Goal: Task Accomplishment & Management: Manage account settings

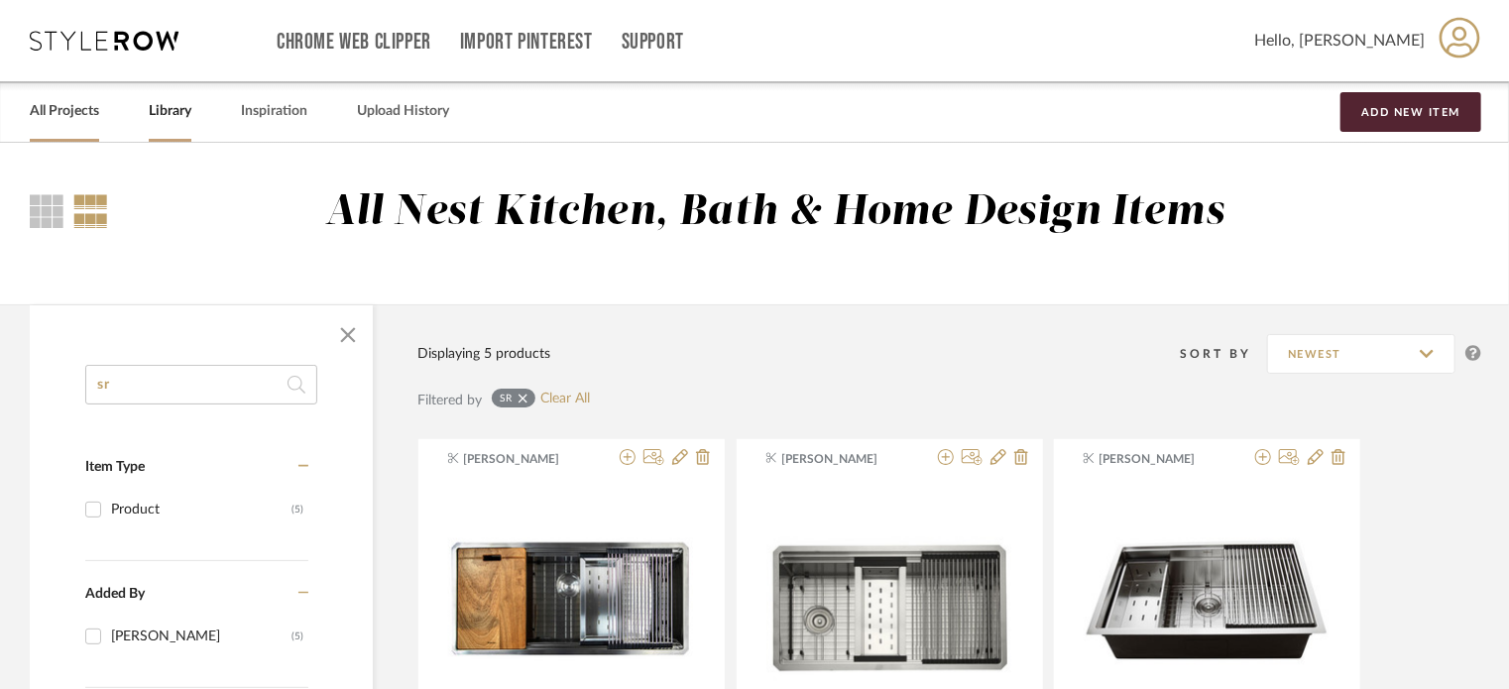
click at [47, 118] on link "All Projects" at bounding box center [64, 111] width 69 height 27
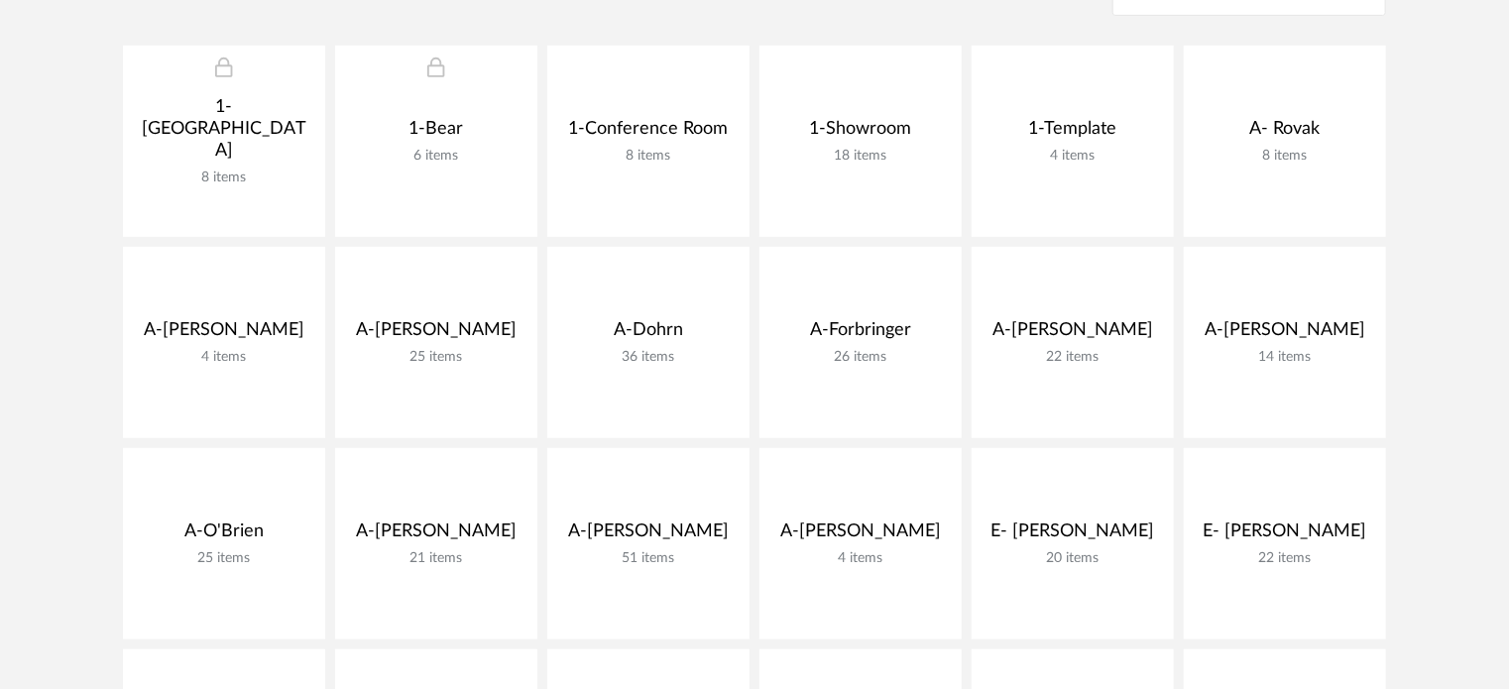
scroll to position [443, 0]
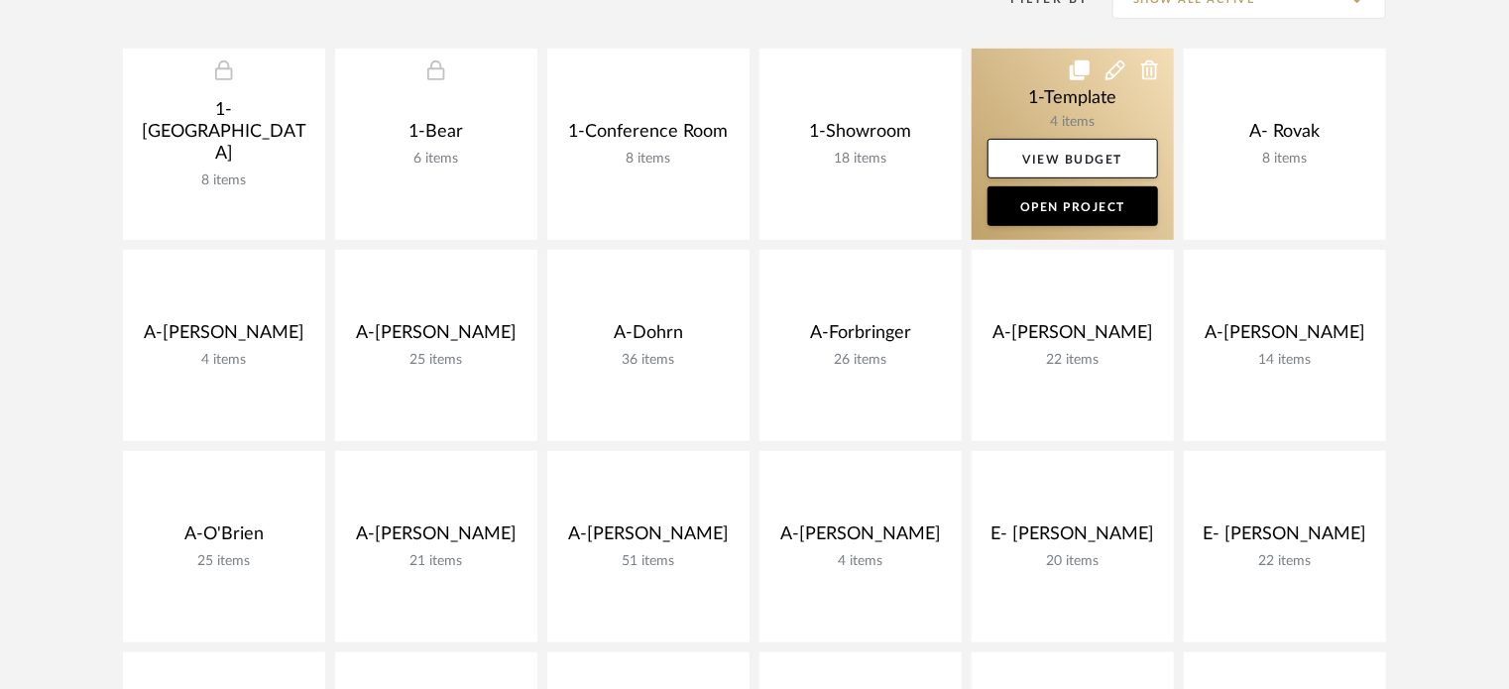
click at [1077, 66] on icon at bounding box center [1080, 70] width 20 height 20
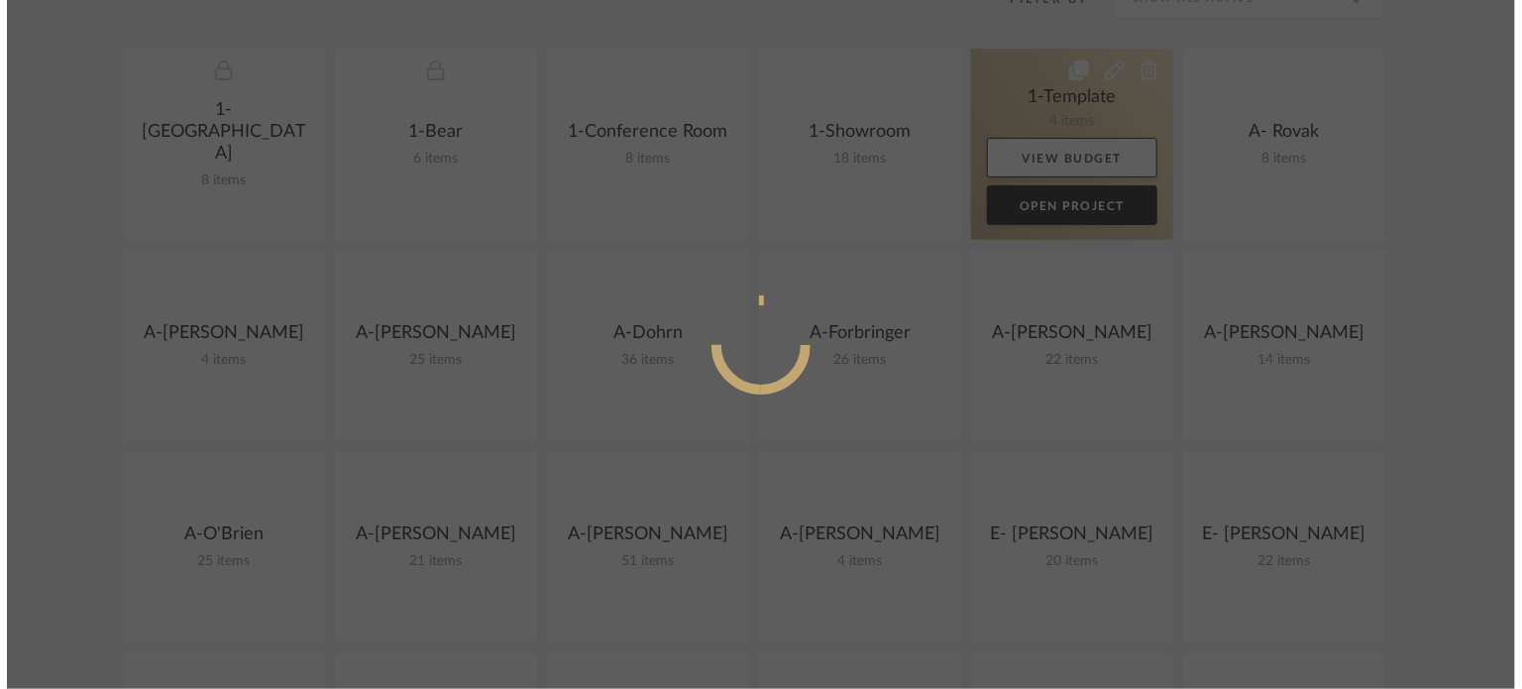
scroll to position [0, 0]
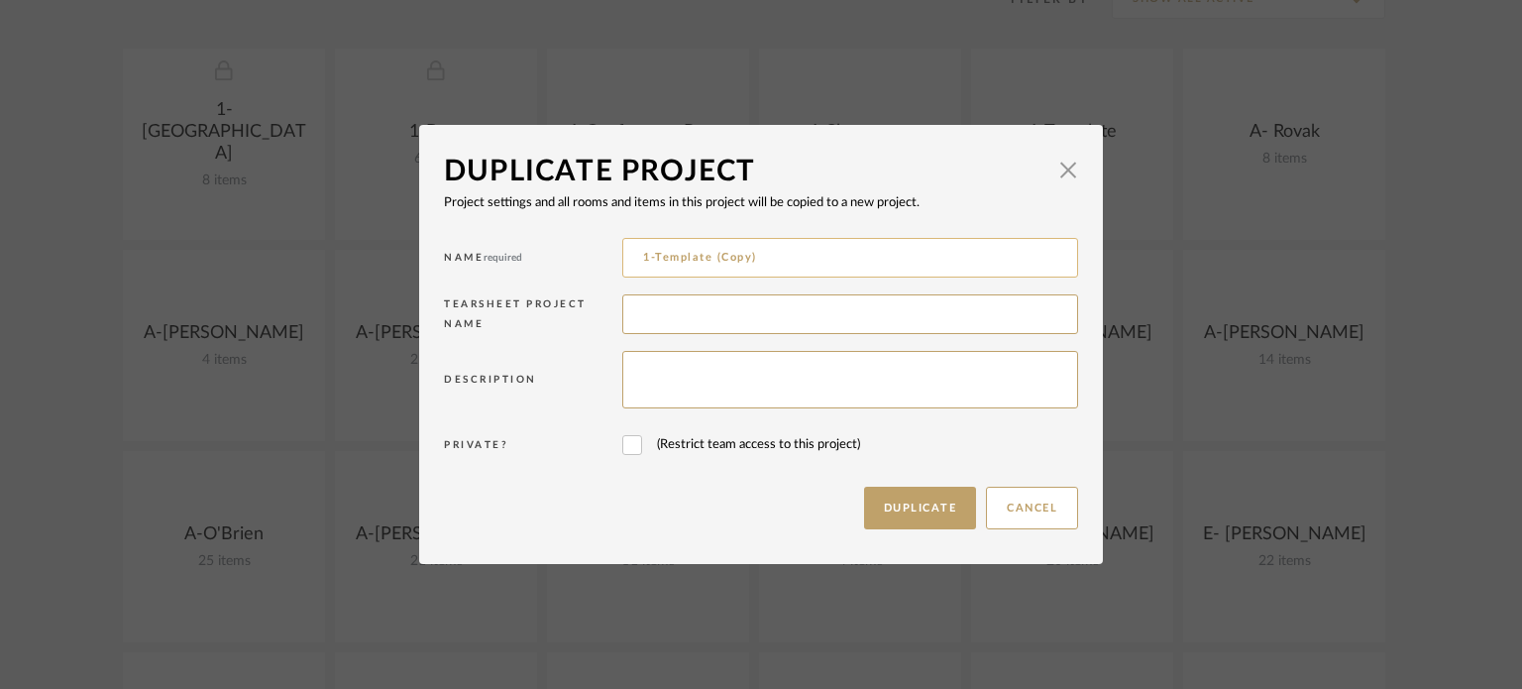
click at [770, 262] on input "1-Template (Copy)" at bounding box center [850, 258] width 456 height 40
type input "A-Berglind"
click at [883, 483] on div "Cancel Duplicate" at bounding box center [966, 508] width 225 height 62
click at [886, 501] on button "Duplicate" at bounding box center [920, 508] width 113 height 43
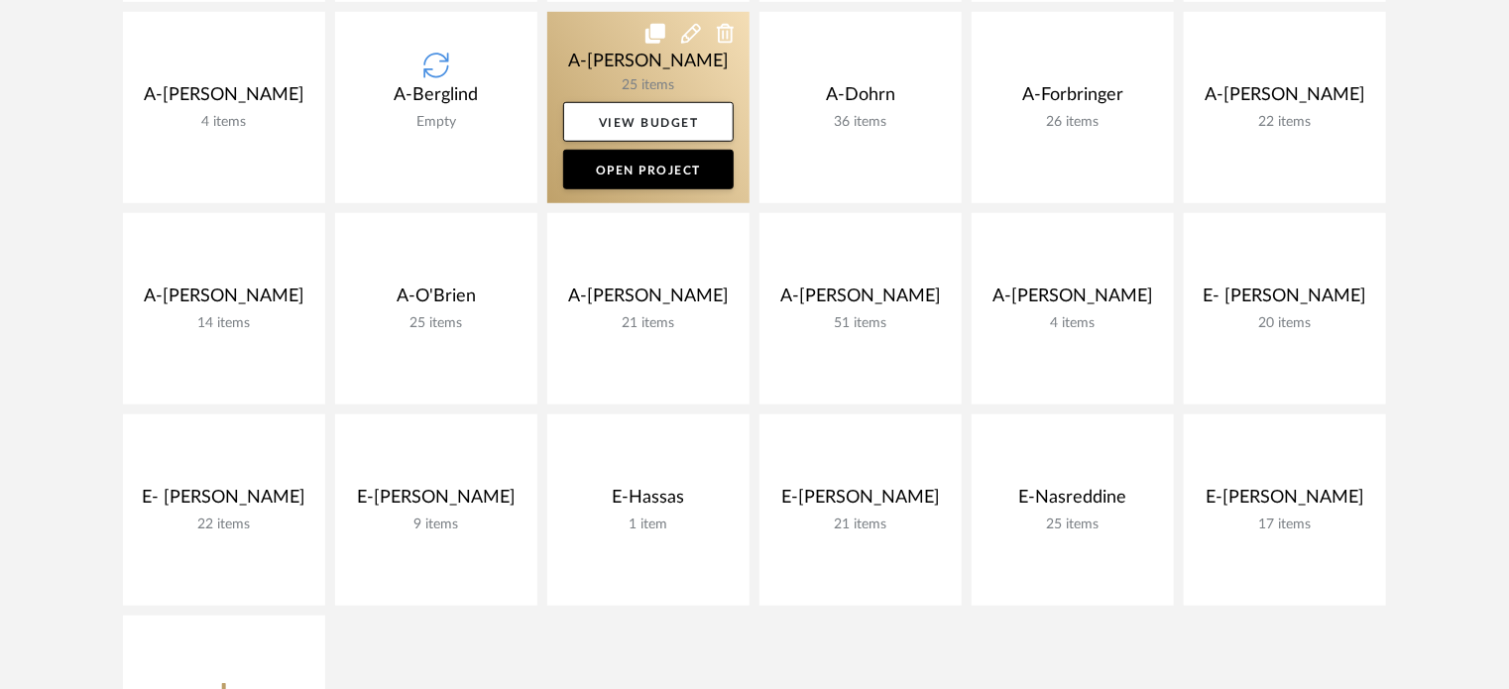
scroll to position [682, 0]
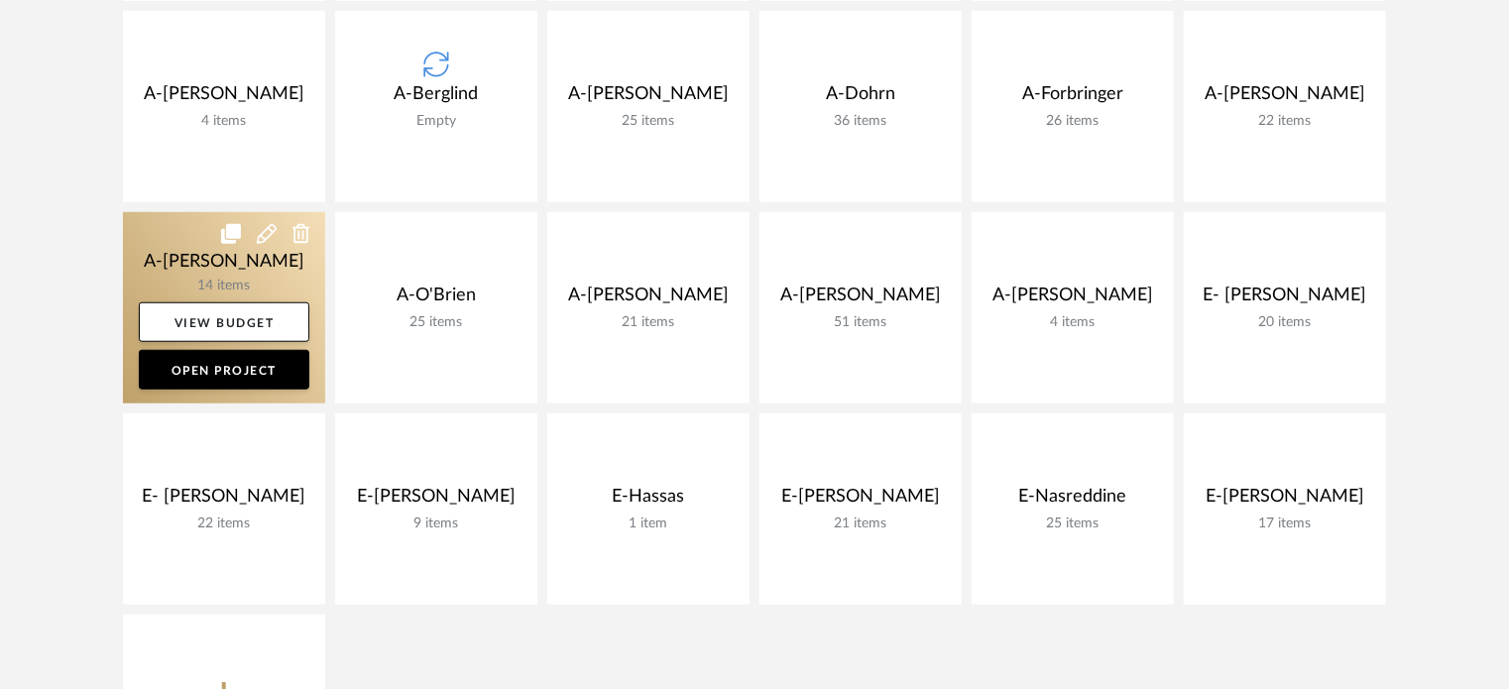
click at [151, 292] on link at bounding box center [224, 307] width 202 height 191
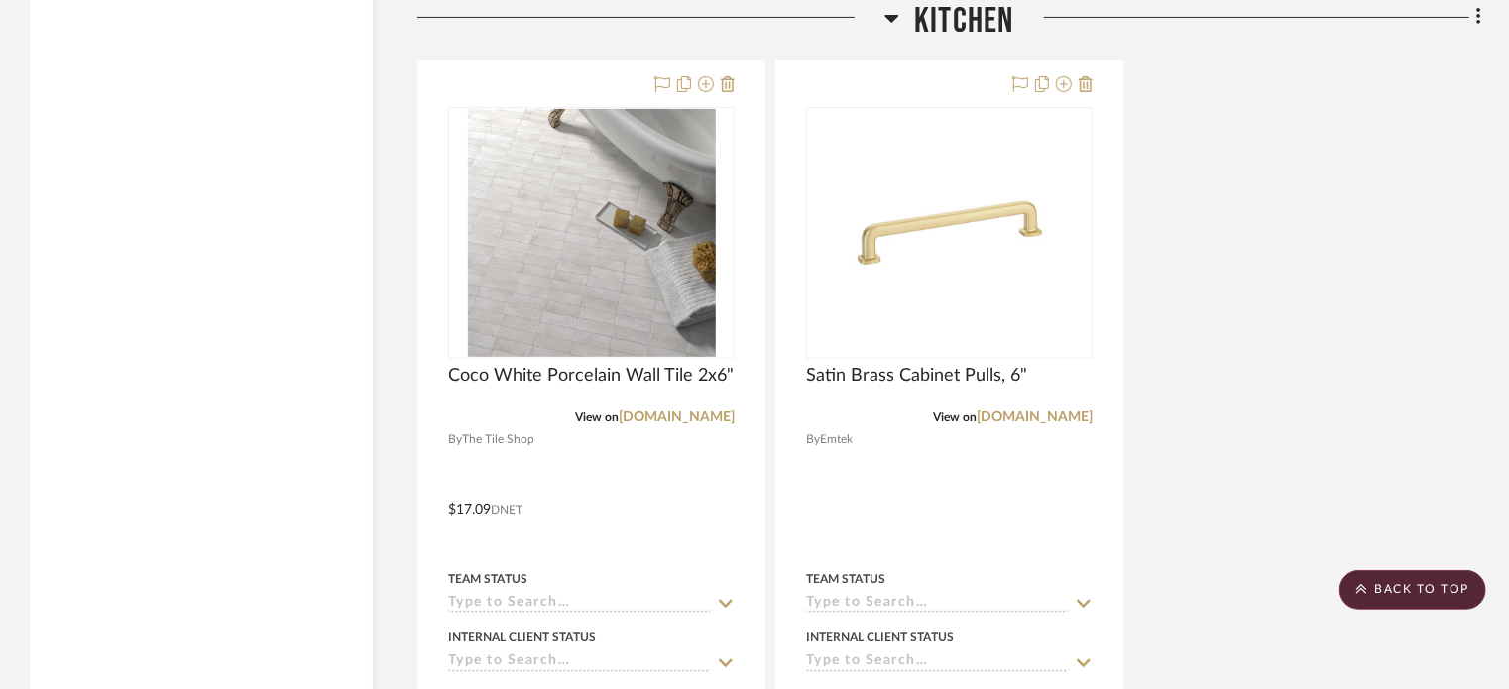
scroll to position [4111, 0]
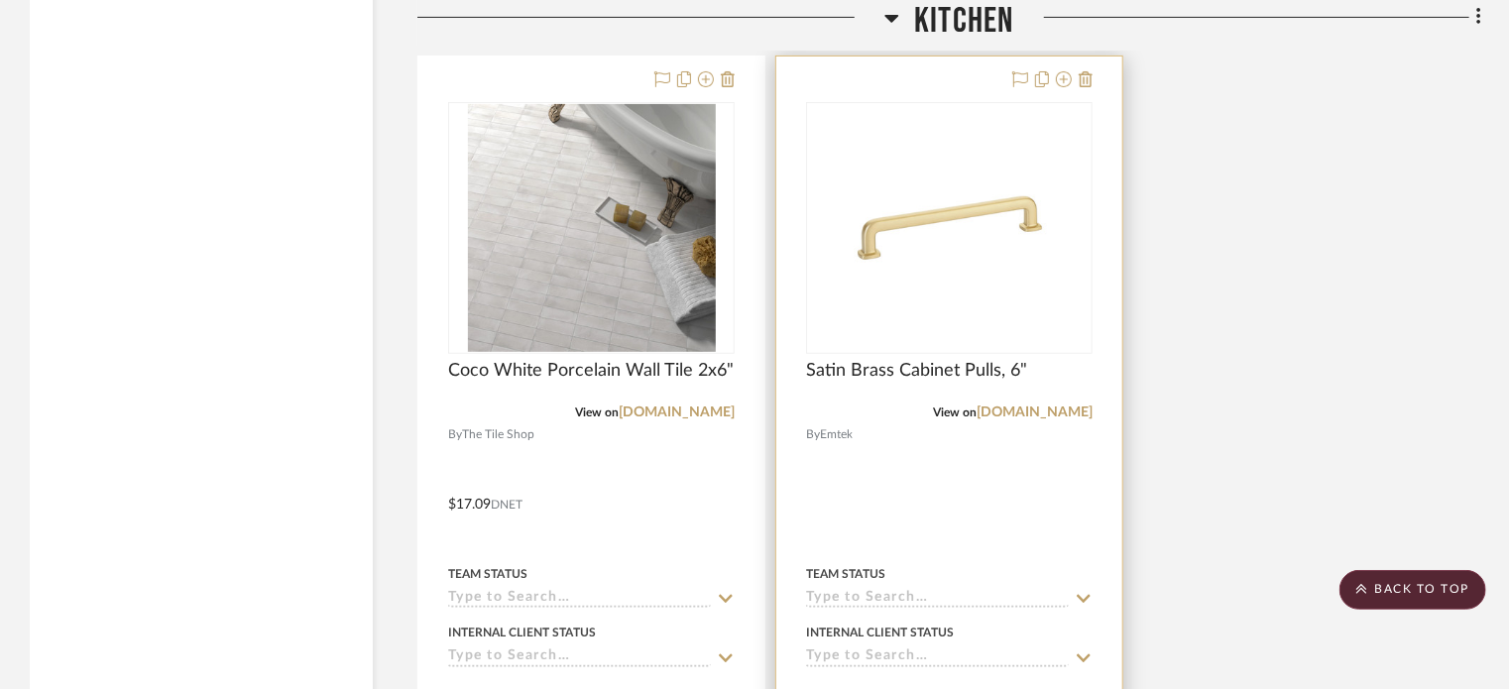
click at [929, 507] on div at bounding box center [949, 489] width 346 height 867
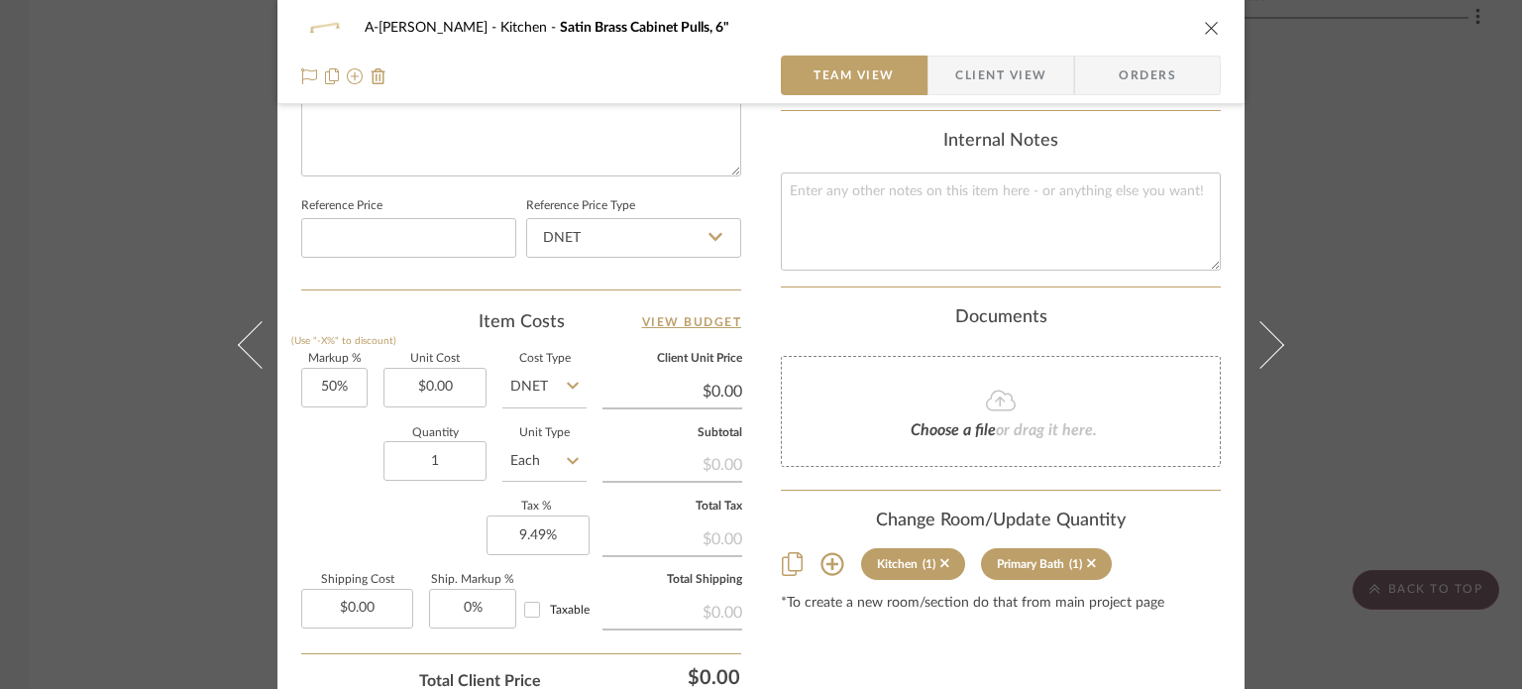
scroll to position [995, 0]
click at [472, 380] on input "0.00" at bounding box center [435, 387] width 103 height 40
type input "$19.50"
type input "$29.25"
type input "$2.93"
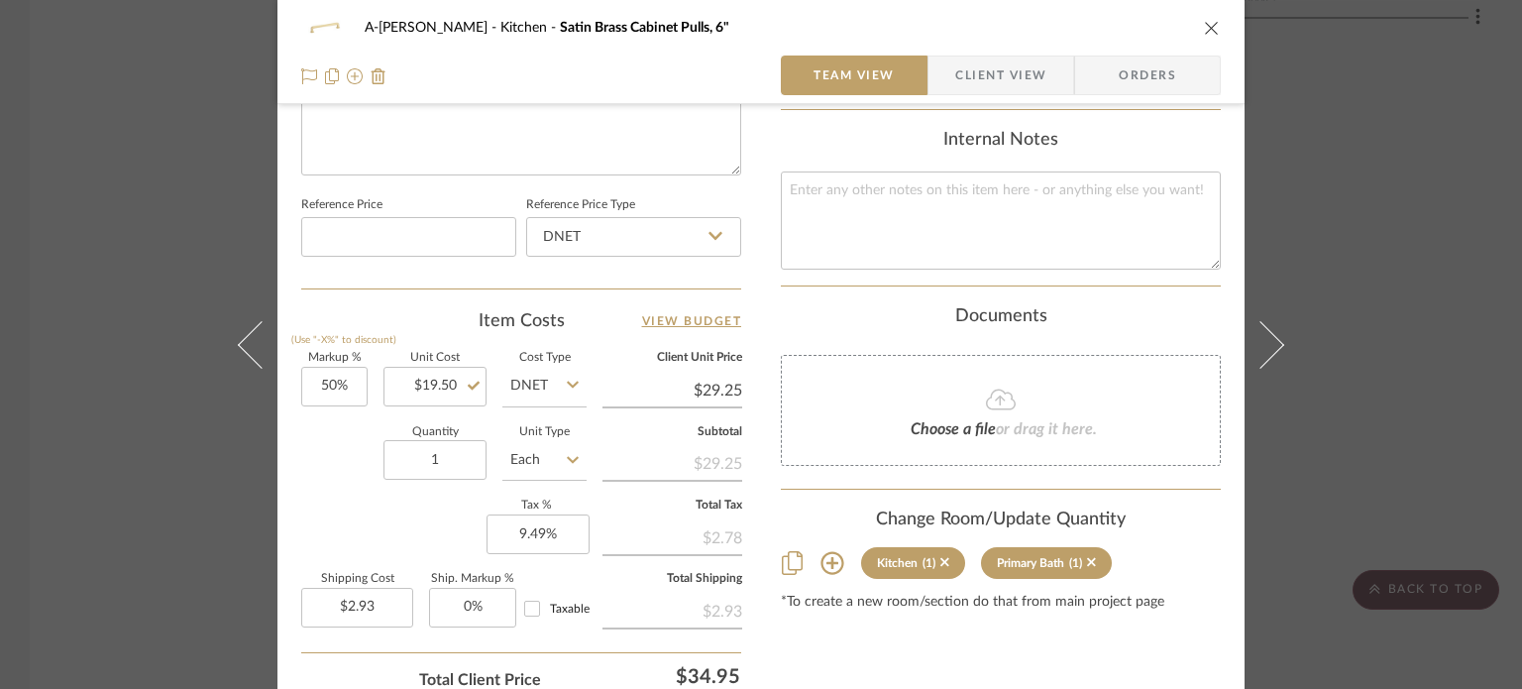
click at [78, 333] on div "A-[PERSON_NAME] Kitchen Satin Brass Cabinet Pulls, 6" Team View Client View Ord…" at bounding box center [761, 344] width 1522 height 689
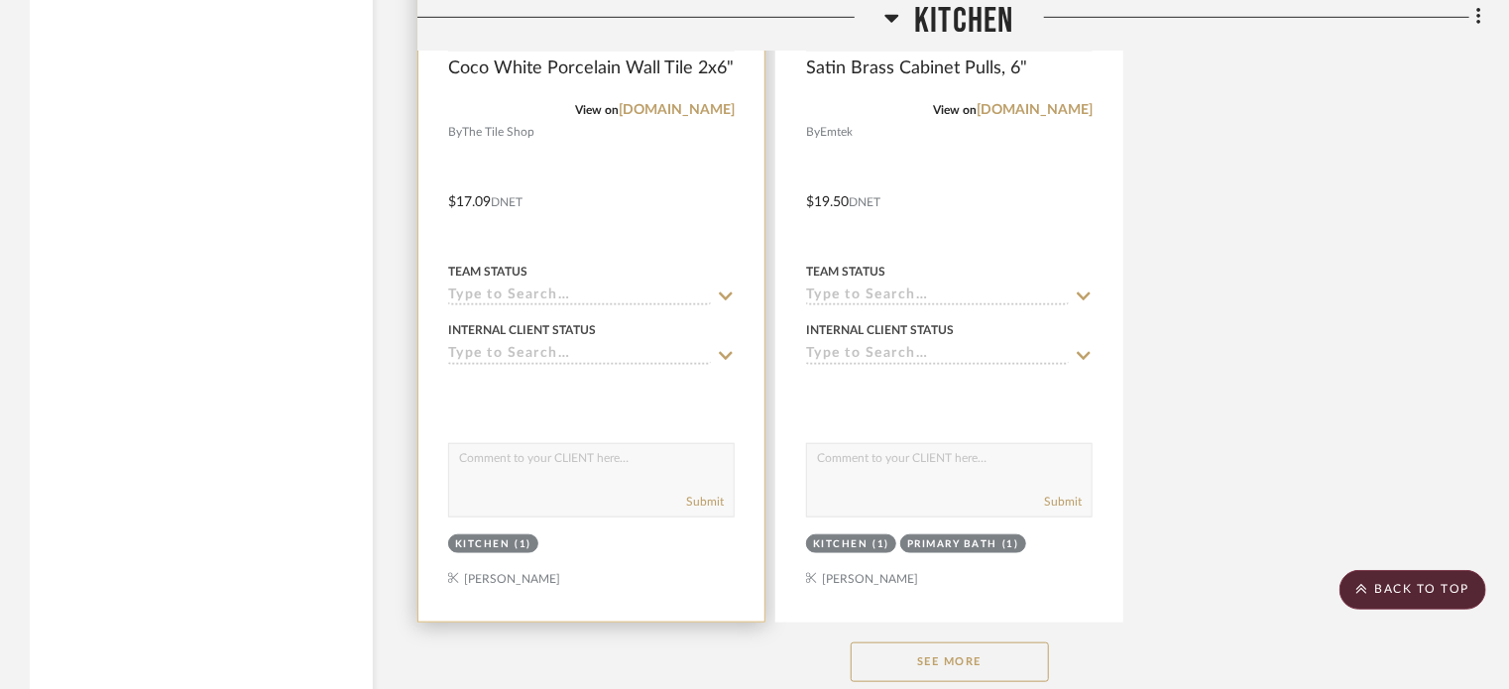
scroll to position [4468, 0]
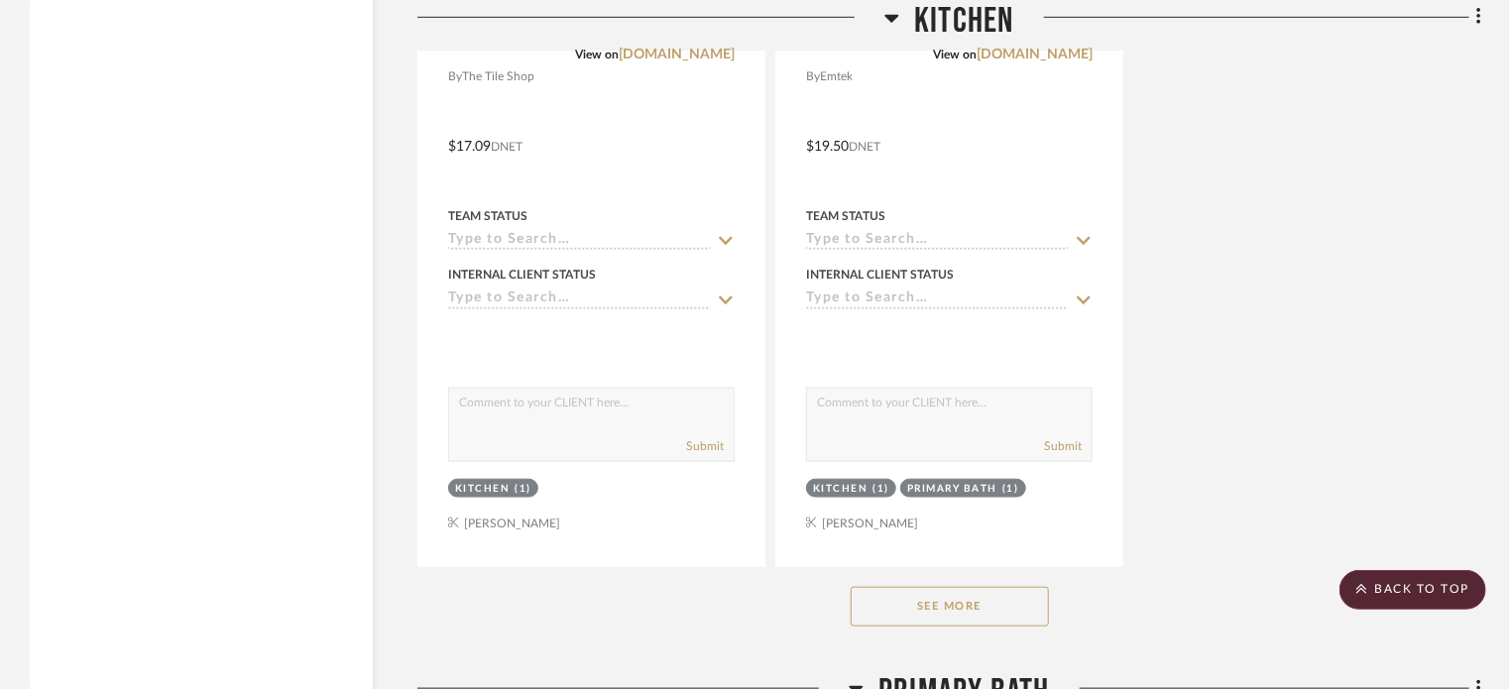
click at [970, 587] on button "See More" at bounding box center [949, 607] width 198 height 40
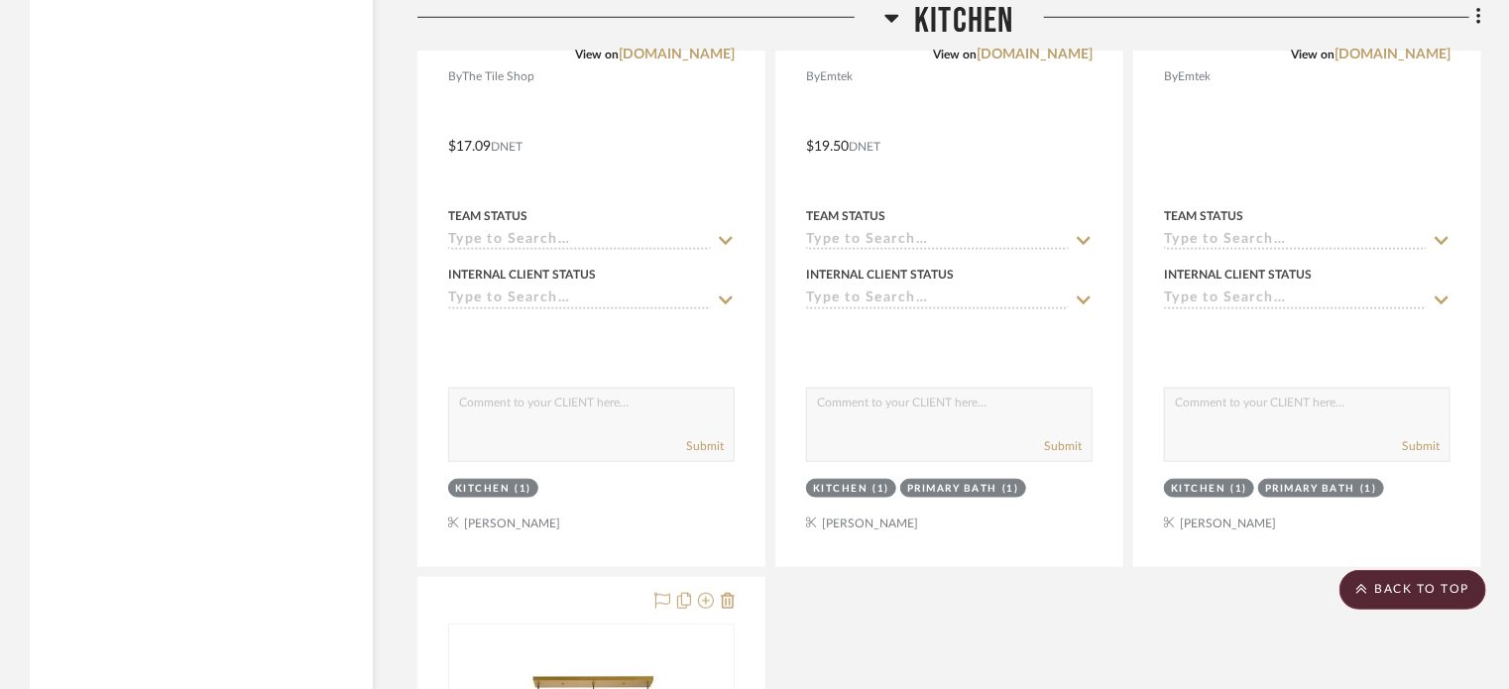
scroll to position [4230, 0]
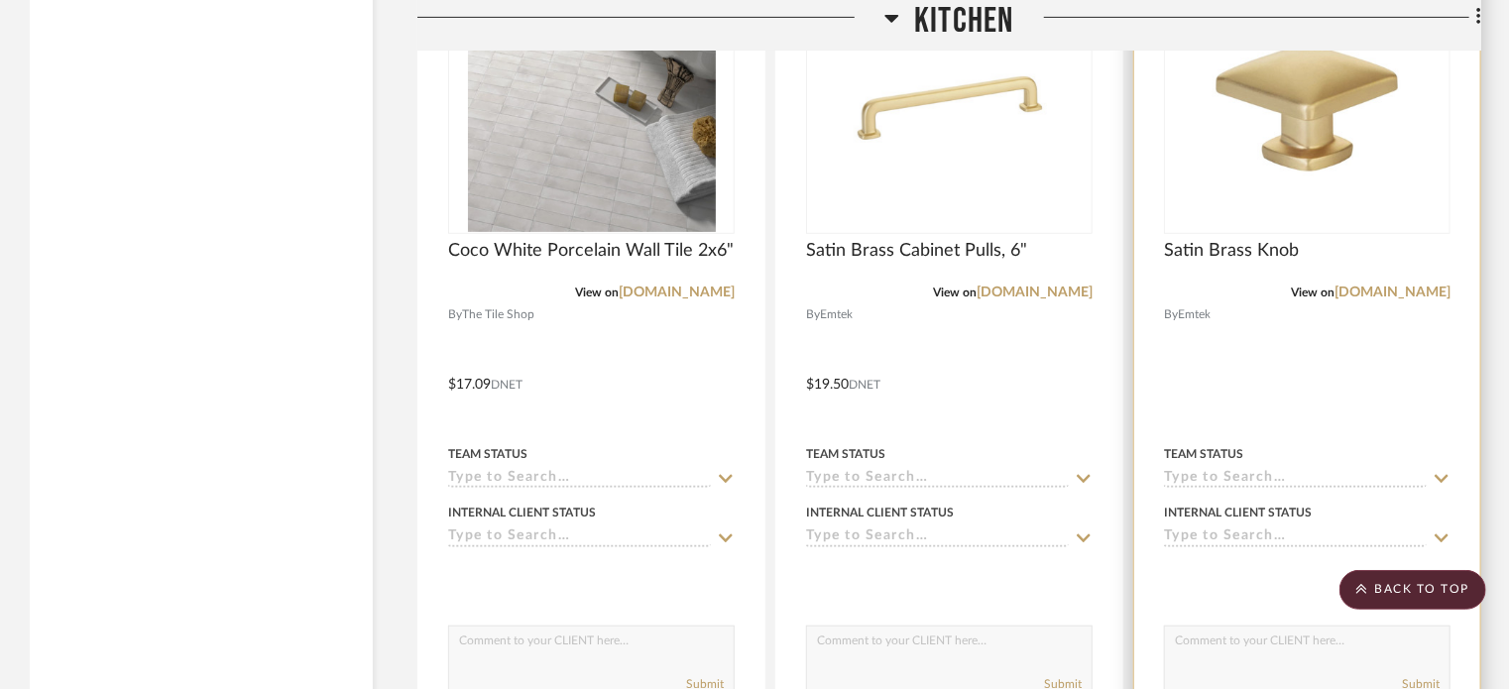
click at [1284, 297] on div at bounding box center [1307, 370] width 346 height 867
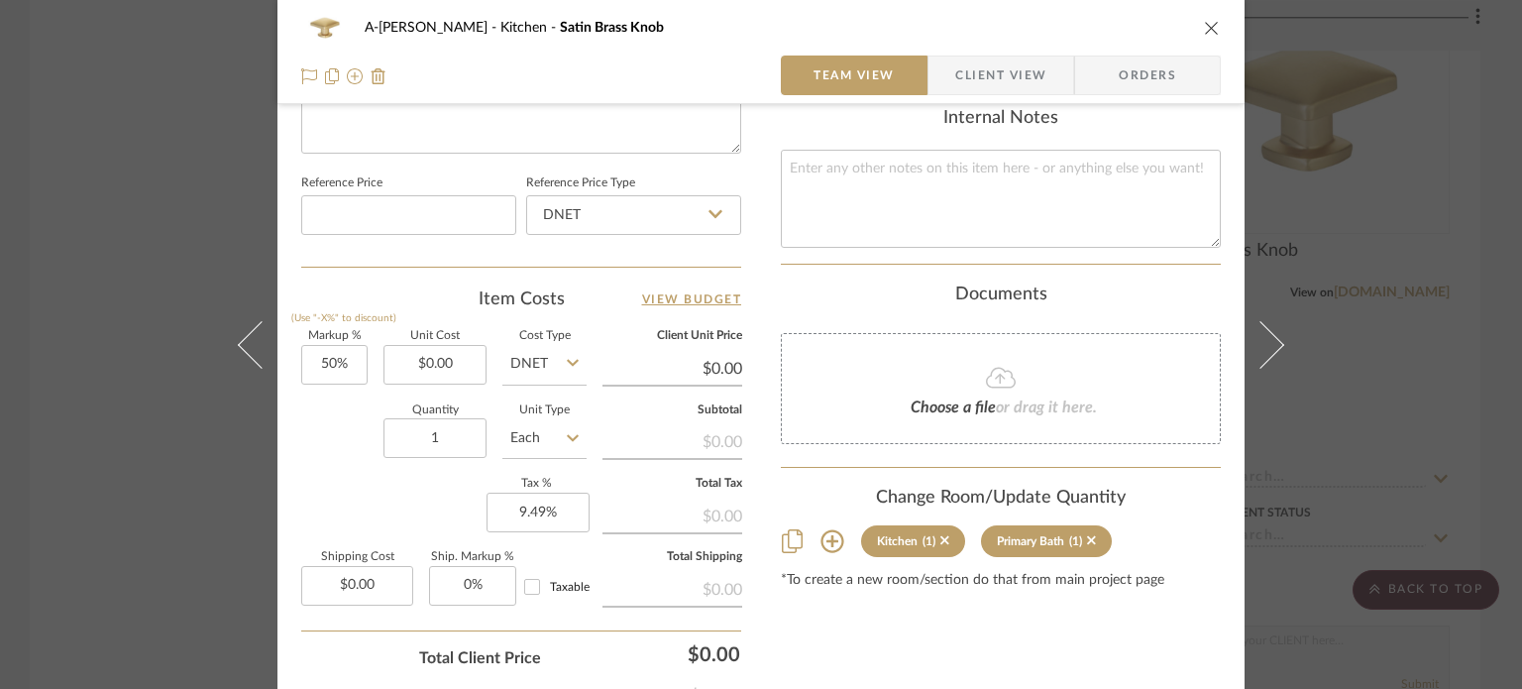
scroll to position [1023, 0]
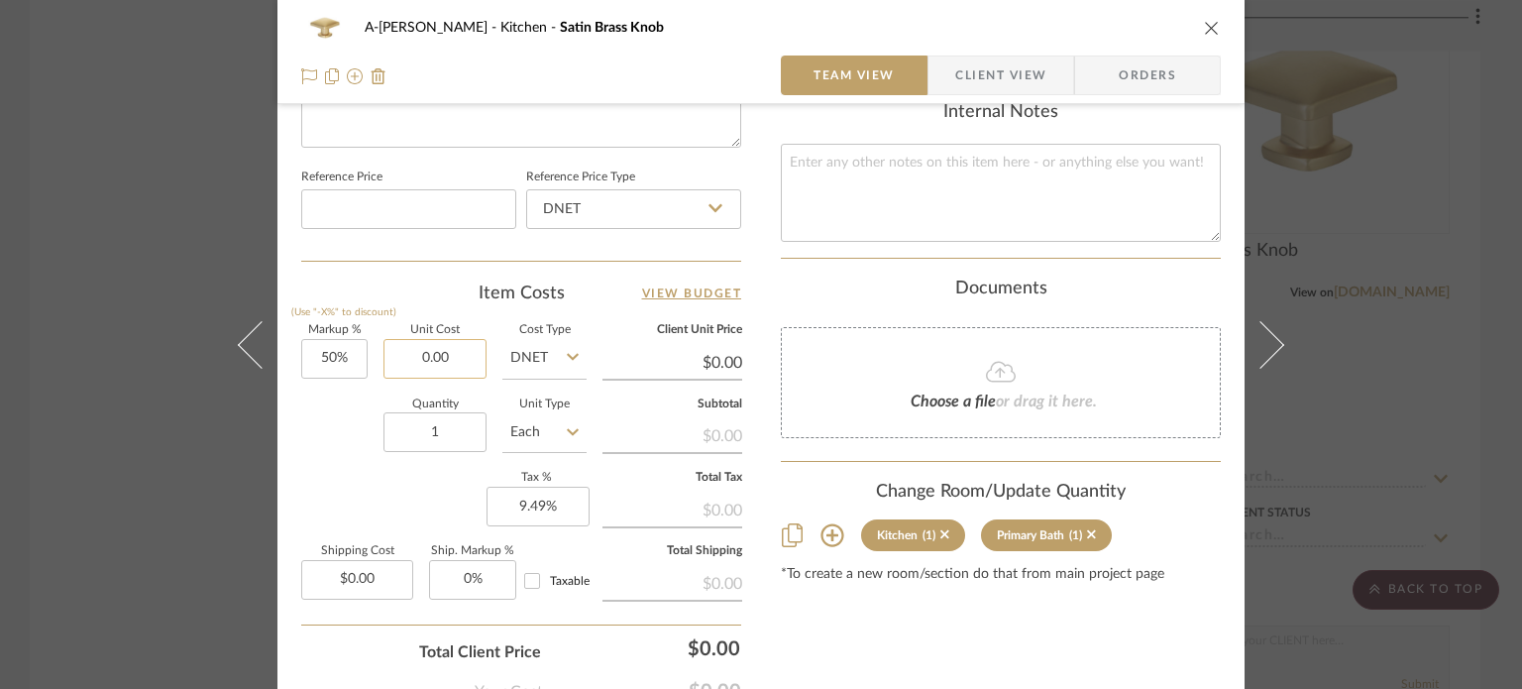
click at [456, 356] on input "0.00" at bounding box center [435, 359] width 103 height 40
type input "$11.25"
type input "$16.88"
type input "$1.69"
click at [345, 400] on div "Quantity 1 Unit Type Each" at bounding box center [443, 434] width 285 height 70
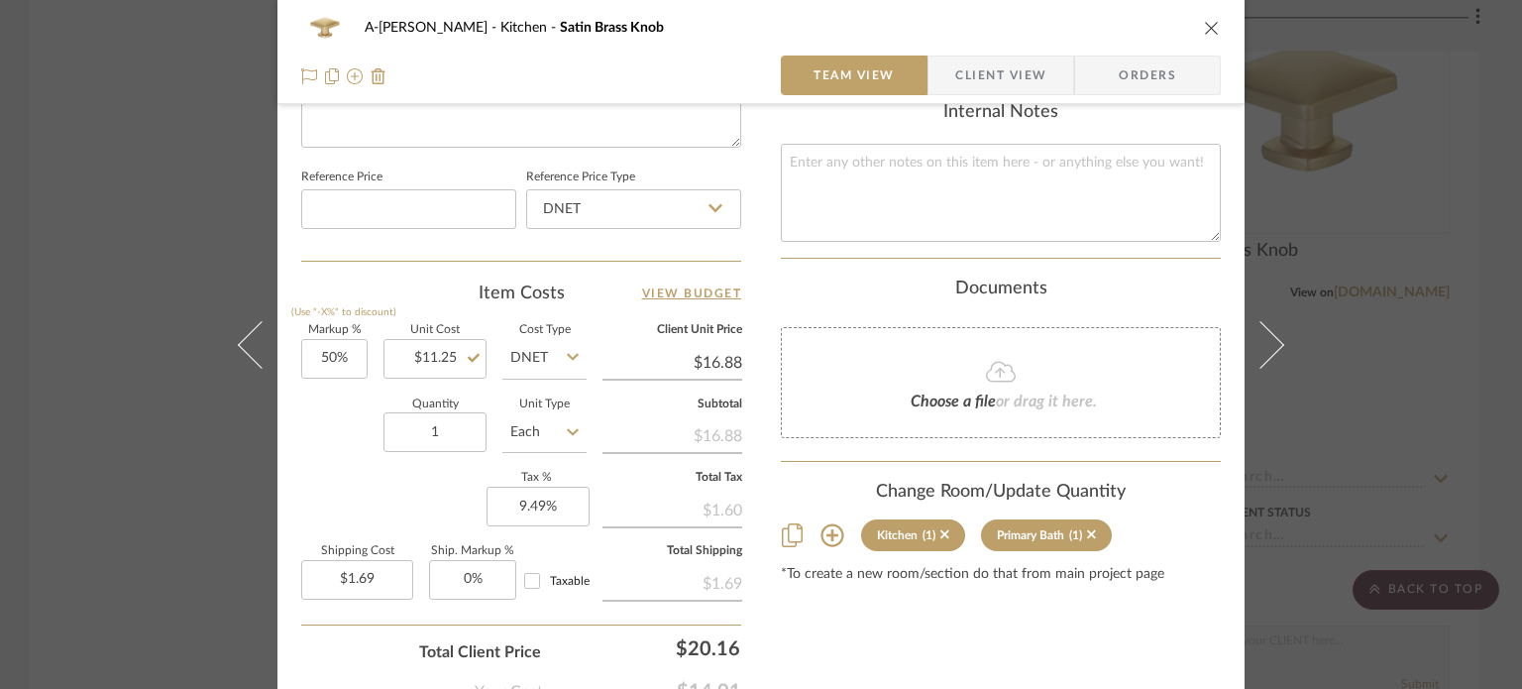
click at [59, 317] on div "A-Lewis Kitchen Satin Brass Knob Team View Client View Orders Team-Facing Detai…" at bounding box center [761, 344] width 1522 height 689
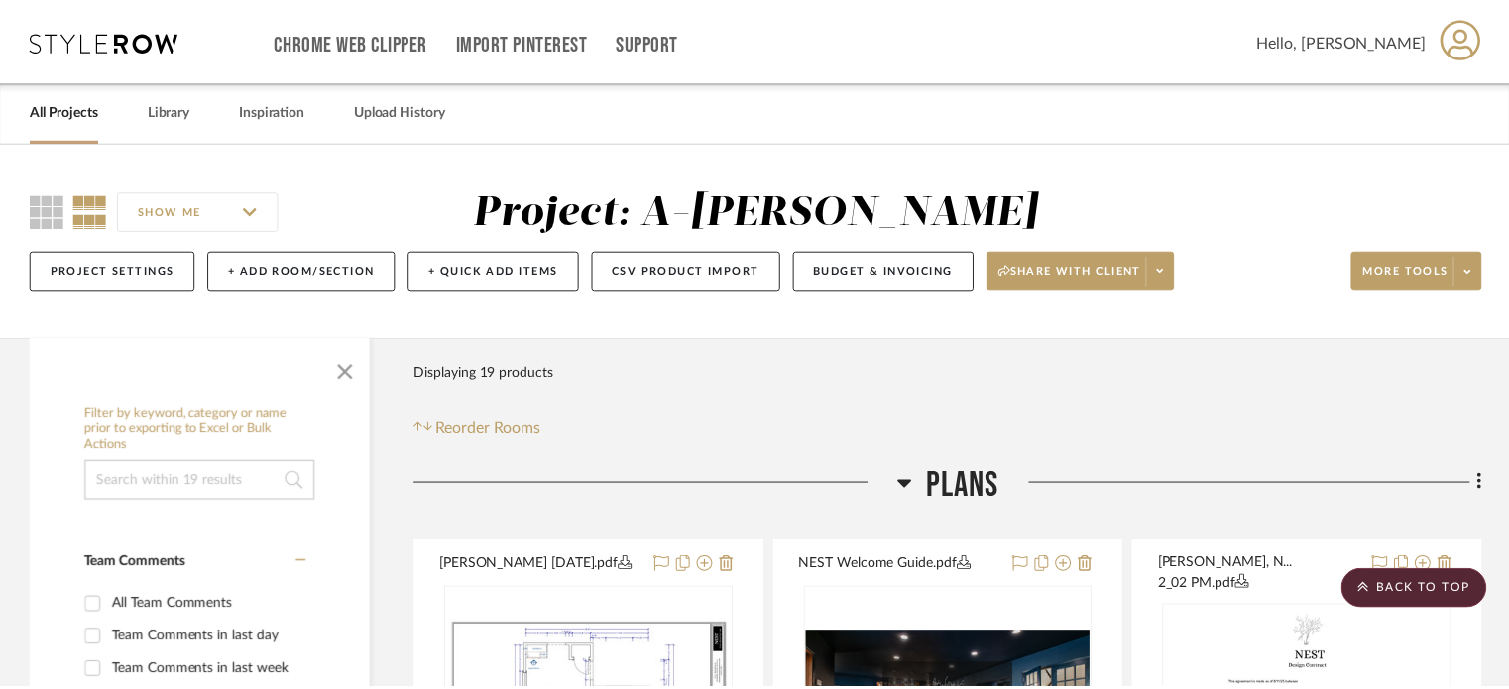
scroll to position [4230, 0]
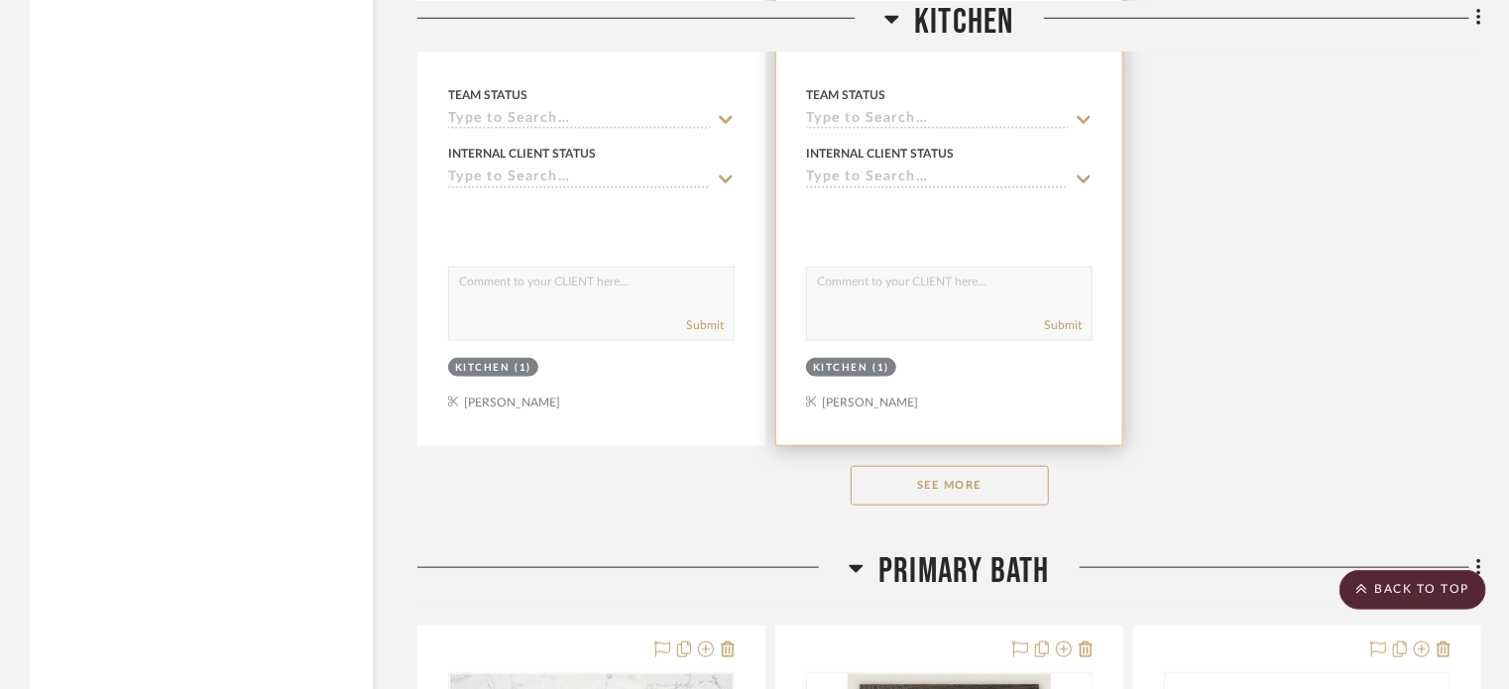
scroll to position [4596, 0]
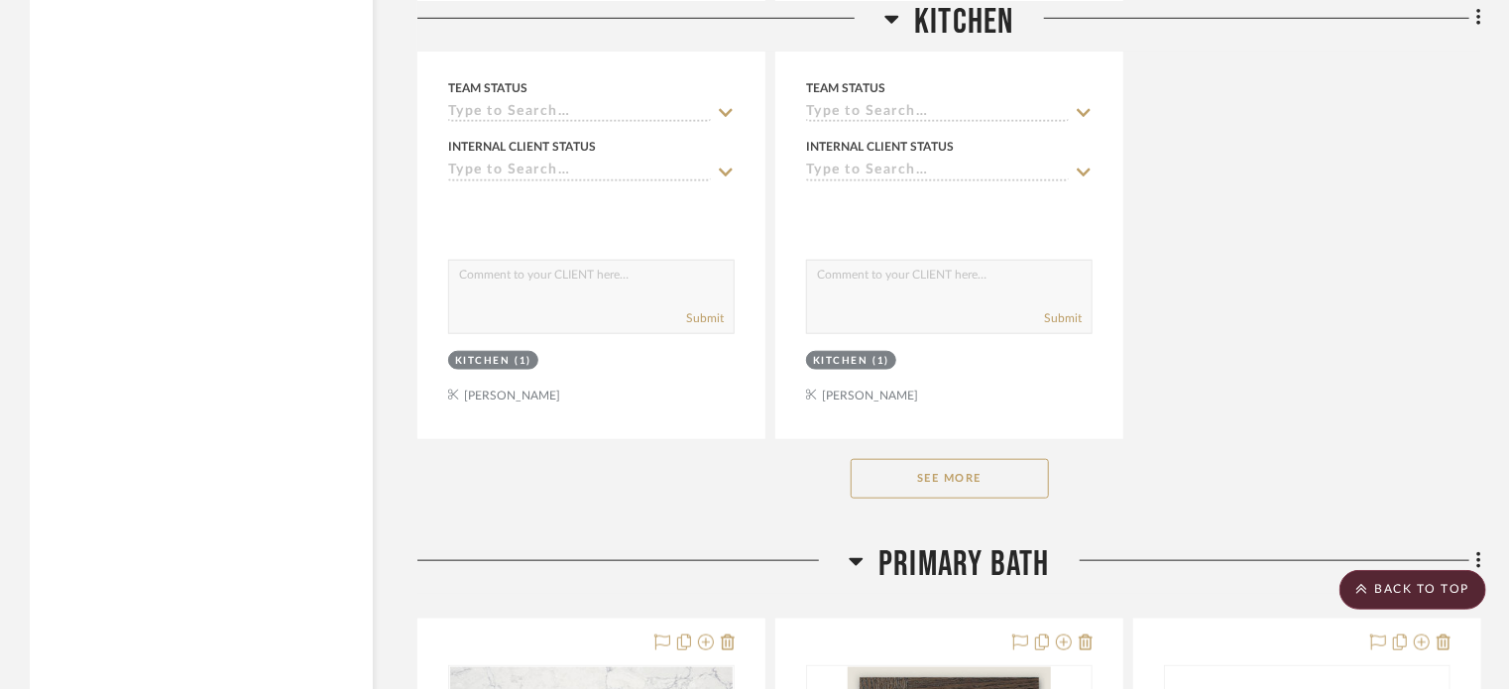
click at [922, 471] on button "See More" at bounding box center [949, 479] width 198 height 40
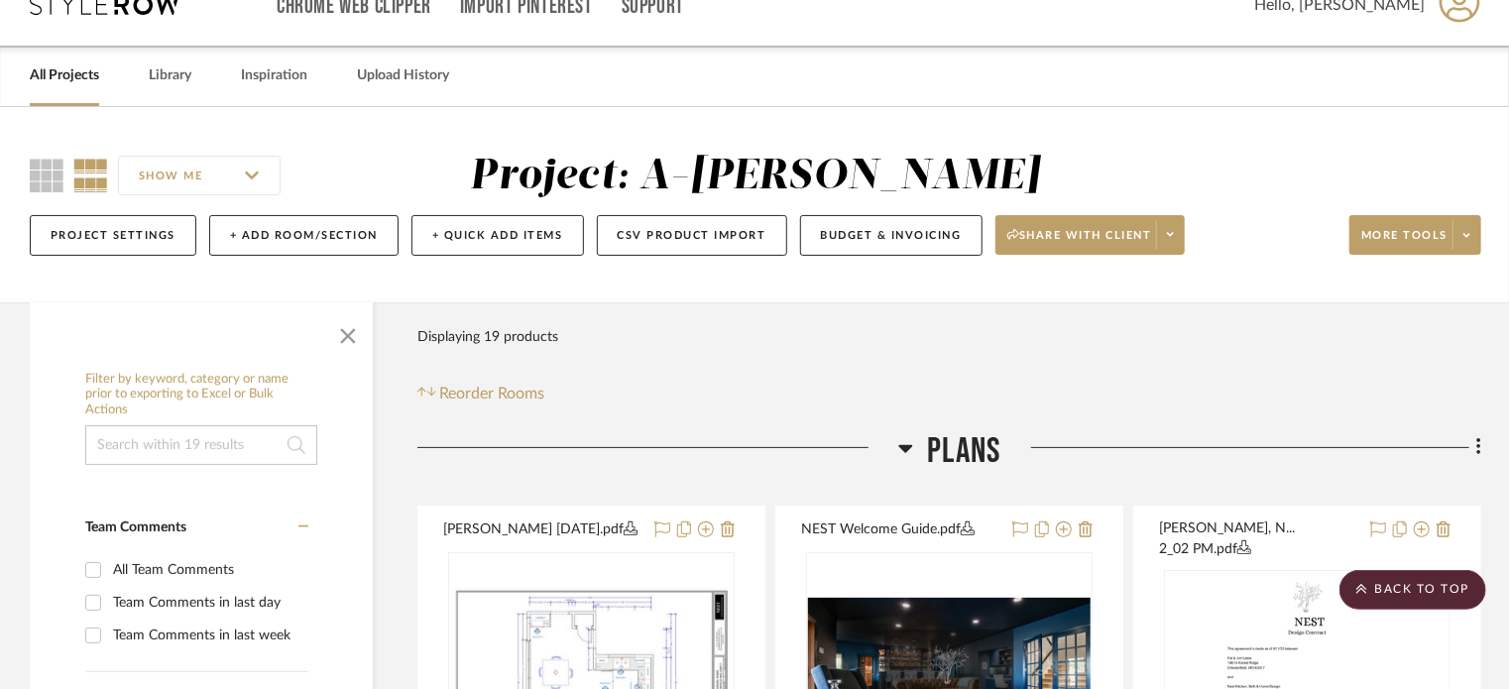
scroll to position [0, 0]
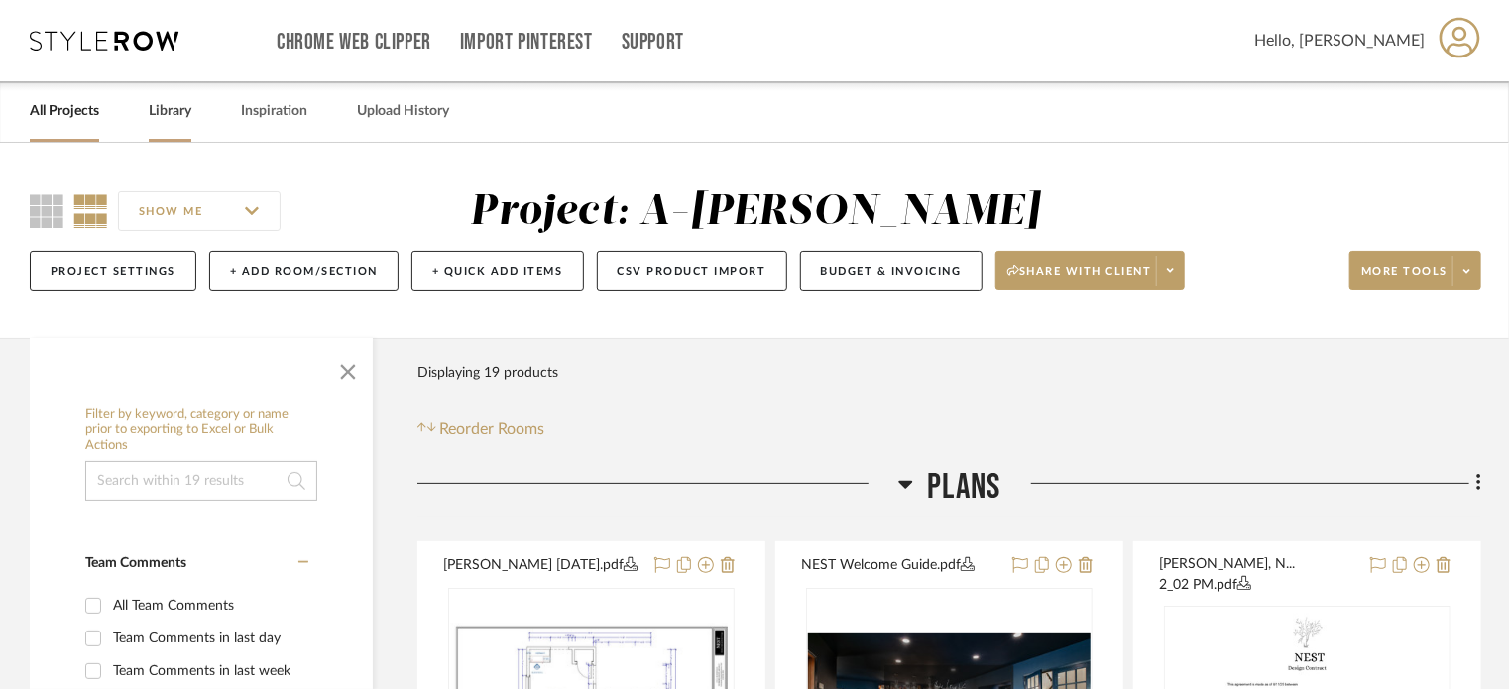
click at [175, 110] on link "Library" at bounding box center [170, 111] width 43 height 27
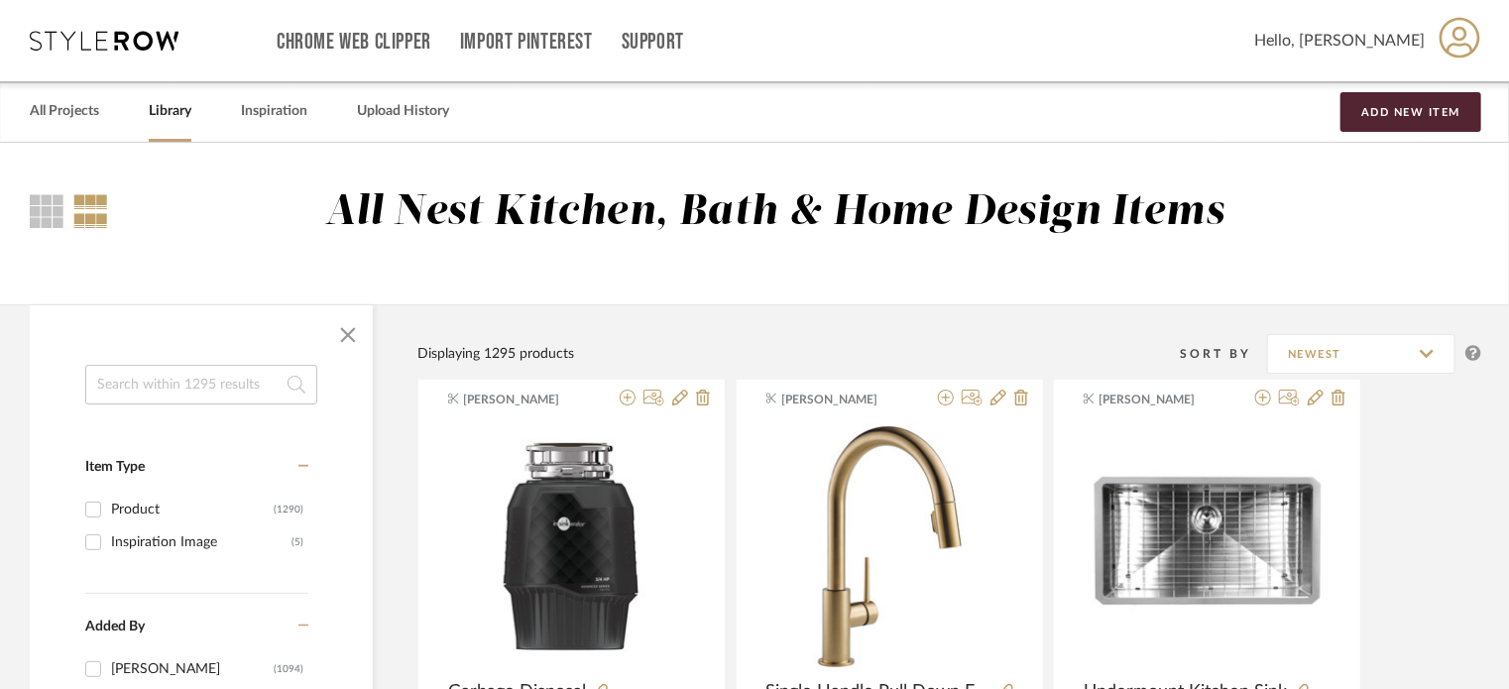
click at [204, 381] on input at bounding box center [201, 385] width 232 height 40
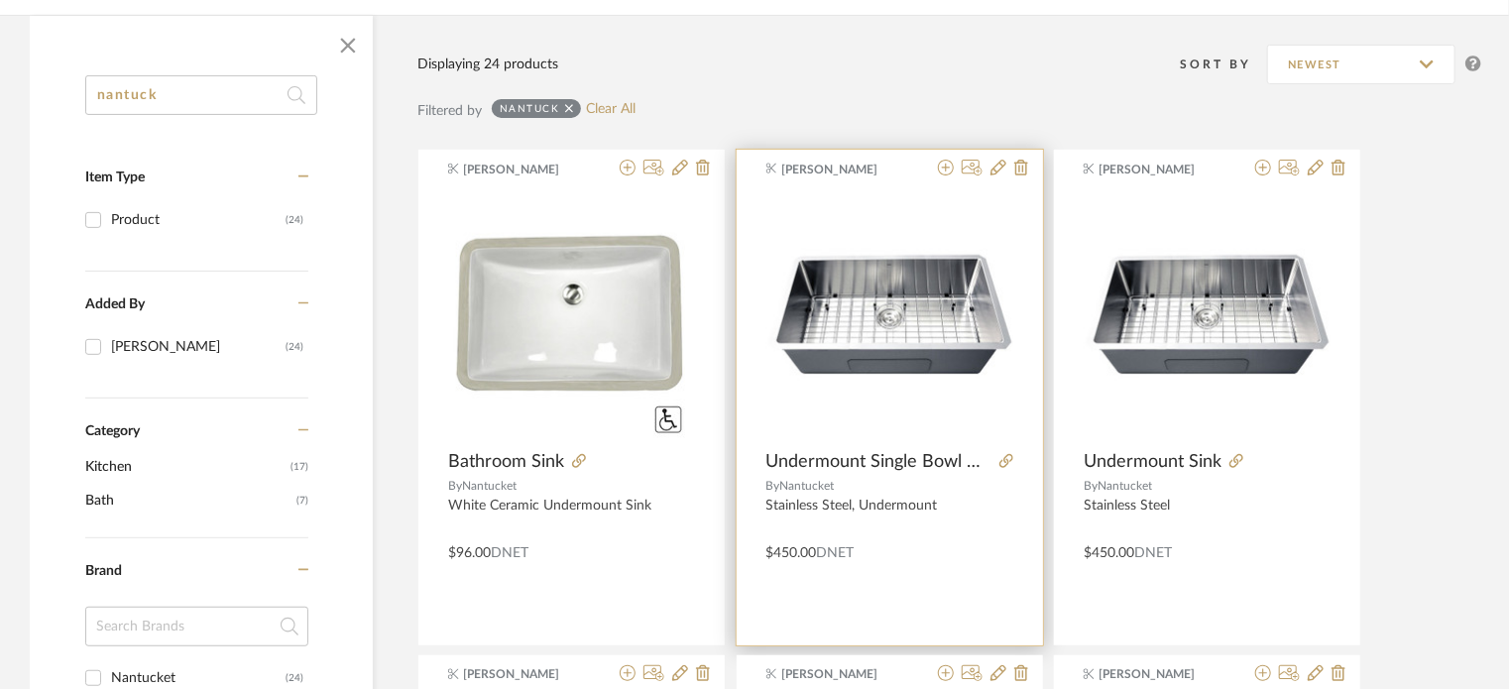
scroll to position [289, 0]
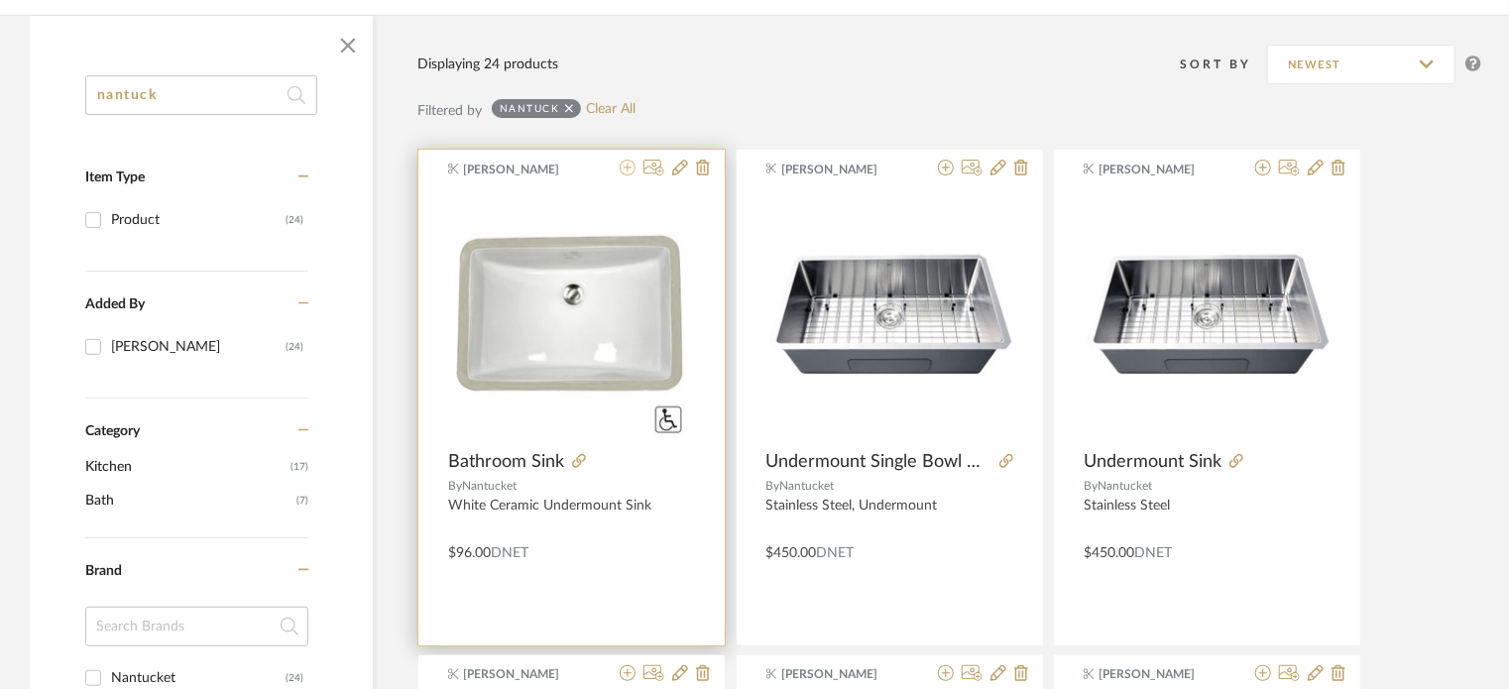
type input "nantuck"
click at [624, 176] on fa-icon at bounding box center [628, 169] width 16 height 16
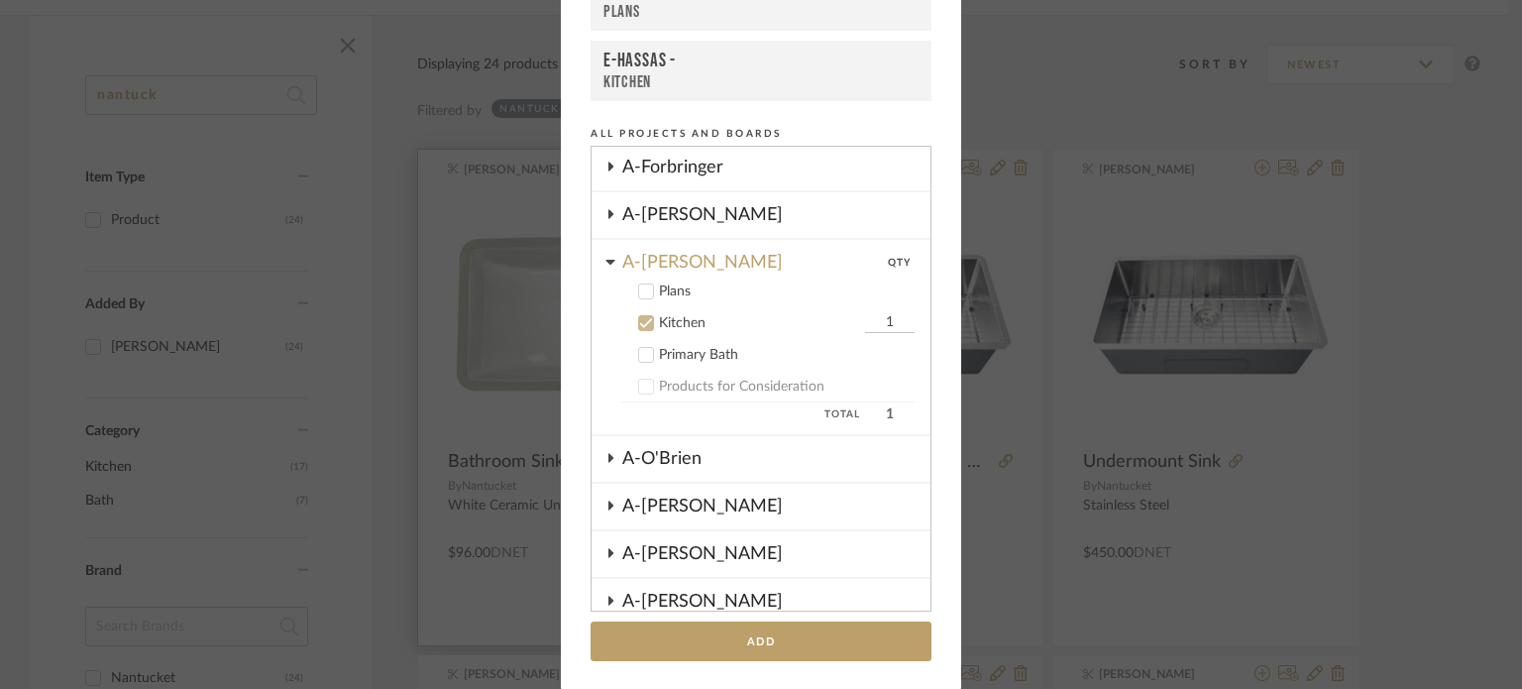
scroll to position [678, 0]
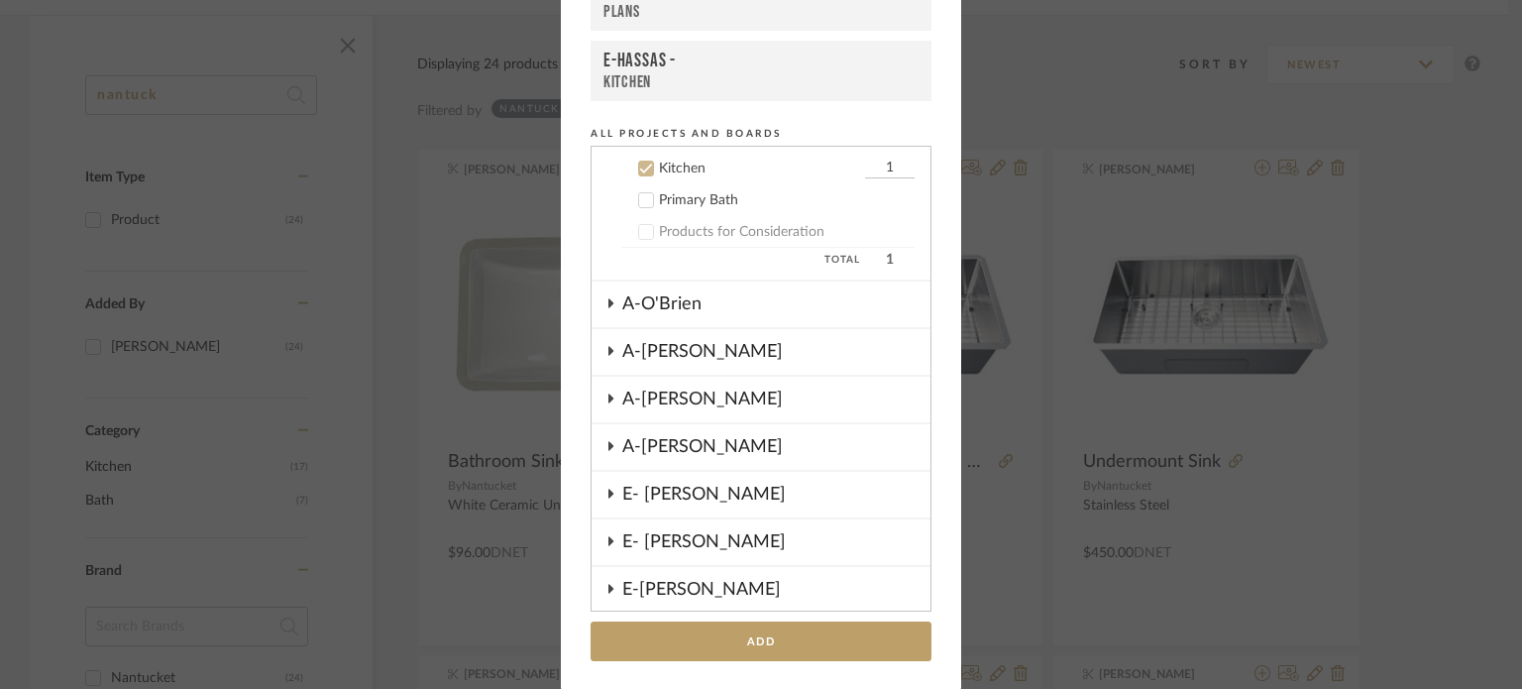
click at [639, 193] on icon at bounding box center [646, 200] width 14 height 14
click at [641, 169] on div at bounding box center [646, 169] width 16 height 16
click at [872, 196] on input "1" at bounding box center [890, 200] width 50 height 20
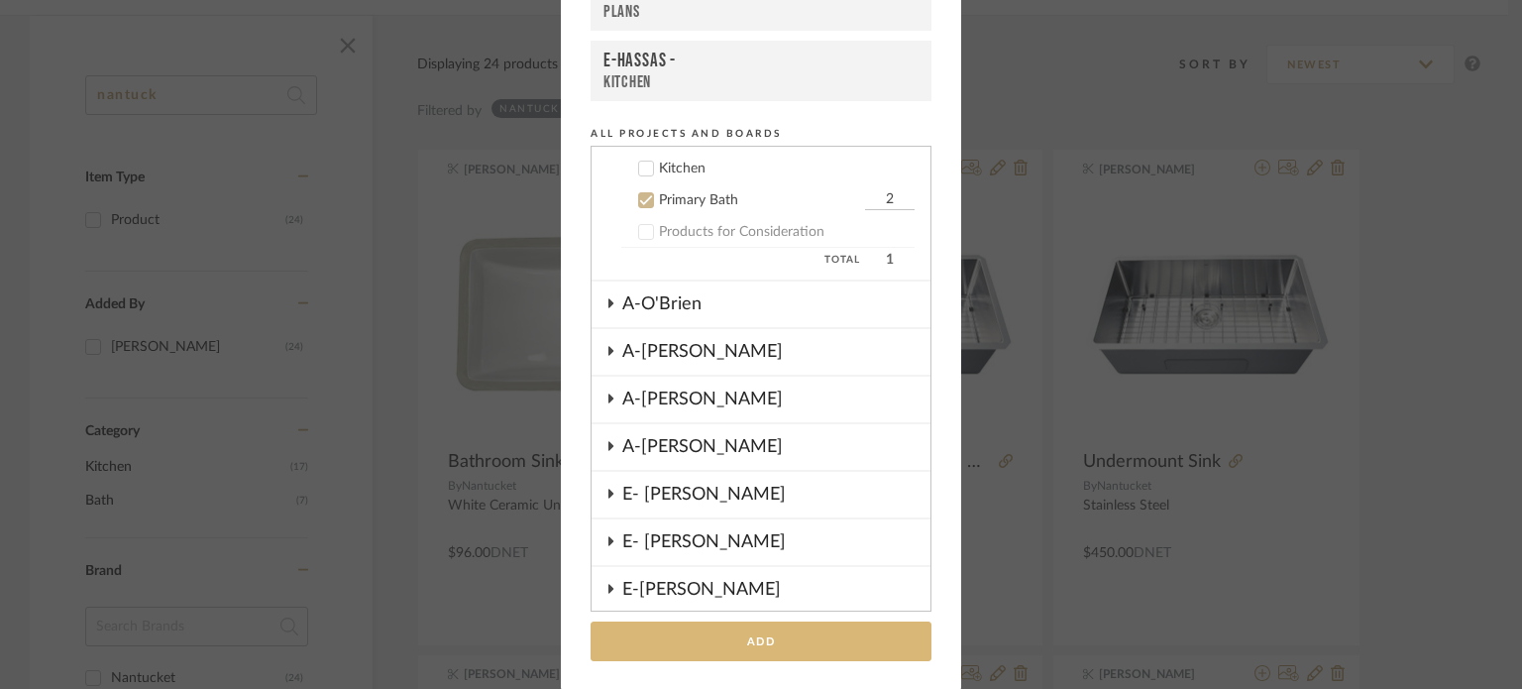
type input "2"
click at [765, 631] on button "Add" at bounding box center [761, 641] width 341 height 41
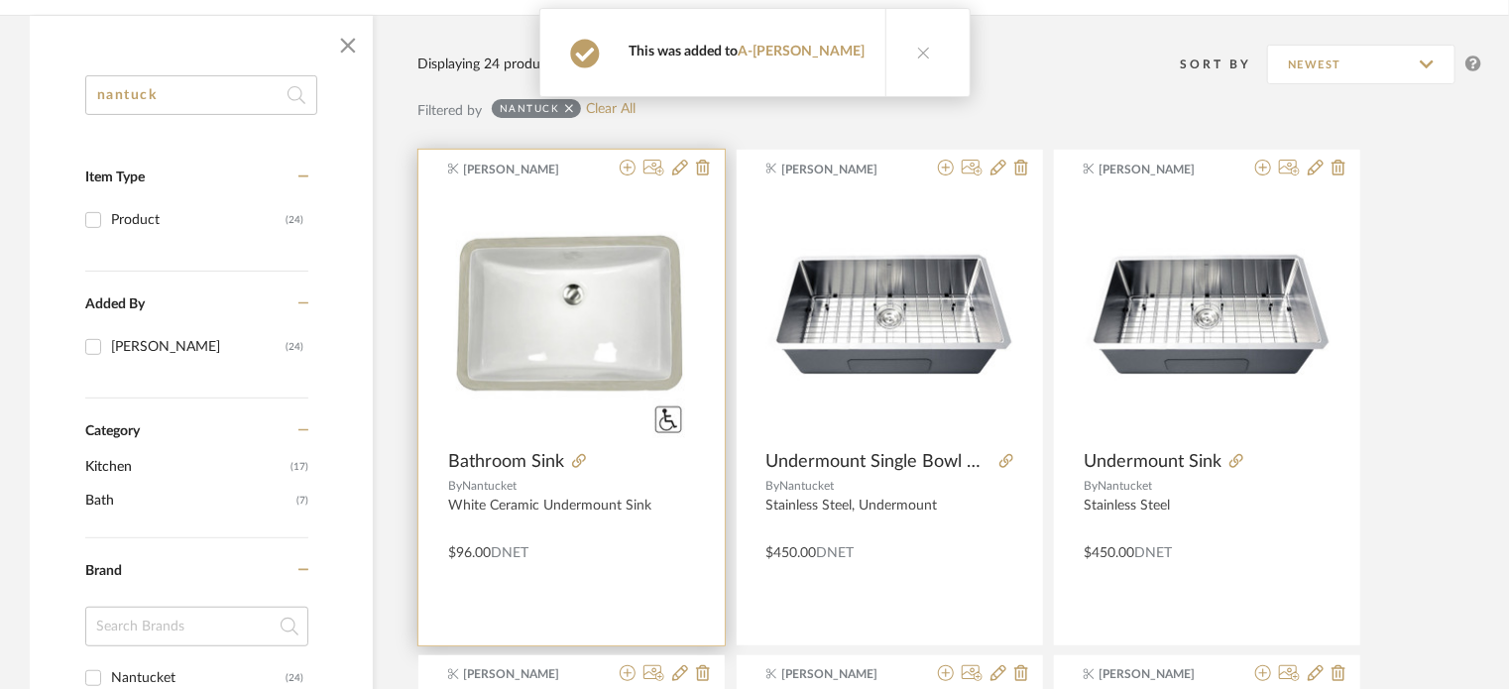
scroll to position [0, 0]
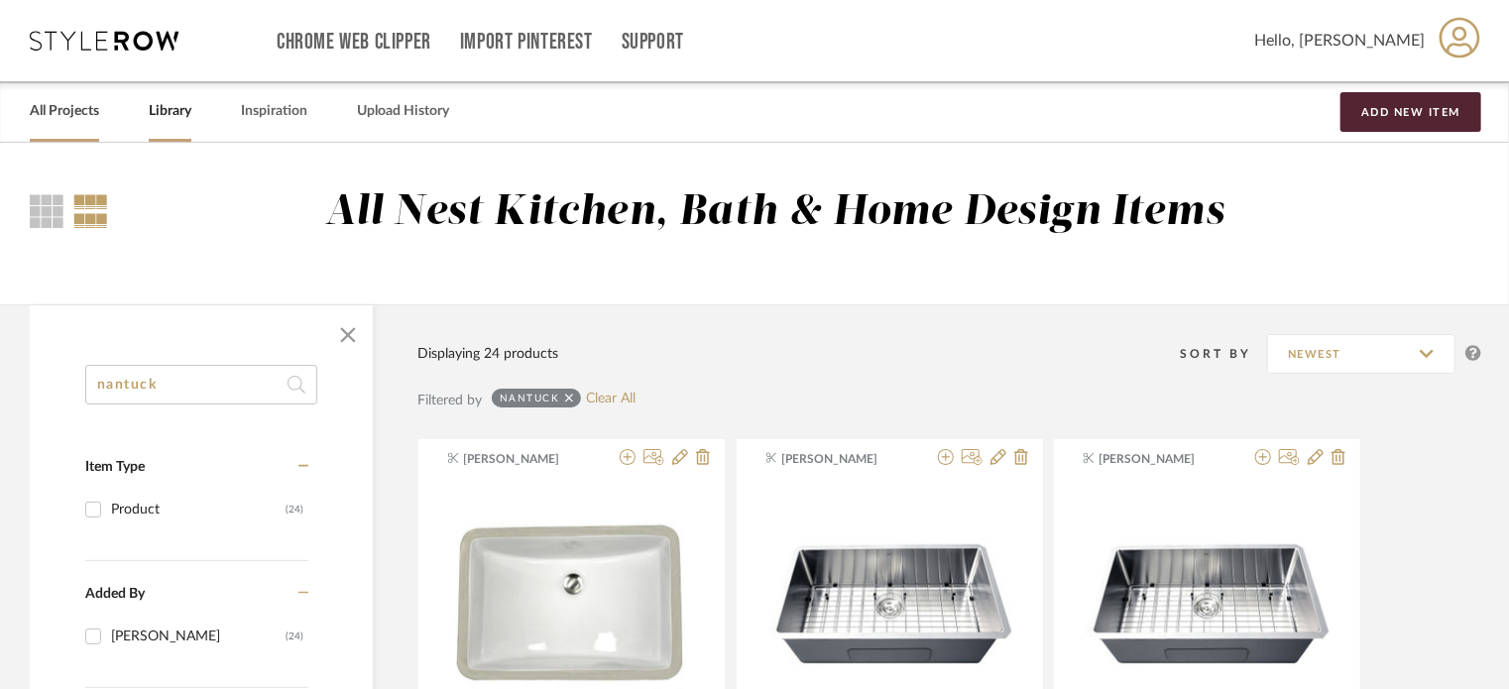
click at [93, 106] on link "All Projects" at bounding box center [64, 111] width 69 height 27
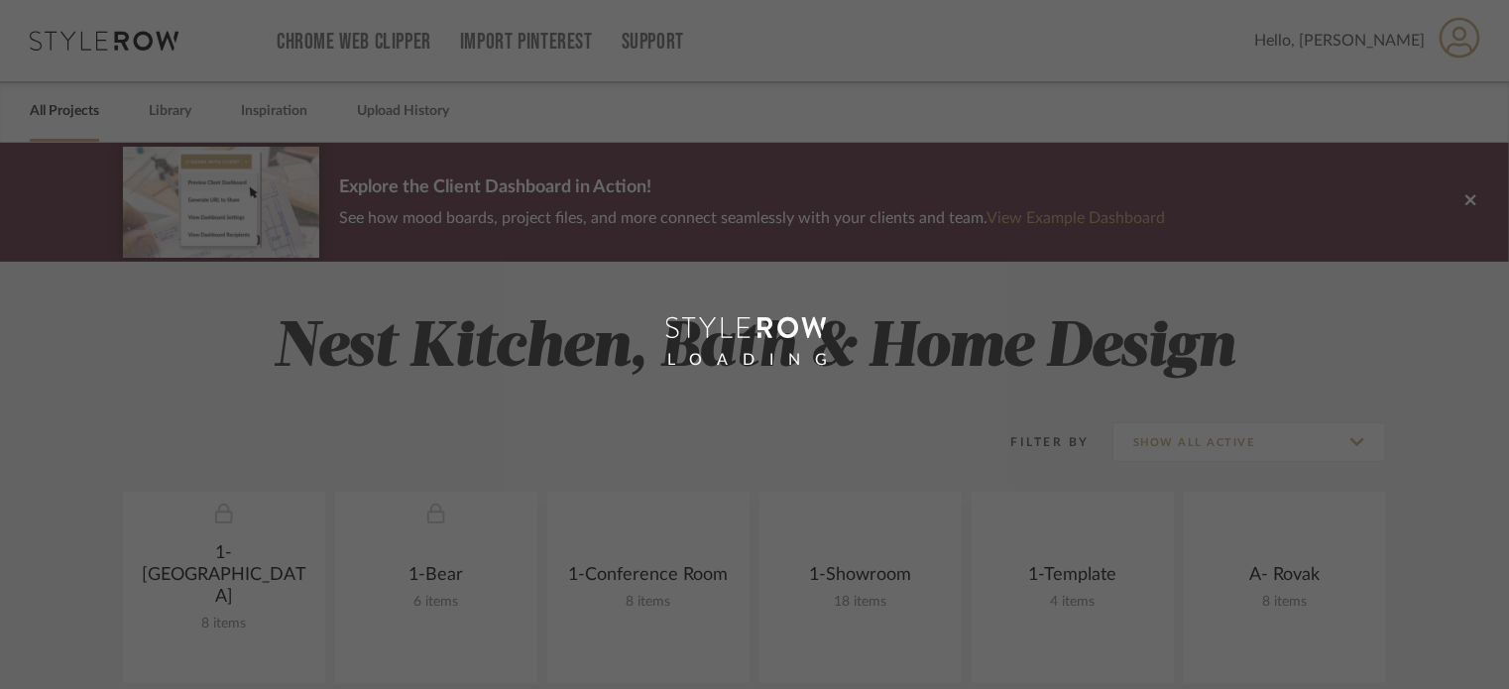
scroll to position [403, 0]
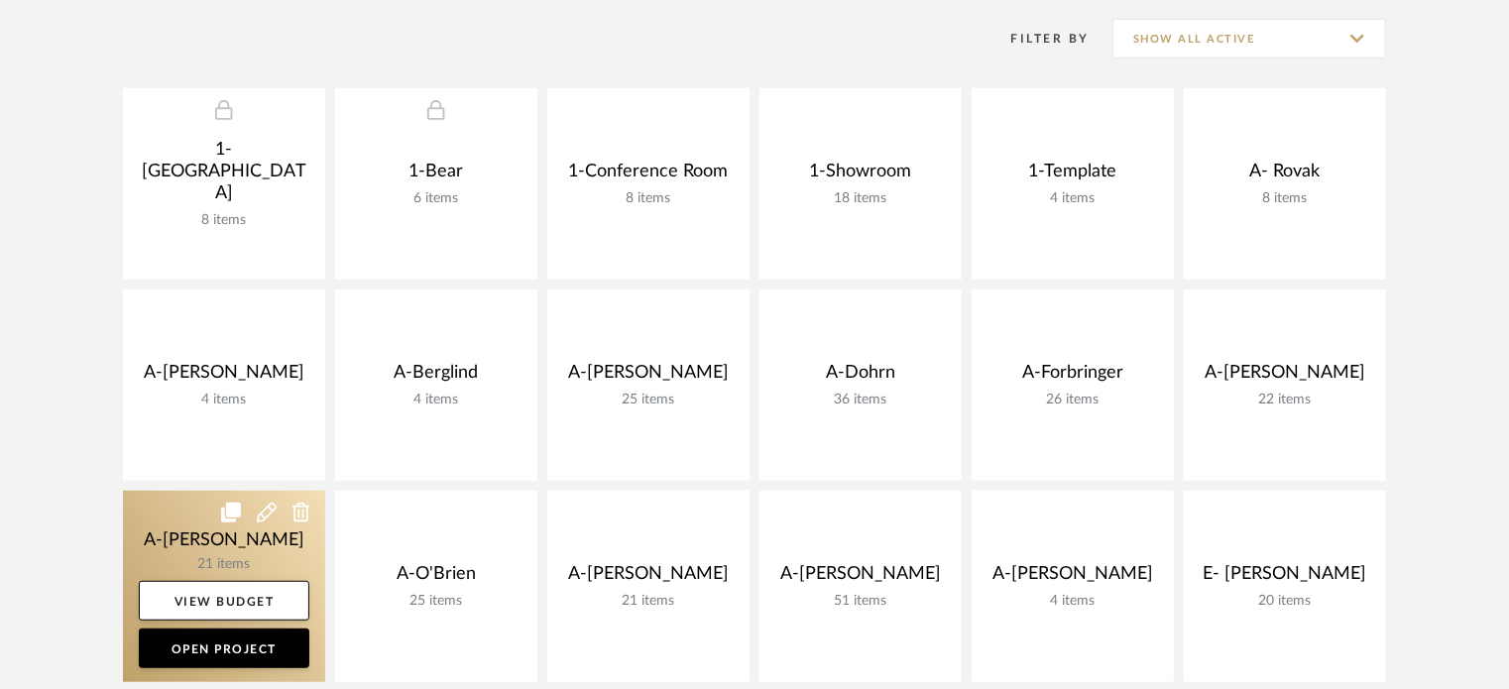
click at [150, 553] on link at bounding box center [224, 586] width 202 height 191
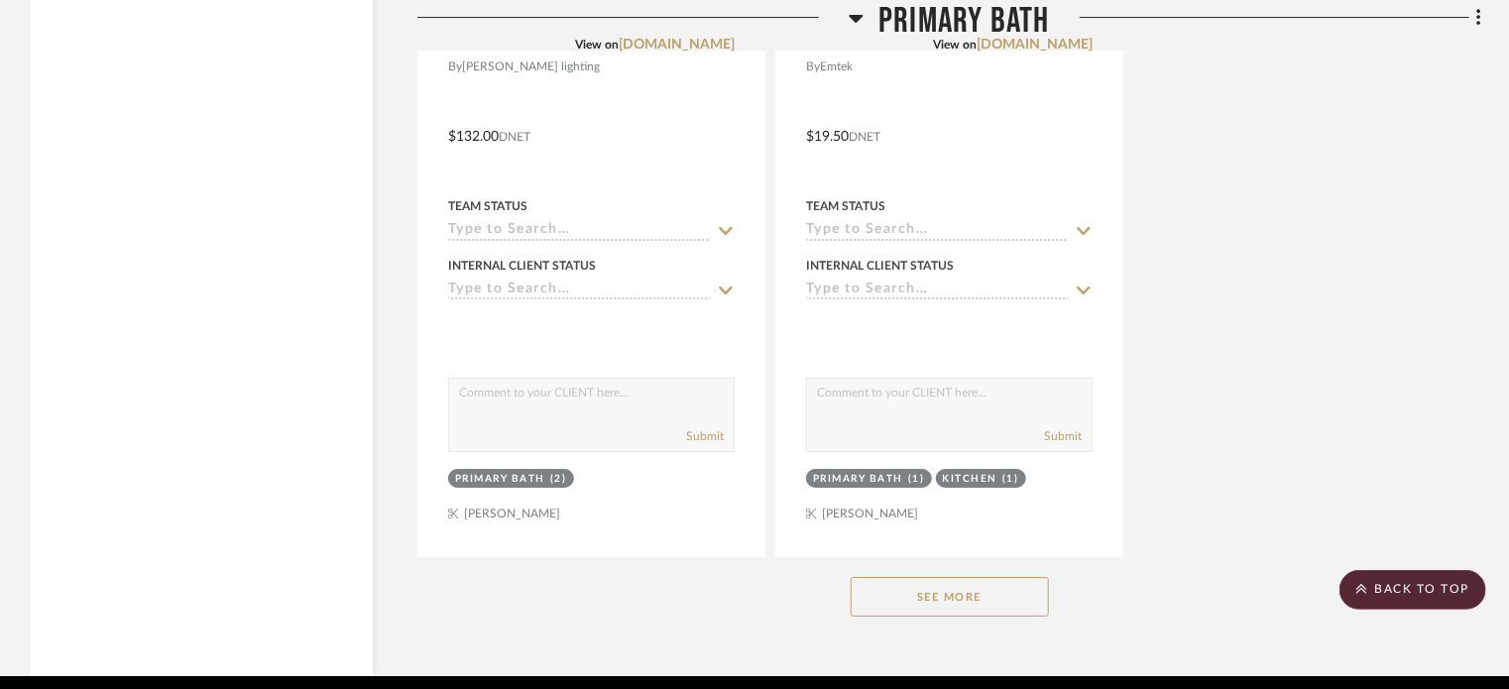
scroll to position [7287, 0]
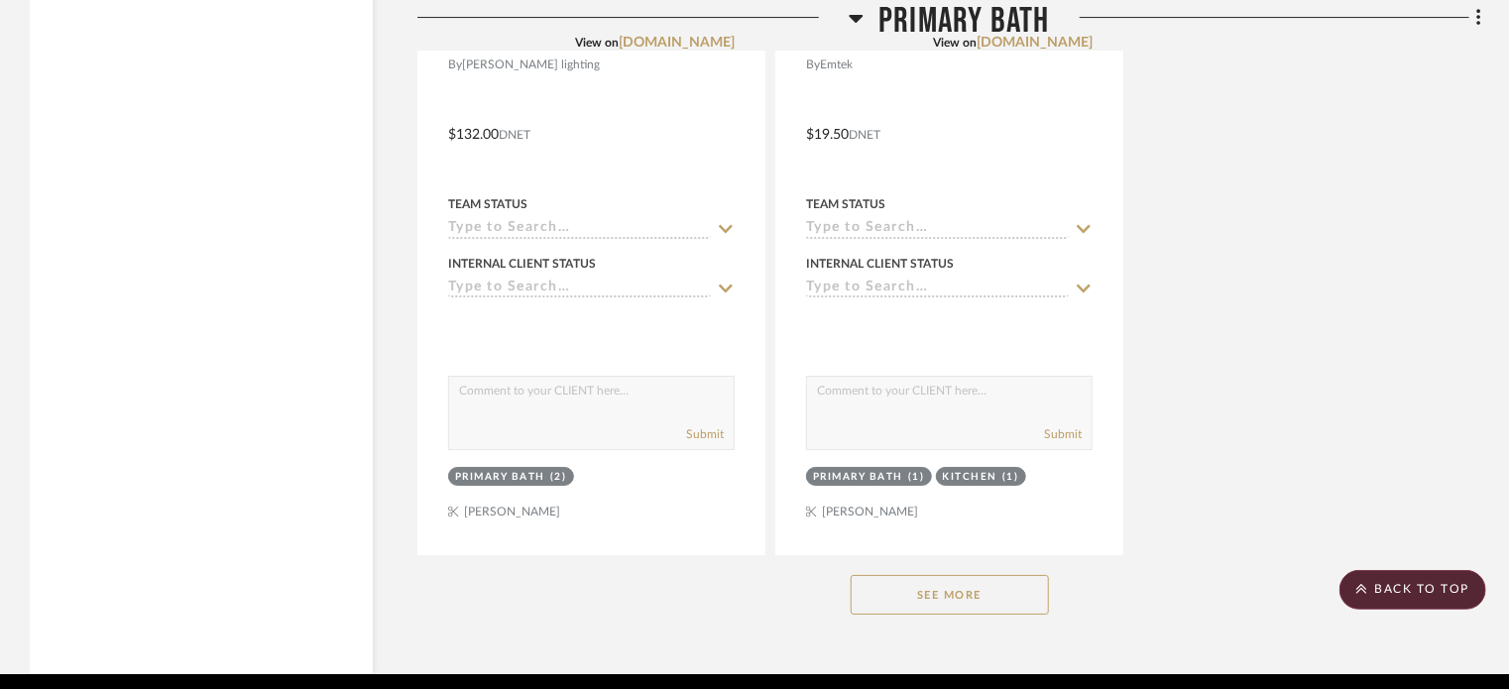
click at [958, 575] on button "See More" at bounding box center [949, 595] width 198 height 40
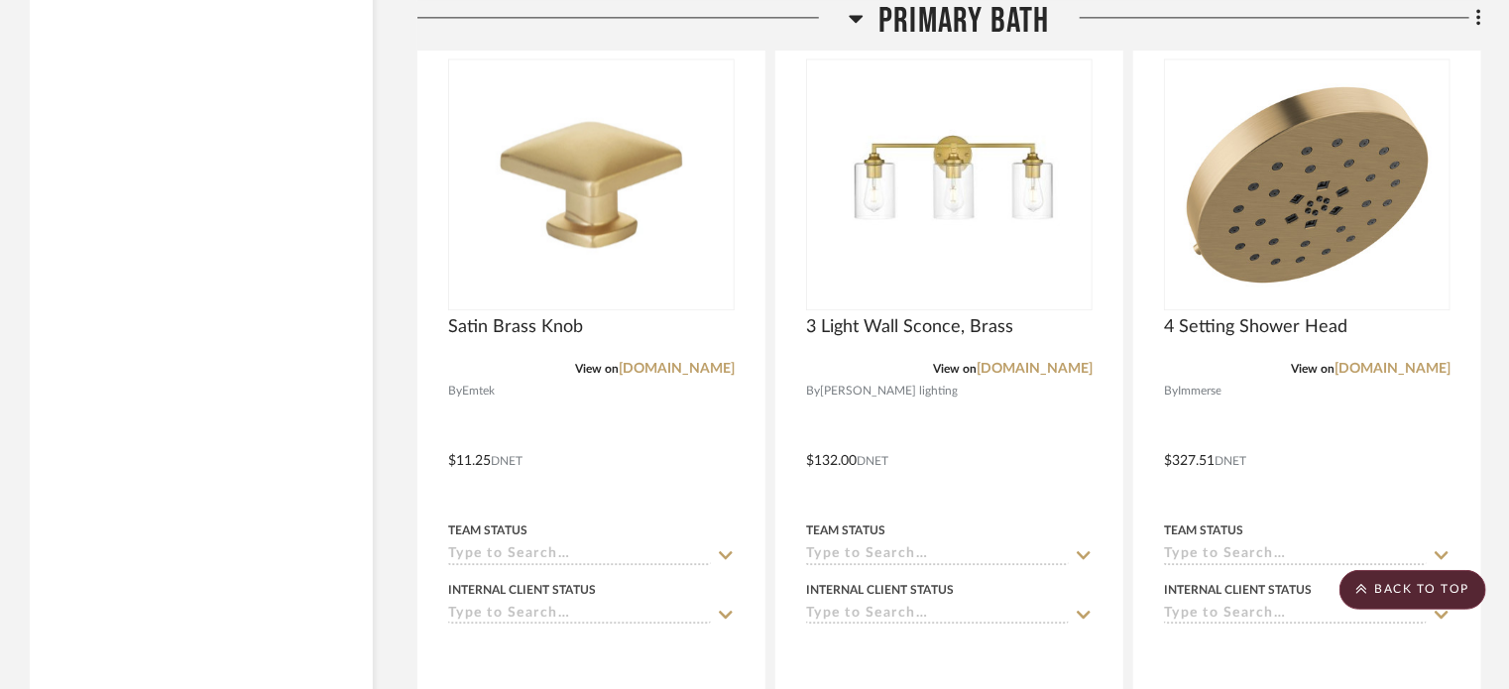
scroll to position [6081, 0]
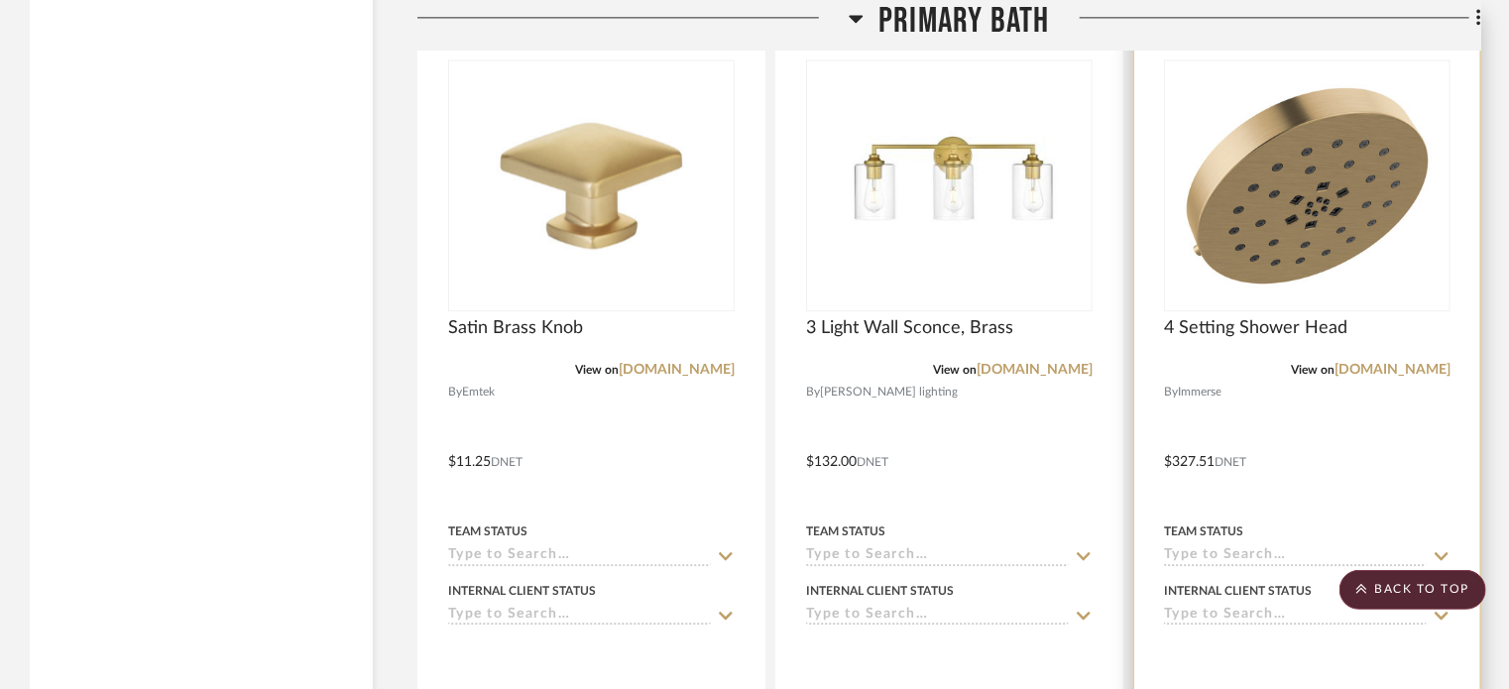
click at [1262, 407] on div at bounding box center [1307, 447] width 346 height 867
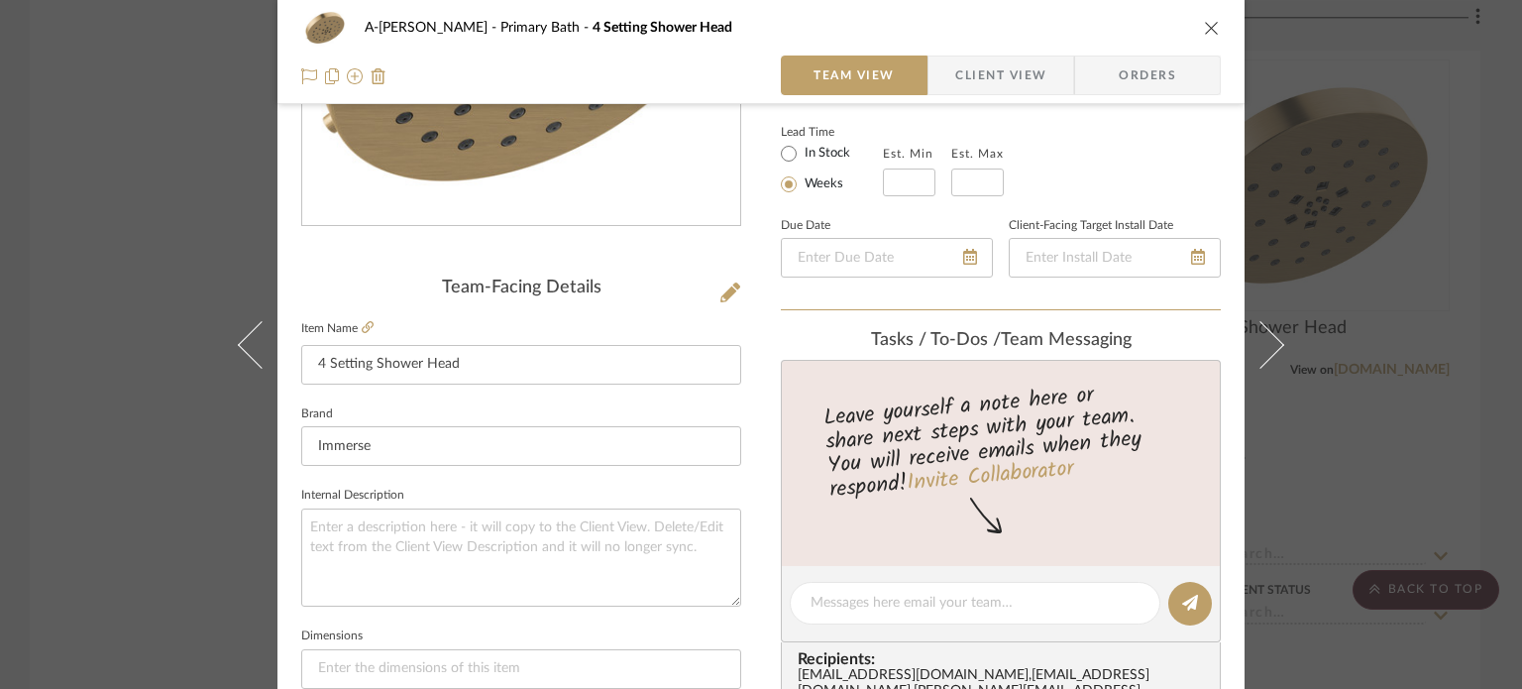
scroll to position [345, 0]
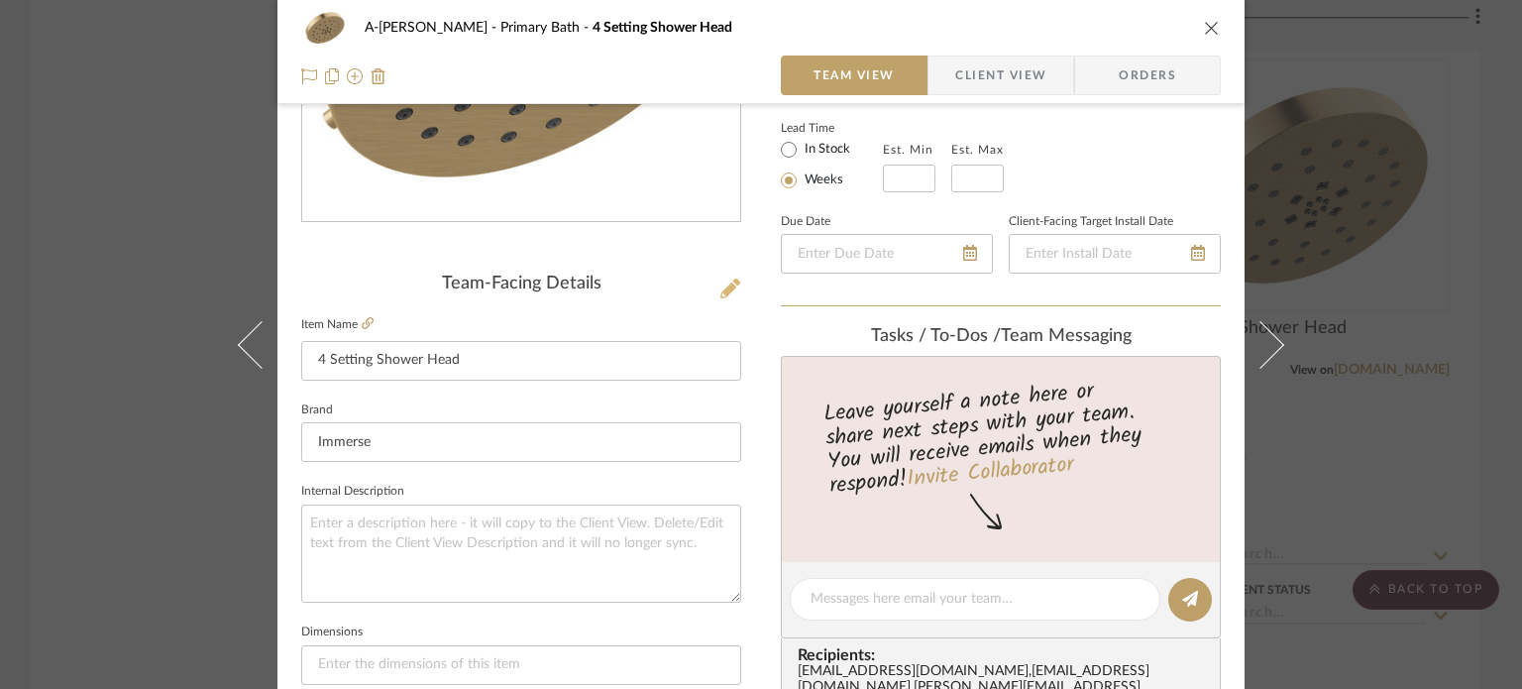
click at [723, 282] on icon at bounding box center [731, 289] width 20 height 20
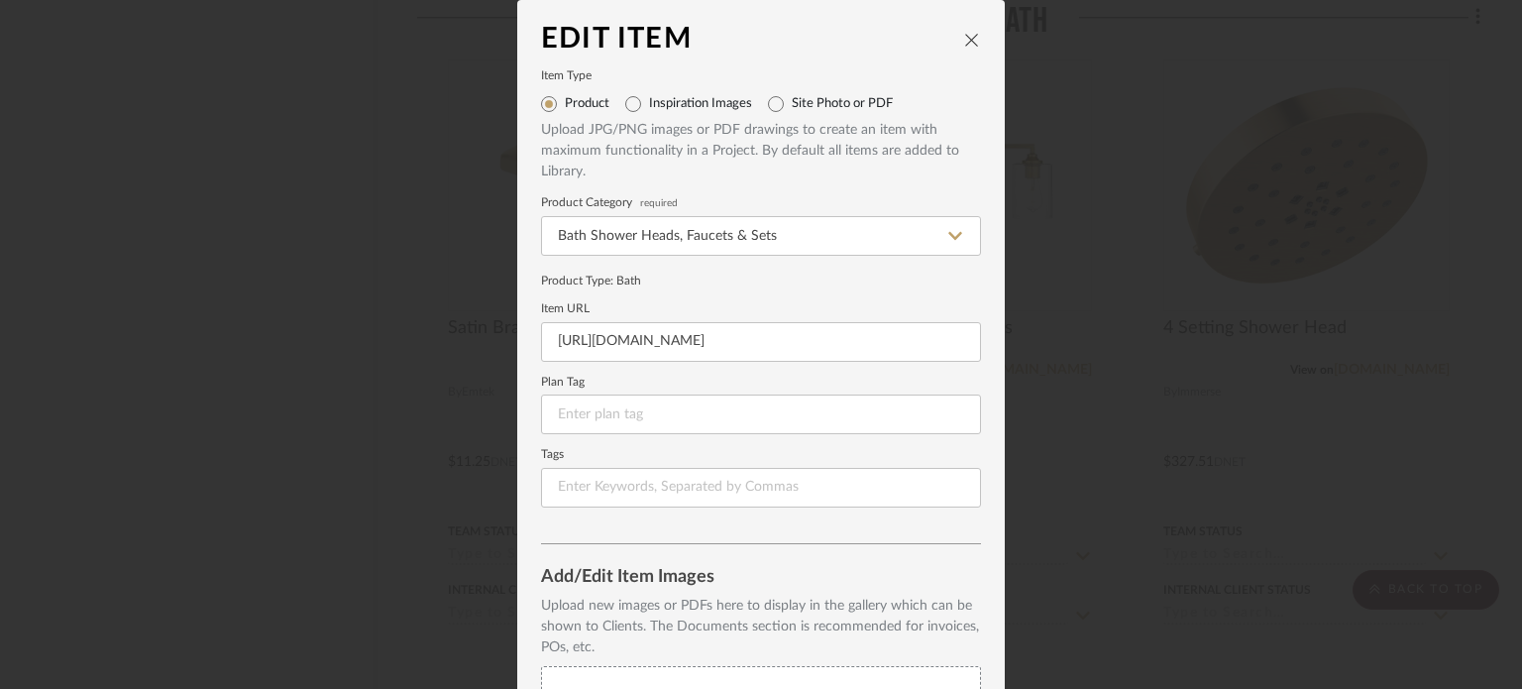
scroll to position [109, 0]
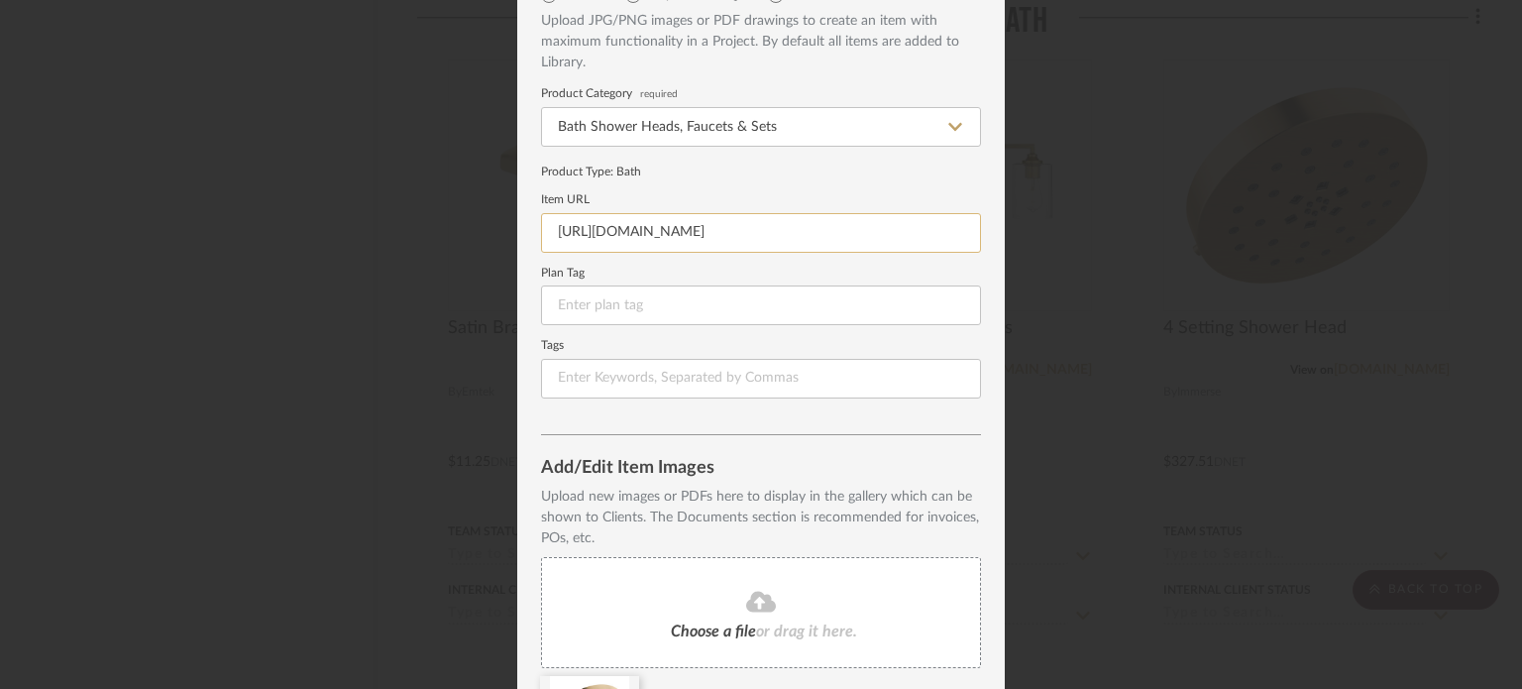
click at [690, 237] on input "https://mail.google.com/mail/u/0/#inbox/KtbxLzFzVXWTVLRFjKBbnSXVvxrVDrcrcL?proj…" at bounding box center [761, 233] width 440 height 40
paste input "www.deltafaucet.com/bathroom/product/52488-CZ.html"
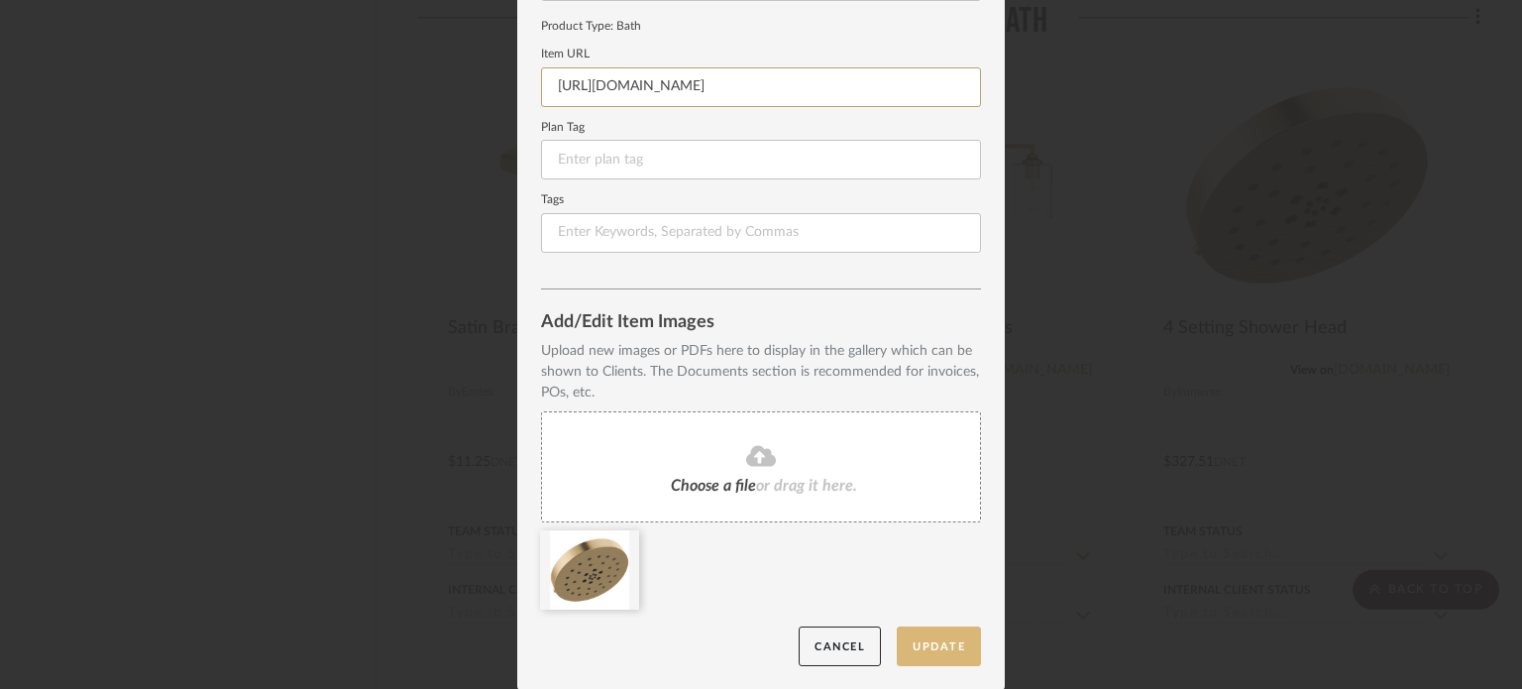
type input "https://www.deltafaucet.com/bathroom/product/52488-CZ.html"
click at [924, 652] on button "Update" at bounding box center [939, 646] width 84 height 41
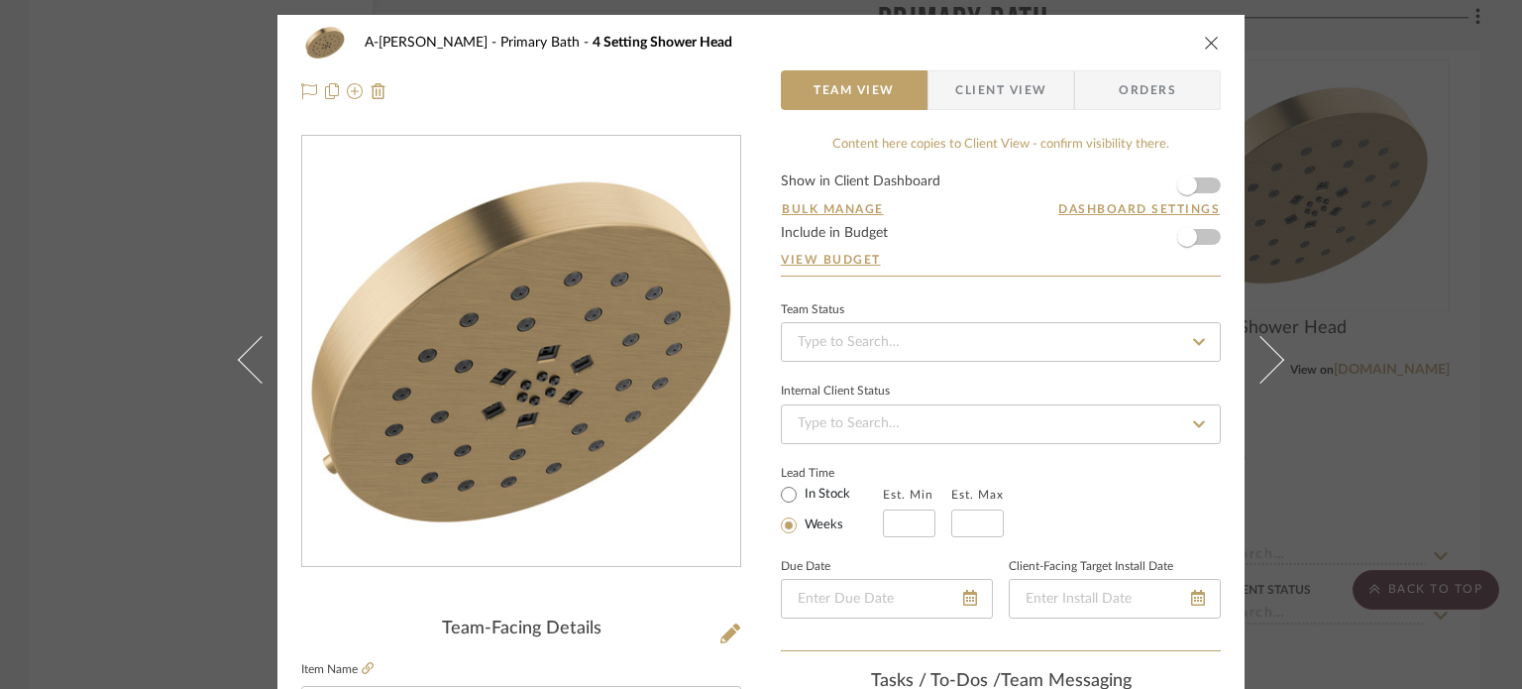
click at [143, 477] on div "A-Lewis Primary Bath 4 Setting Shower Head Team View Client View Orders Team-Fa…" at bounding box center [761, 344] width 1522 height 689
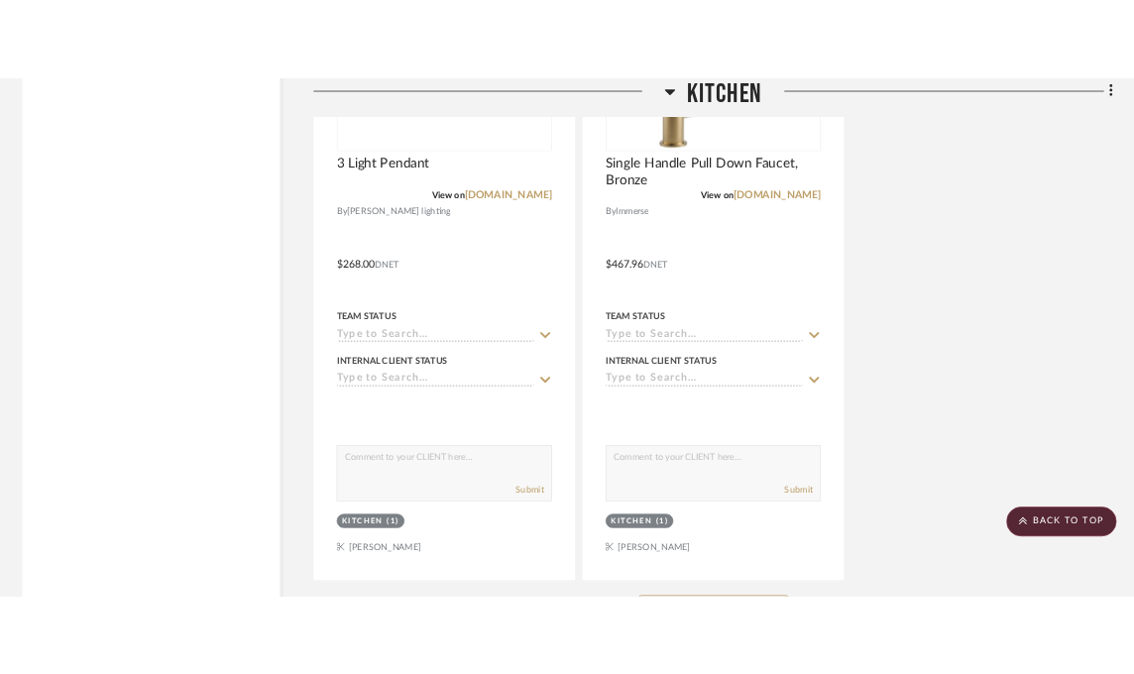
scroll to position [4369, 0]
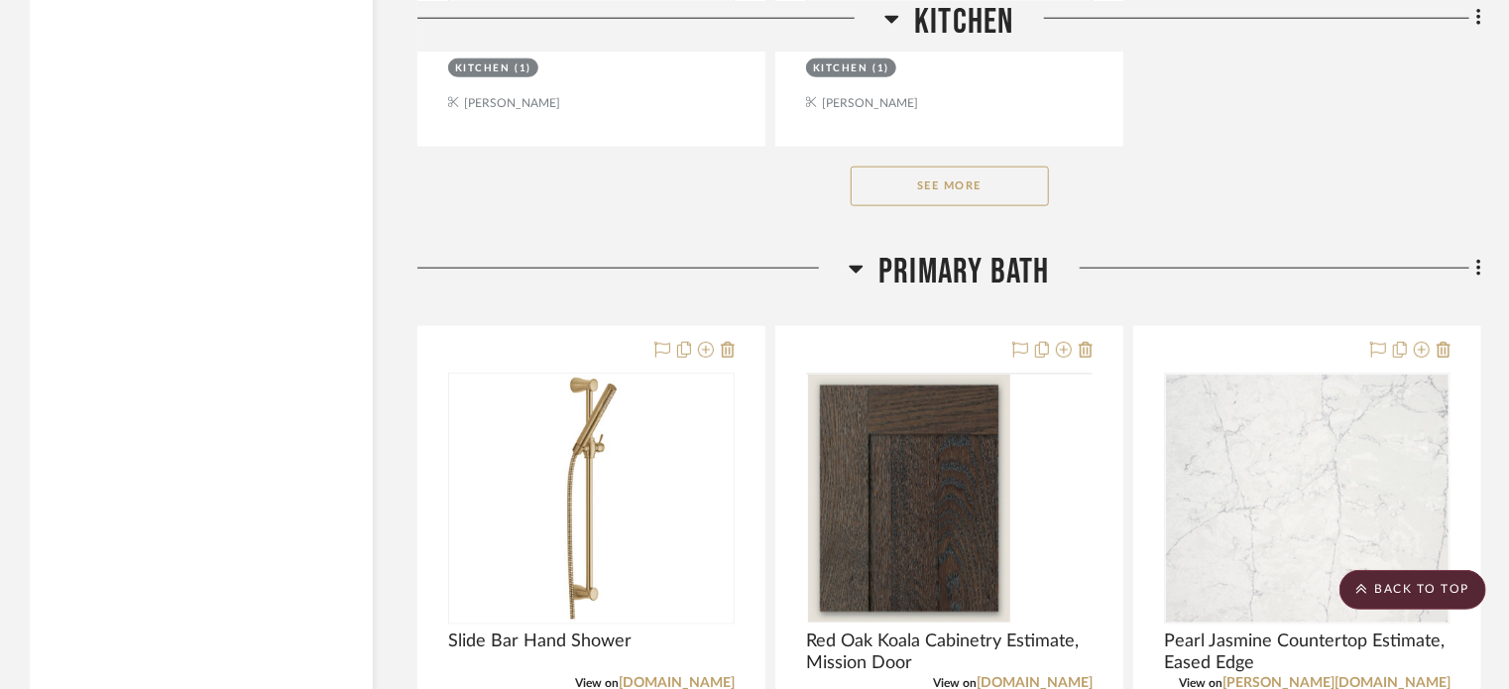
scroll to position [5212, 0]
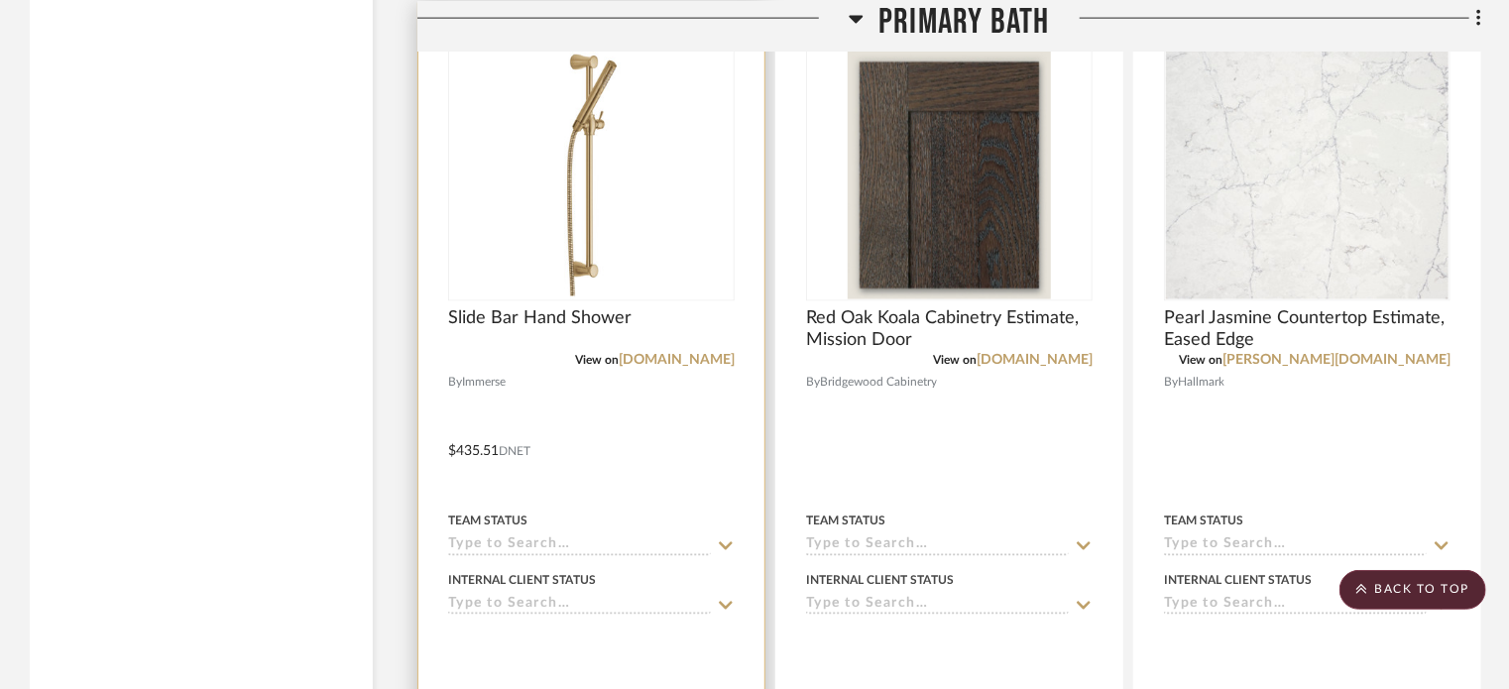
click at [682, 413] on div at bounding box center [591, 437] width 346 height 867
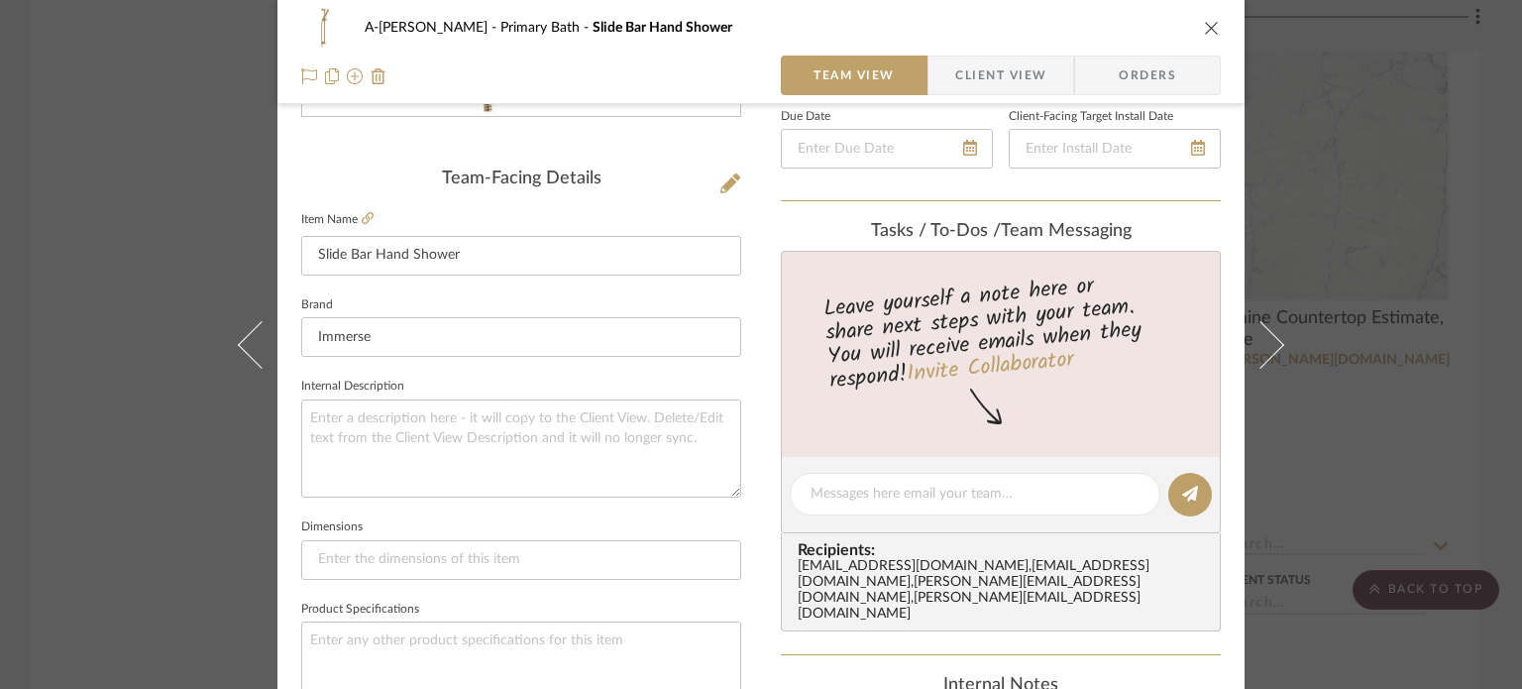
scroll to position [458, 0]
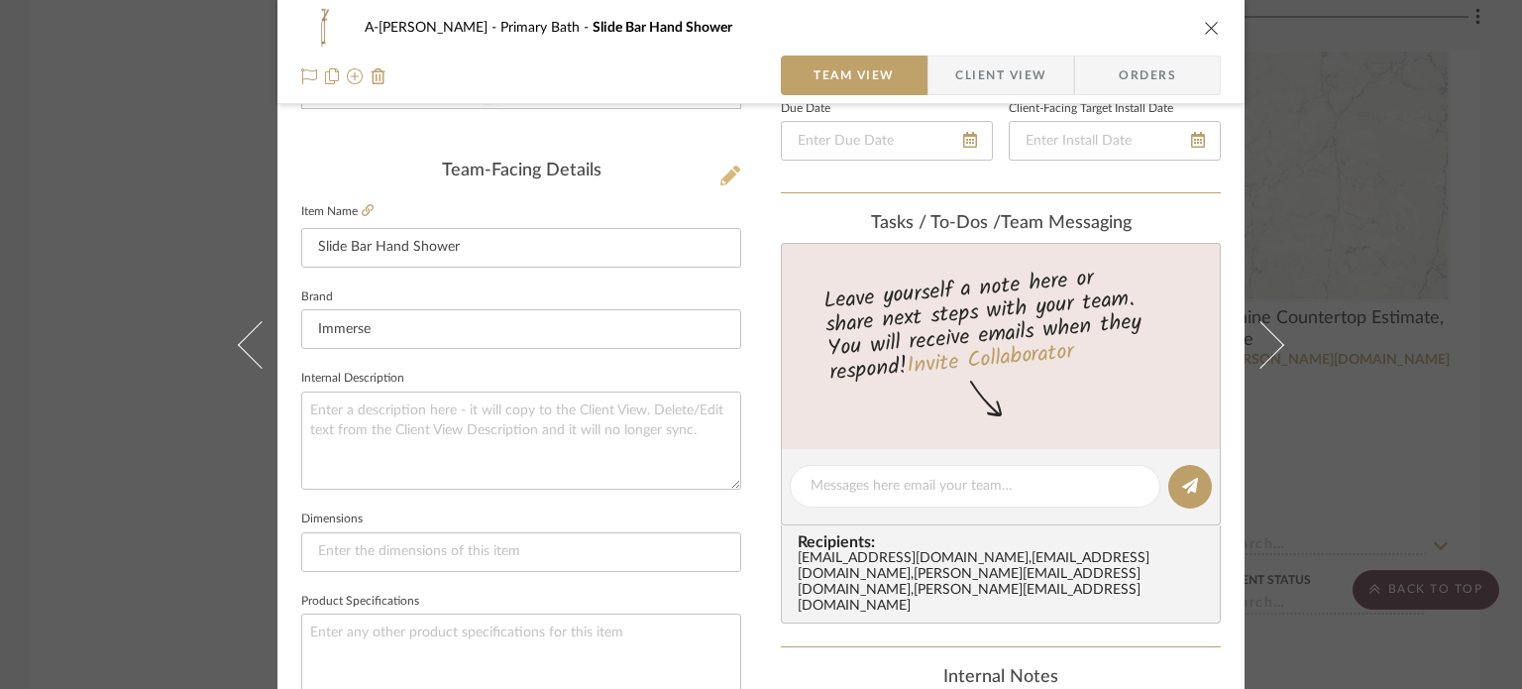
click at [726, 166] on icon at bounding box center [731, 176] width 20 height 20
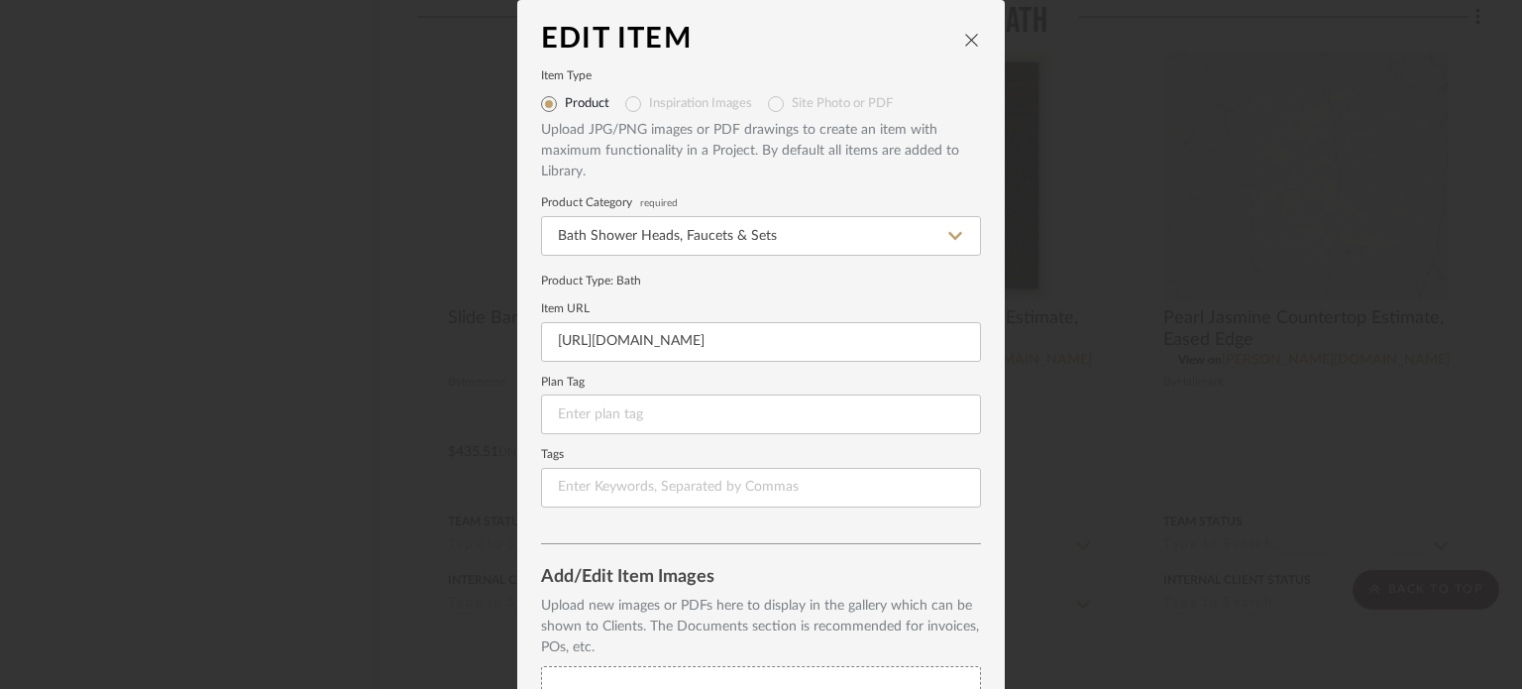
scroll to position [0, 0]
click at [761, 343] on input "https://mail.google.com/mail/u/0/#inbox/KtbxLzFzVXWTVLRFjKBbnSXVvxrVDrcrcL?proj…" at bounding box center [761, 342] width 440 height 40
paste input "www.deltafaucet.com/bathroom/product/57085-CZ.html?bvstate=pg:2/ct:q&gad_source…"
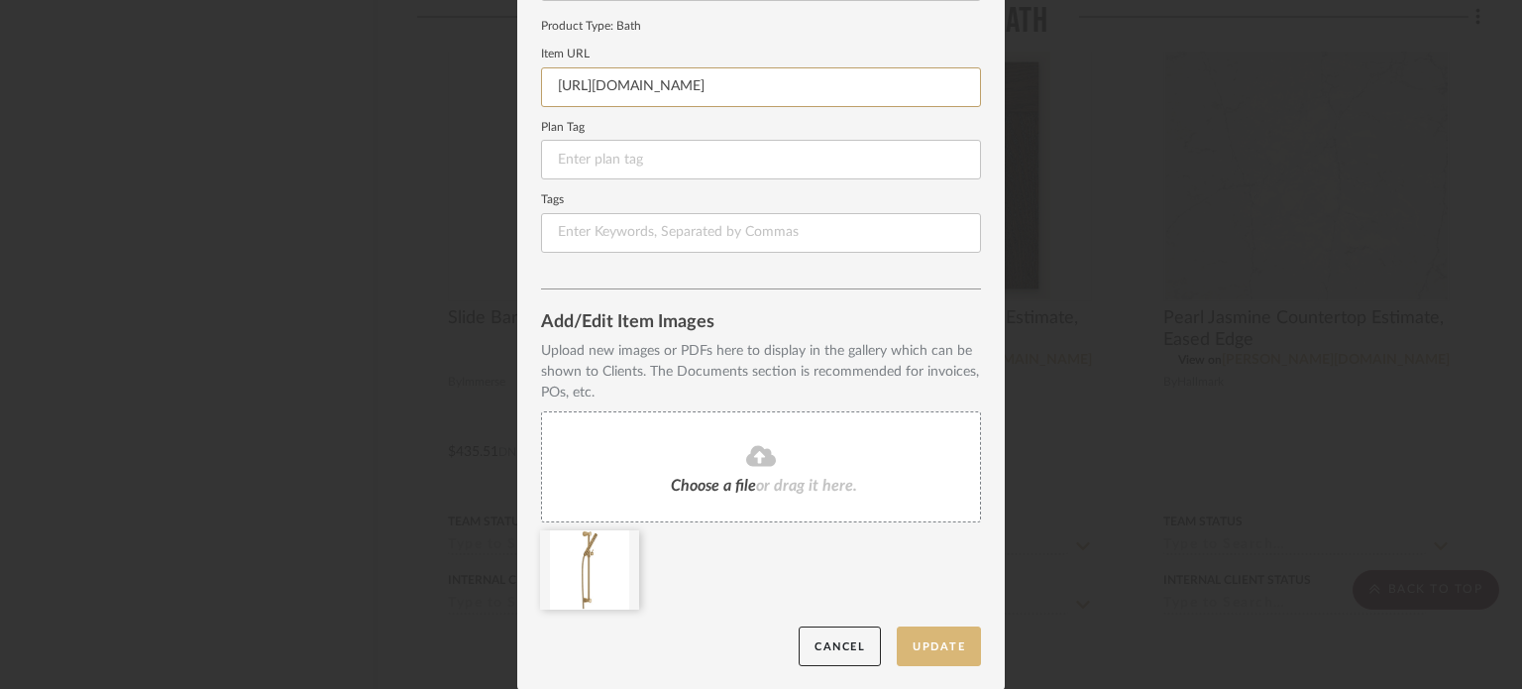
type input "https://www.deltafaucet.com/bathroom/product/57085-CZ.html?bvstate=pg:2/ct:q&ga…"
click at [942, 652] on button "Update" at bounding box center [939, 646] width 84 height 41
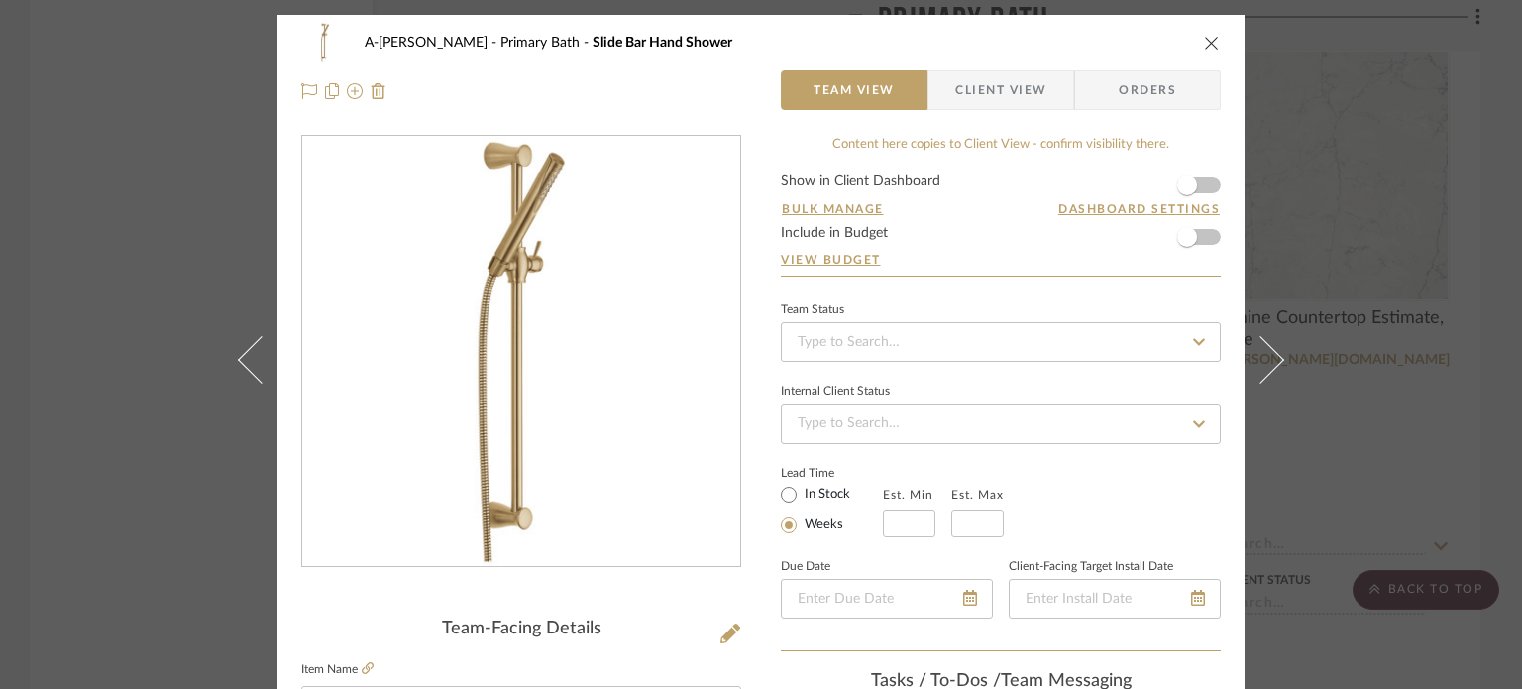
click at [1147, 425] on div "A-Lewis Primary Bath Slide Bar Hand Shower Team View Client View Orders Team-Fa…" at bounding box center [761, 344] width 1522 height 689
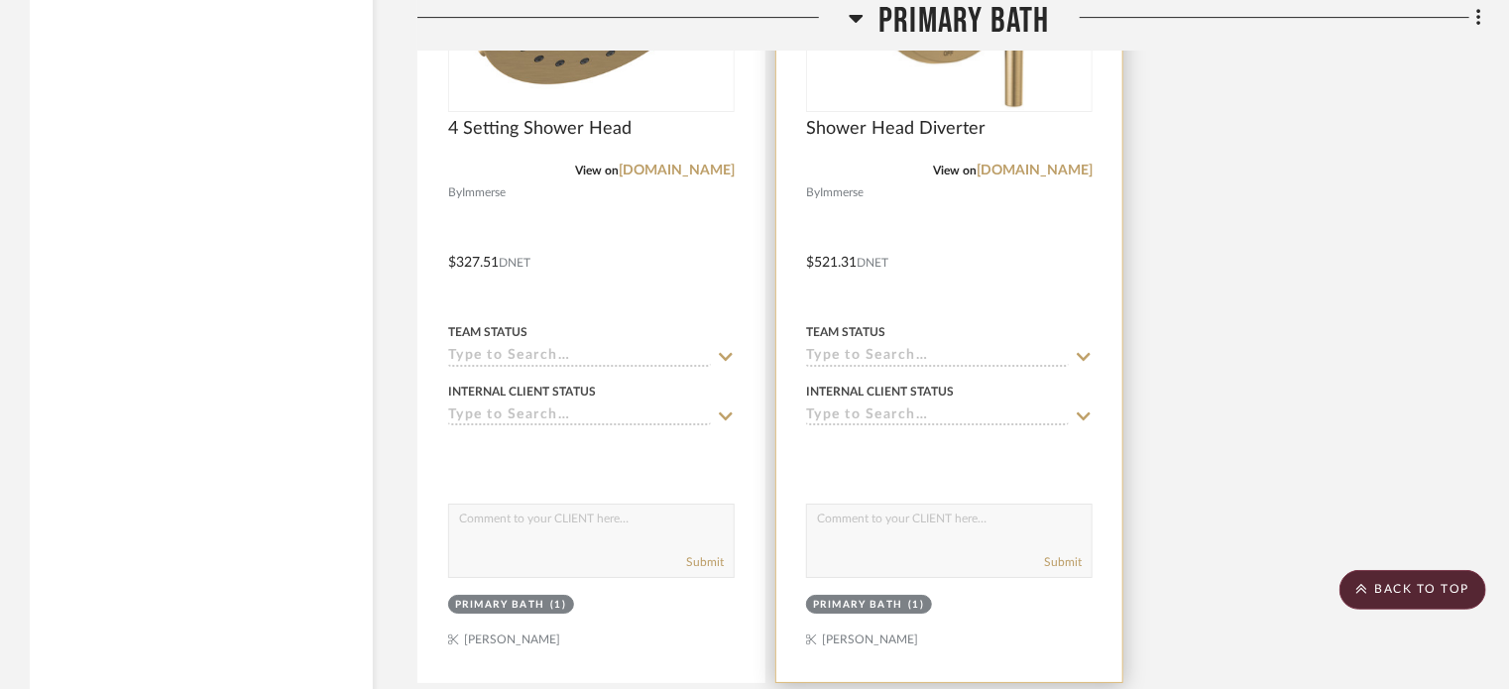
scroll to position [7348, 0]
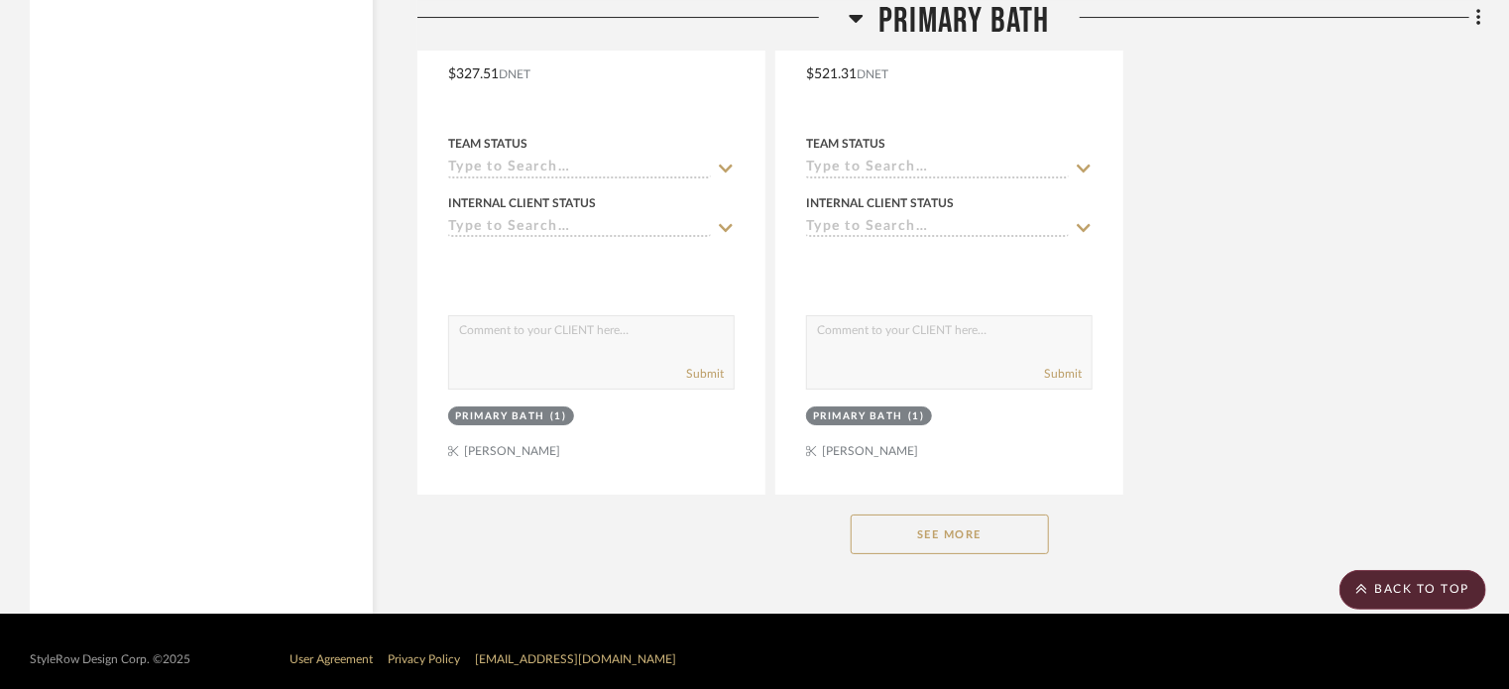
click at [989, 515] on button "See More" at bounding box center [949, 534] width 198 height 40
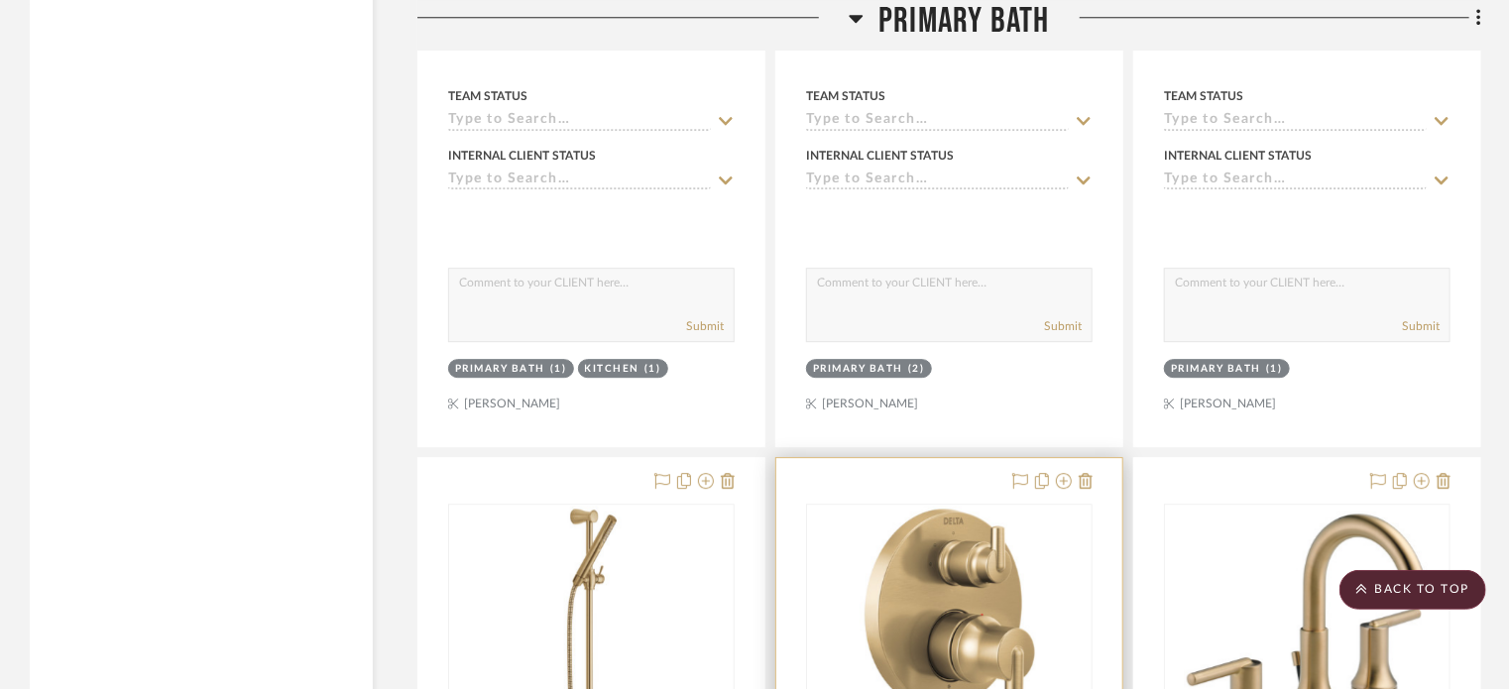
scroll to position [6901, 0]
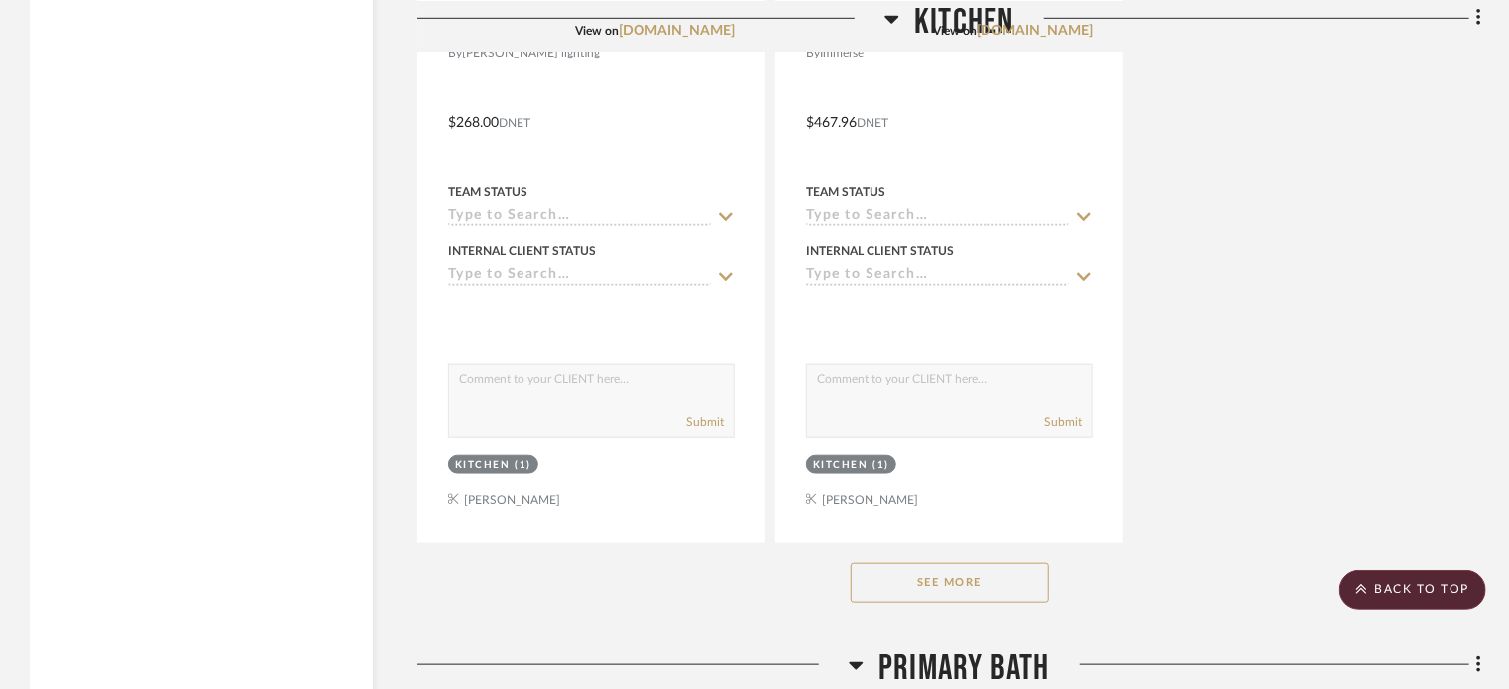
scroll to position [5194, 0]
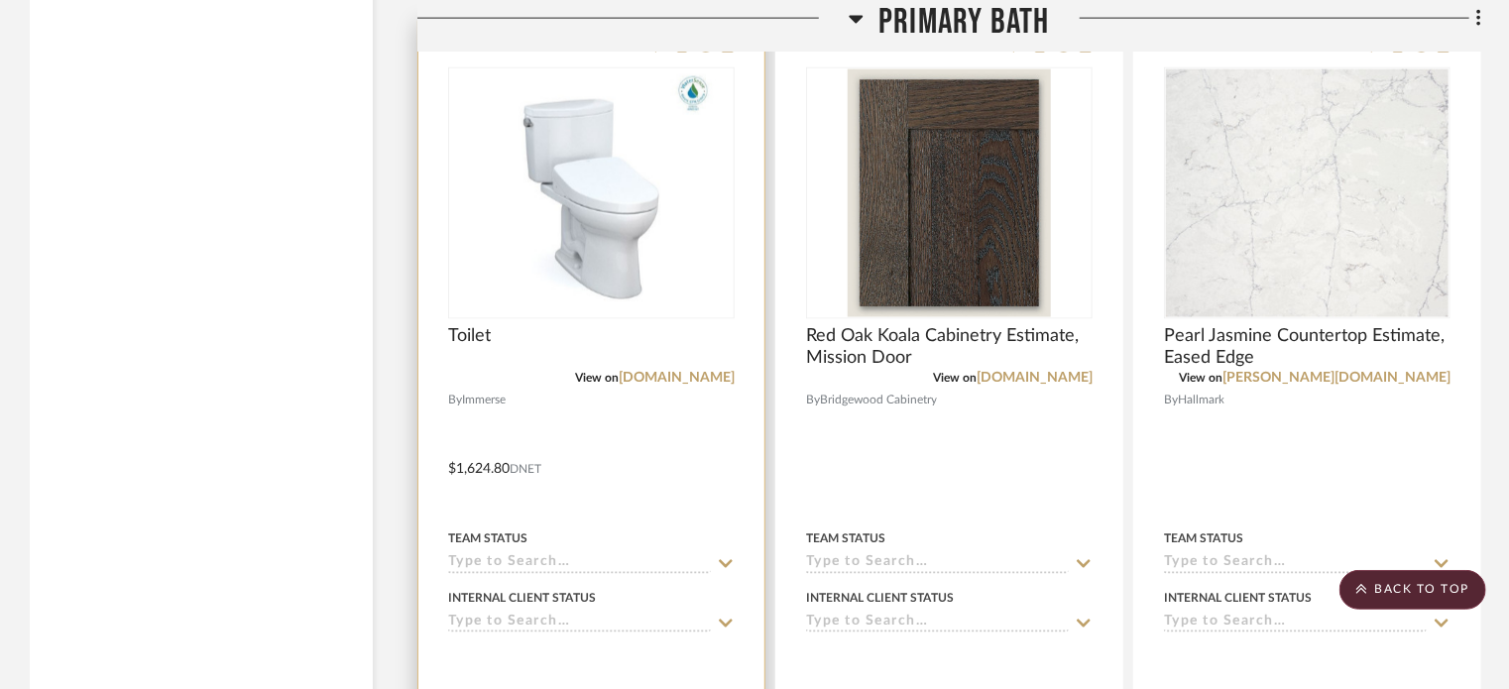
click at [616, 304] on div at bounding box center [591, 455] width 346 height 867
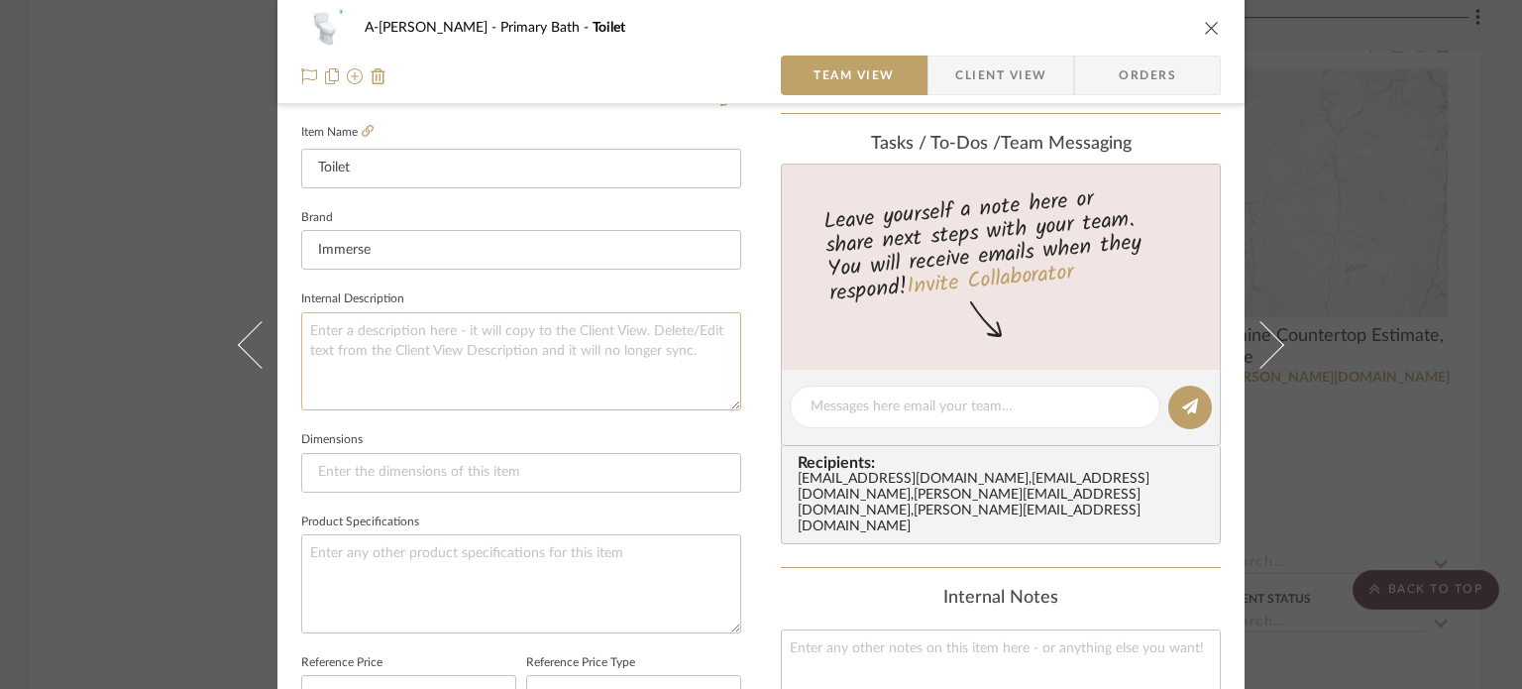
scroll to position [531, 0]
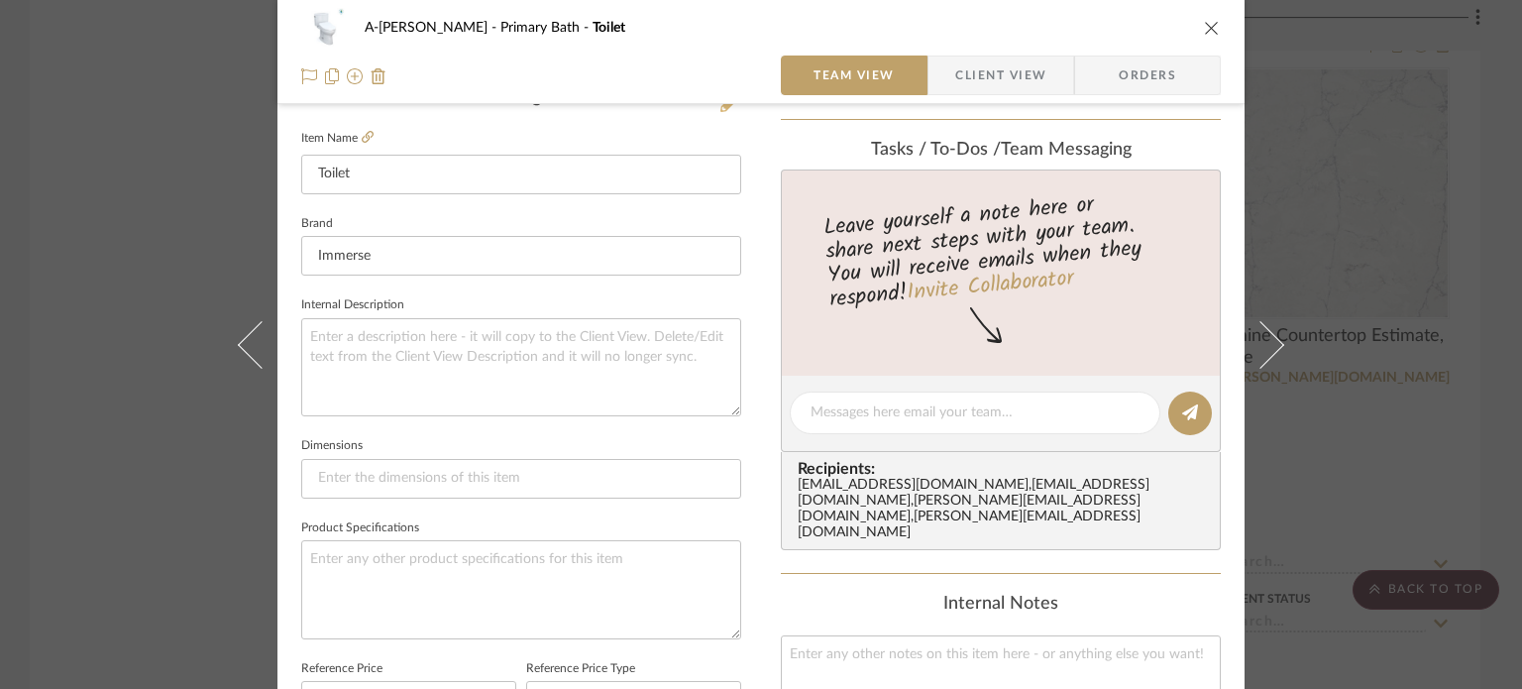
click at [722, 104] on icon at bounding box center [731, 102] width 20 height 20
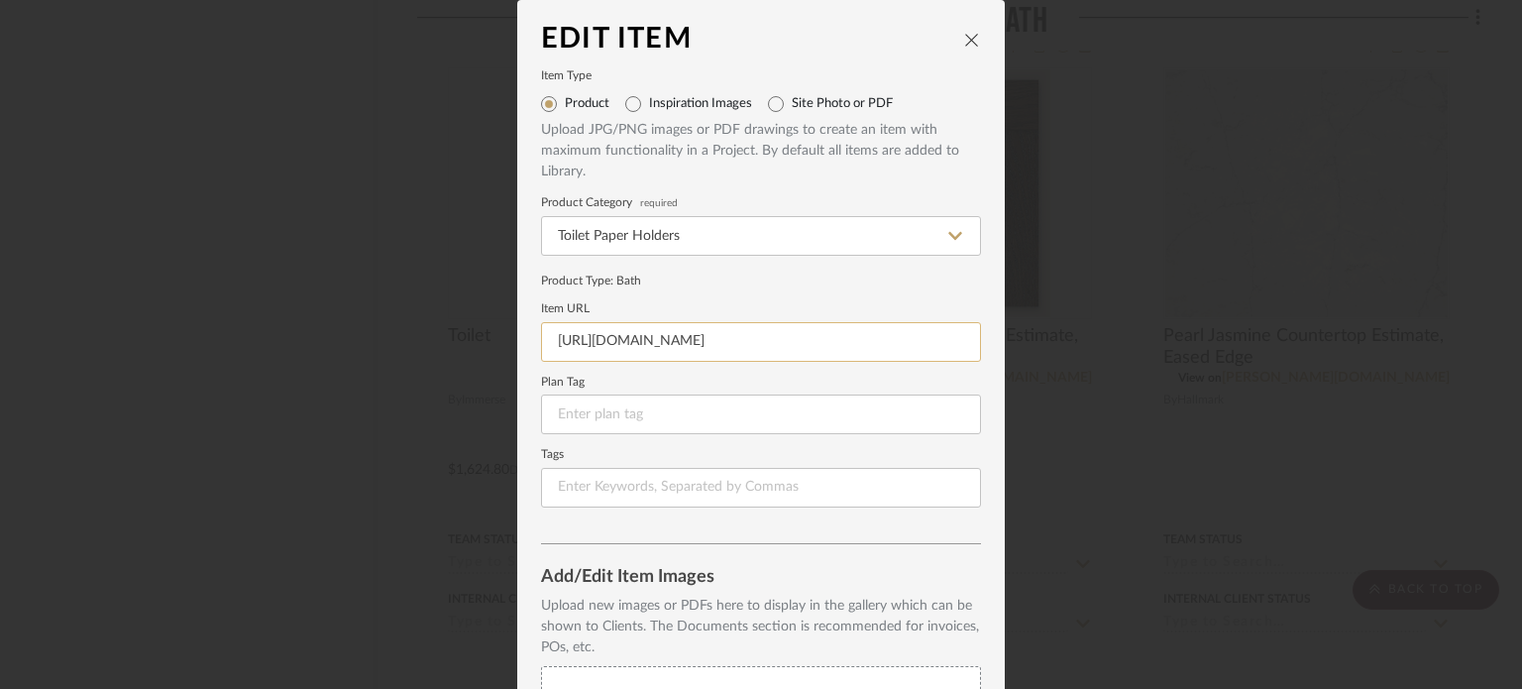
click at [708, 342] on input "https://mail.google.com/mail/u/0/#inbox/KtbxLzFzVXWTVLRFjKBbnSXVvxrVDrcrcL?proj…" at bounding box center [761, 342] width 440 height 40
paste input "www.vpsupply.com/mw4543046cefg-01-889418.html"
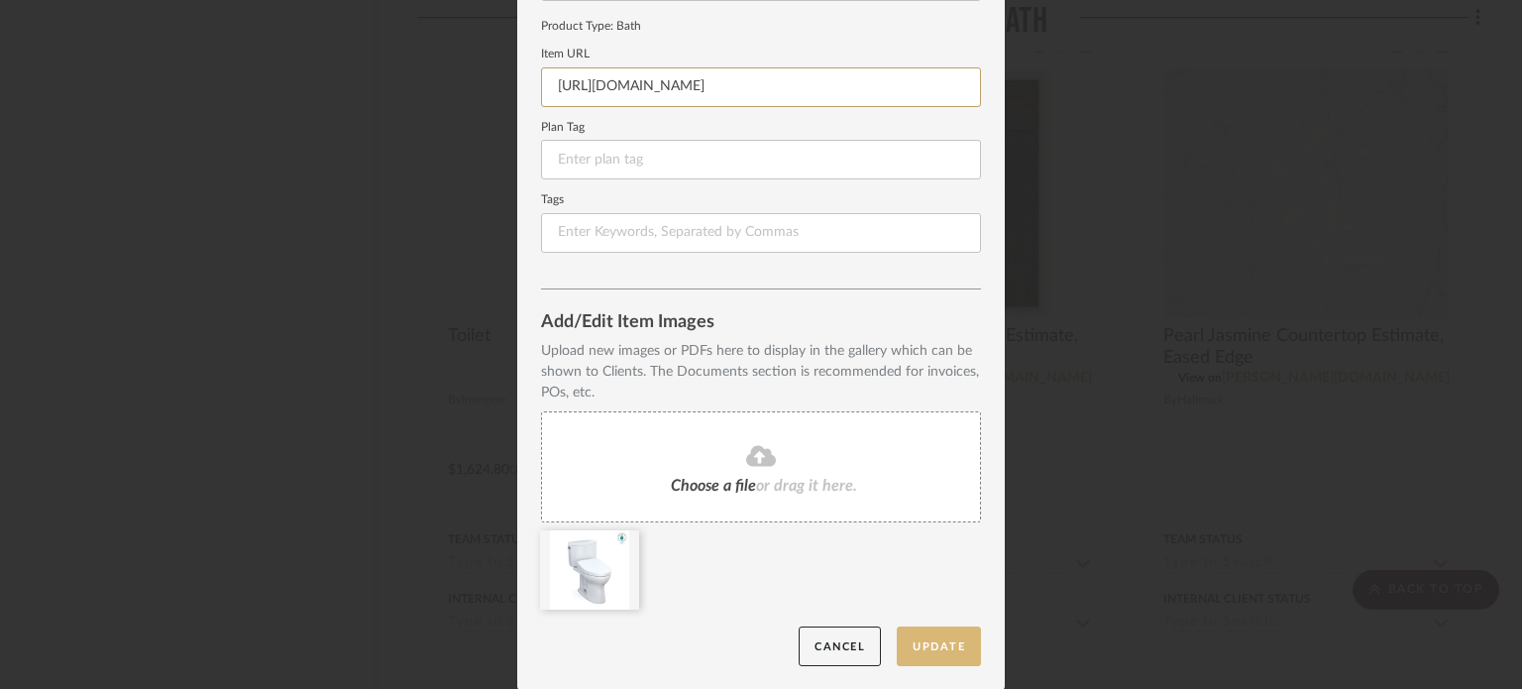
type input "https://www.vpsupply.com/mw4543046cefg-01-889418.html"
click at [932, 634] on button "Update" at bounding box center [939, 646] width 84 height 41
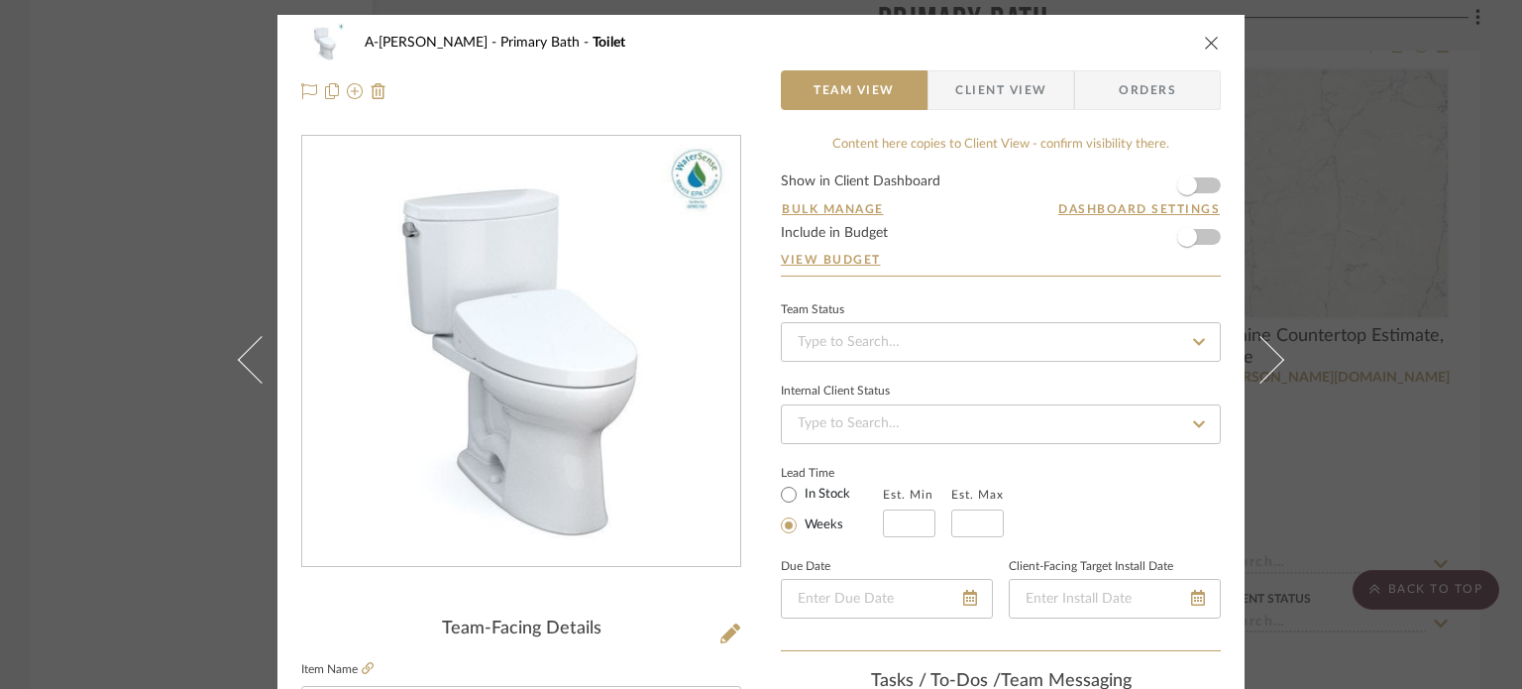
click at [116, 315] on div "A-Lewis Primary Bath Toilet Team View Client View Orders Team-Facing Details It…" at bounding box center [761, 344] width 1522 height 689
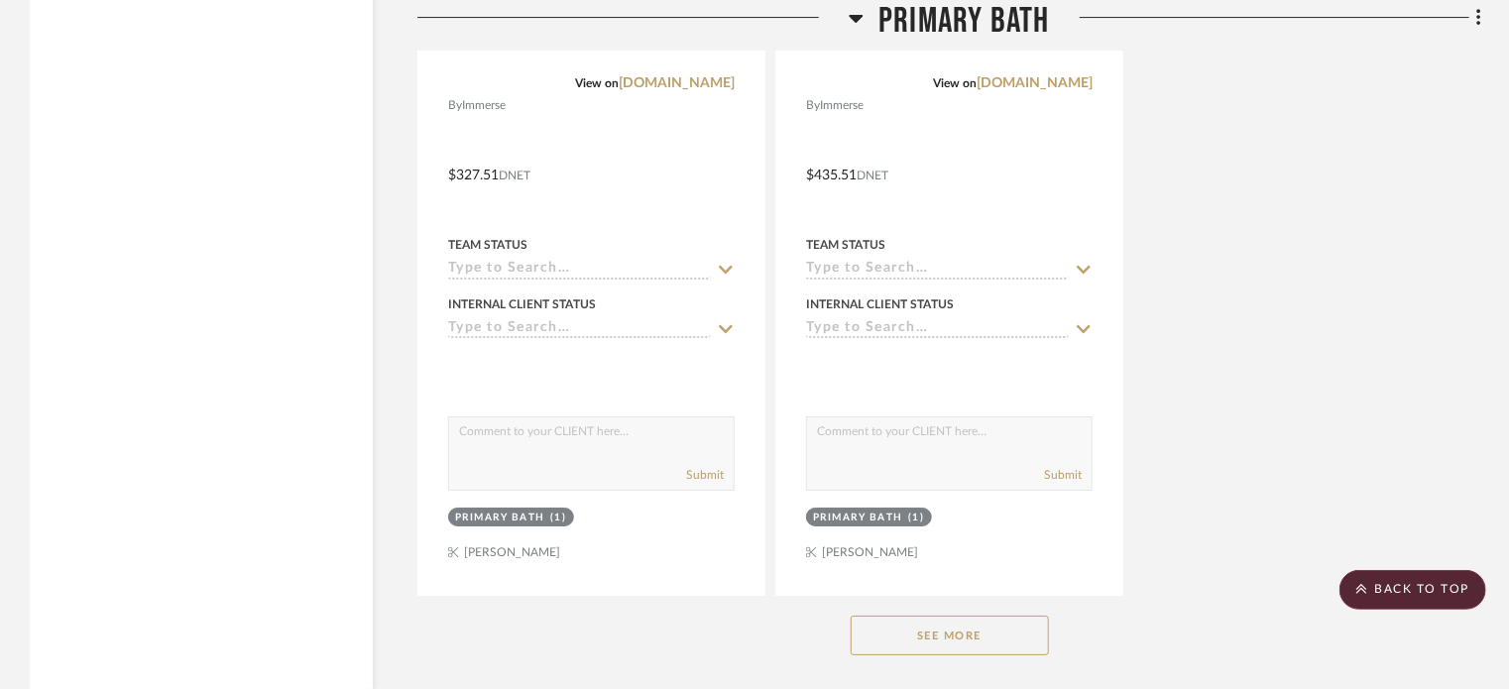
scroll to position [7348, 0]
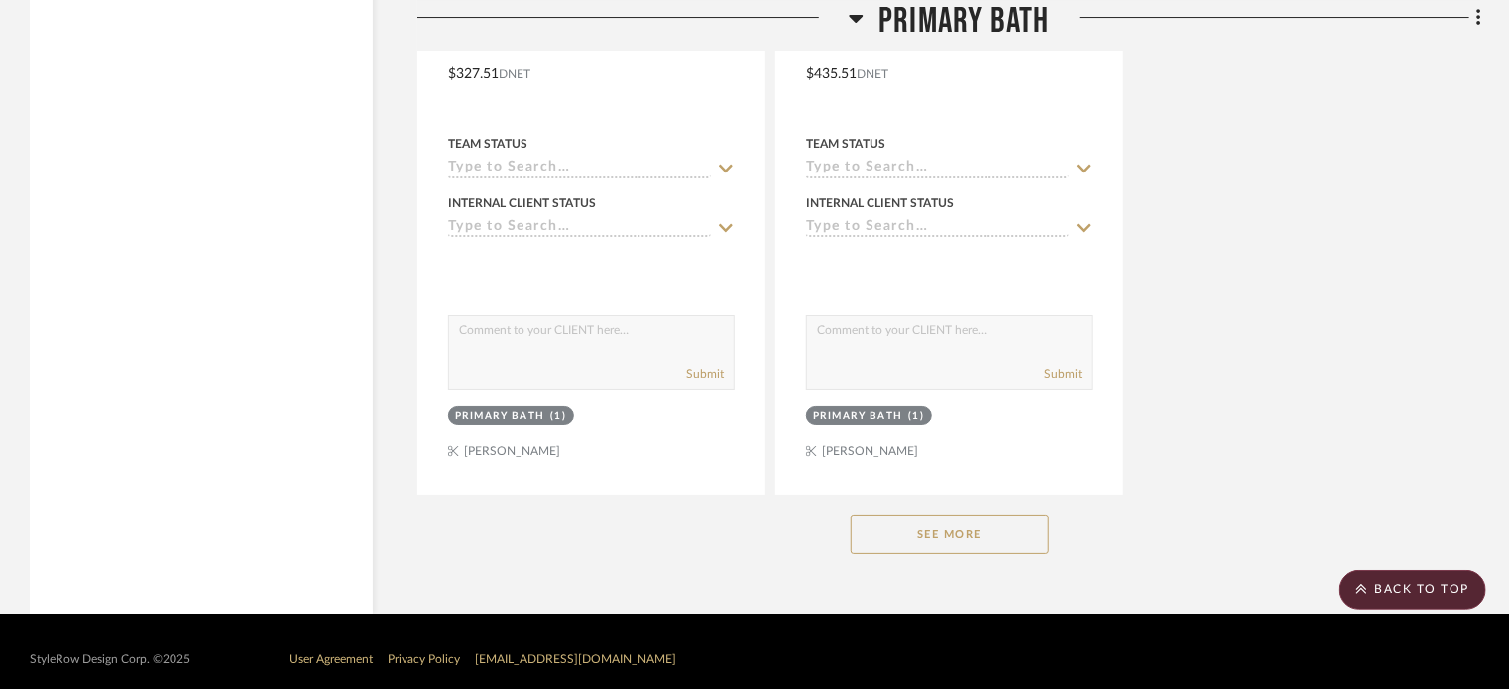
click at [952, 516] on button "See More" at bounding box center [949, 534] width 198 height 40
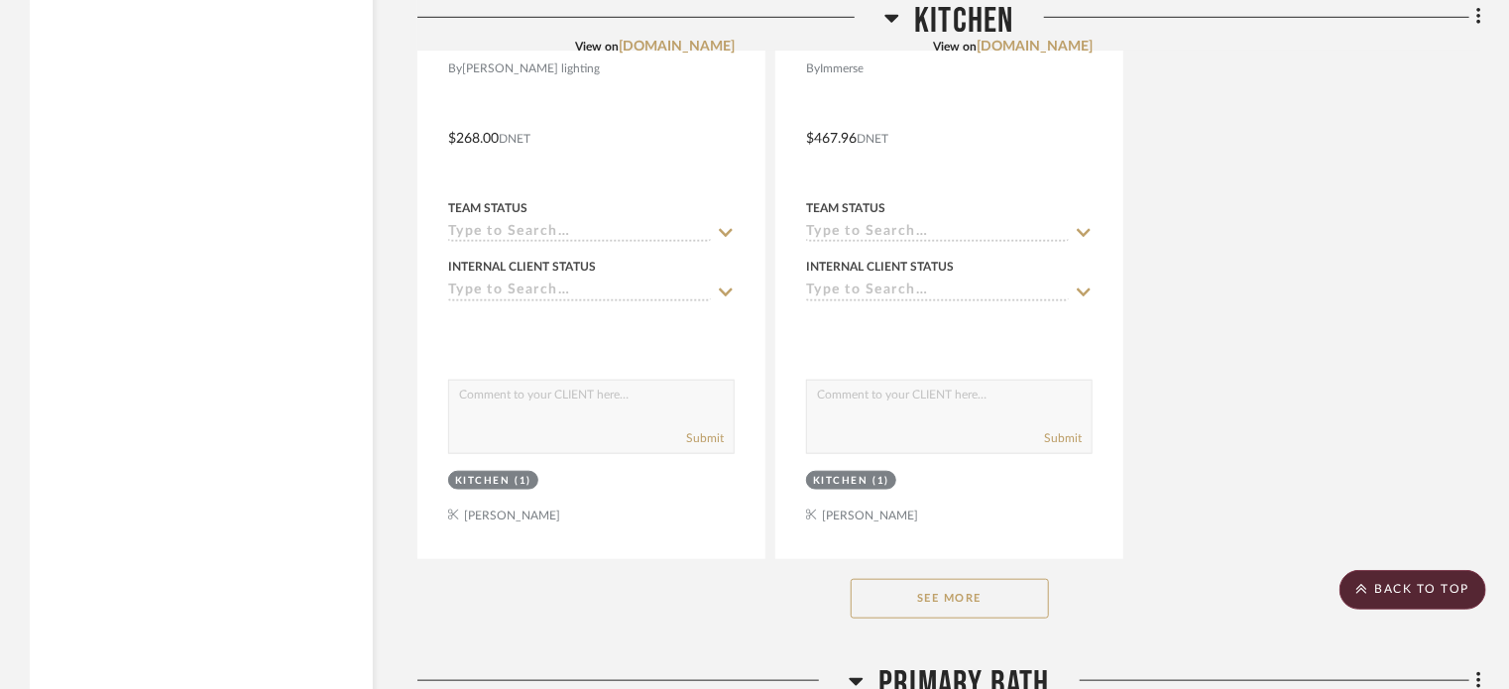
scroll to position [4474, 0]
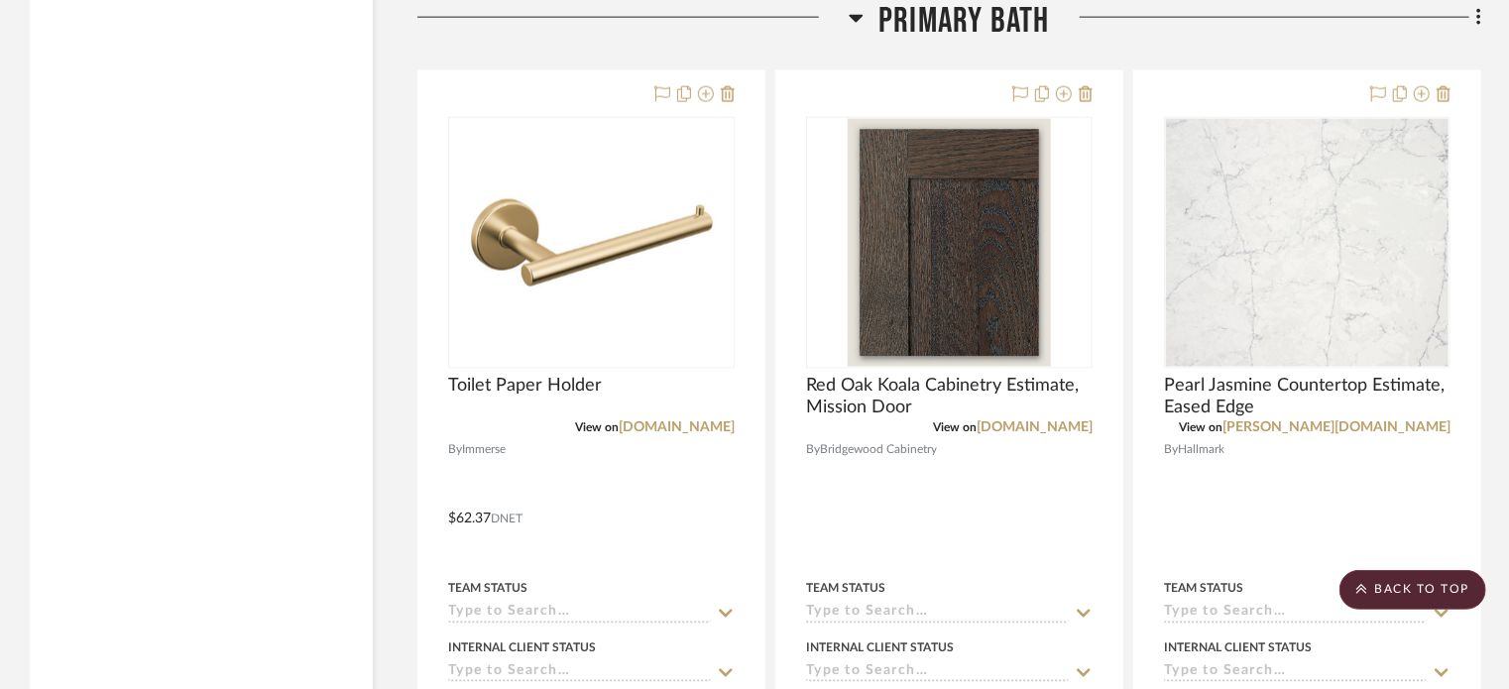
scroll to position [5234, 0]
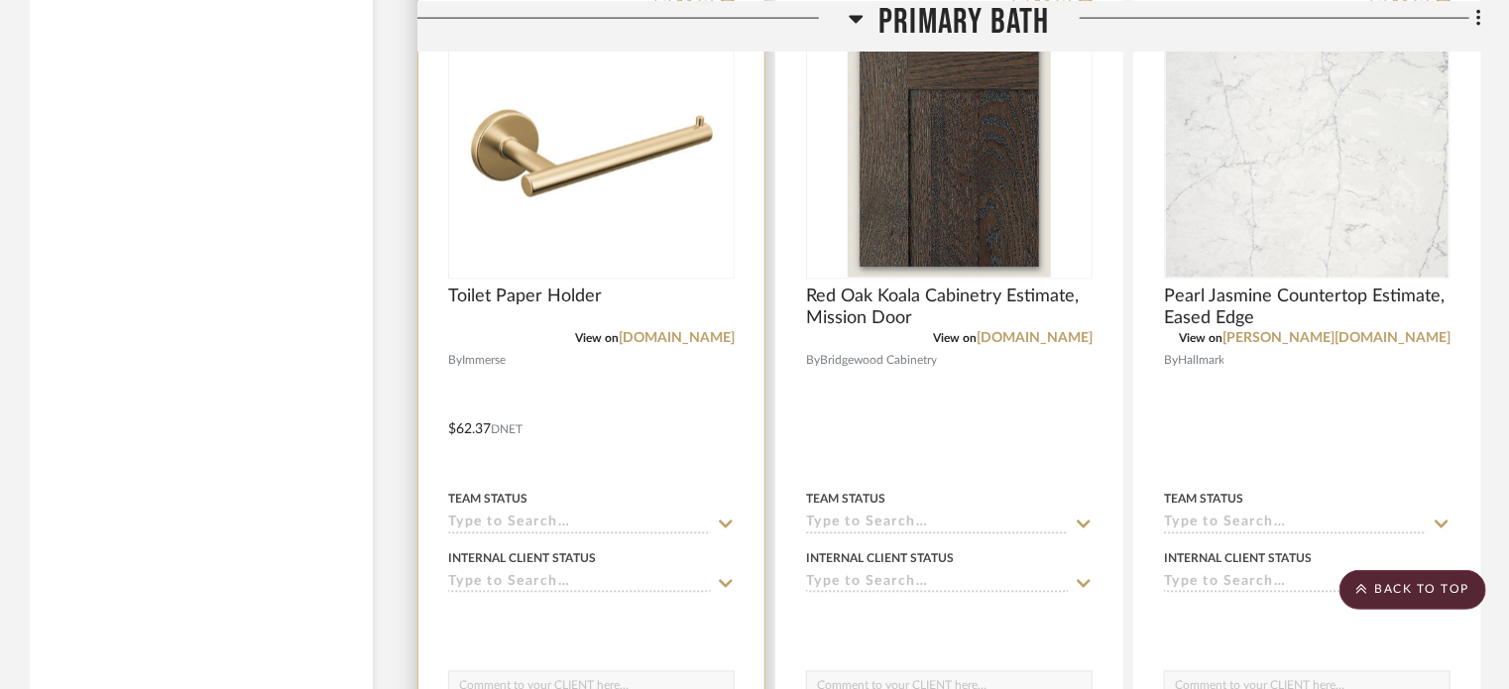
click at [642, 388] on div at bounding box center [591, 415] width 346 height 867
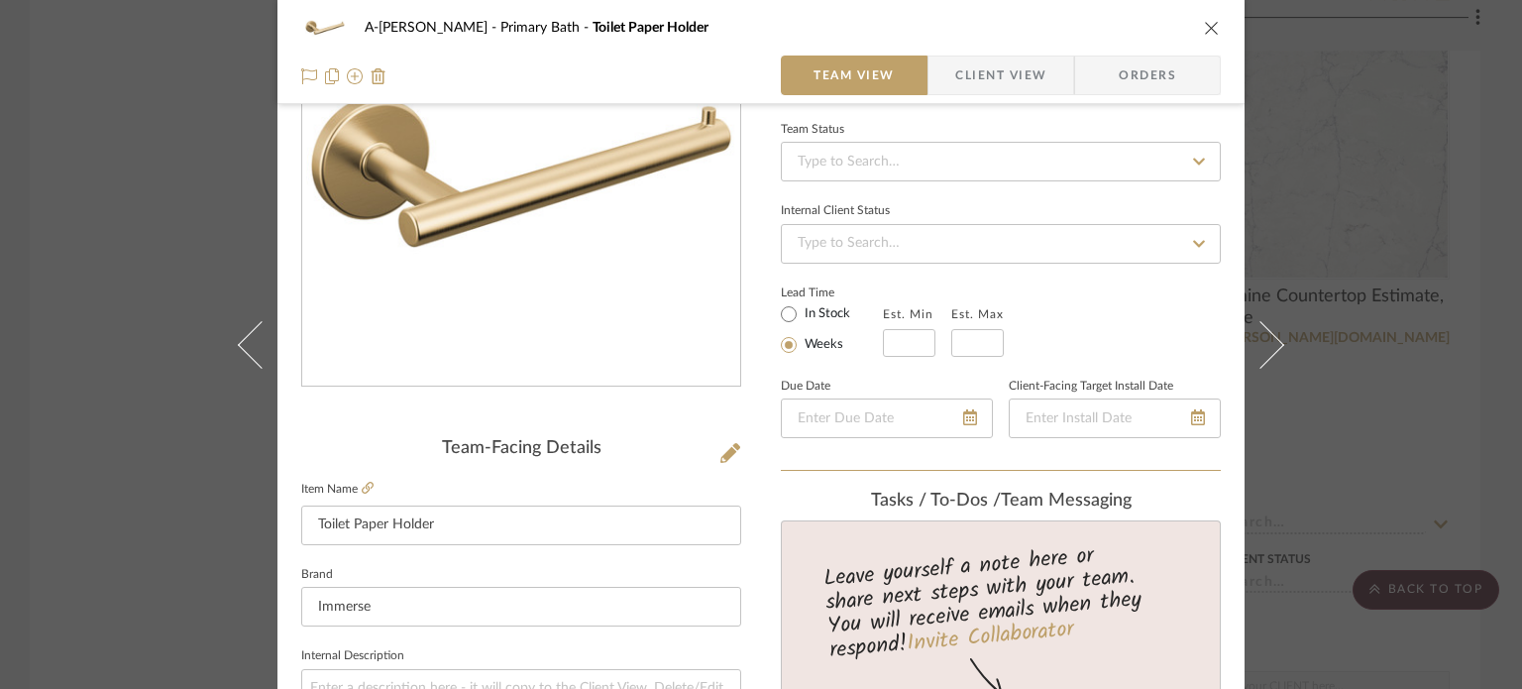
scroll to position [181, 0]
click at [724, 453] on icon at bounding box center [731, 452] width 20 height 20
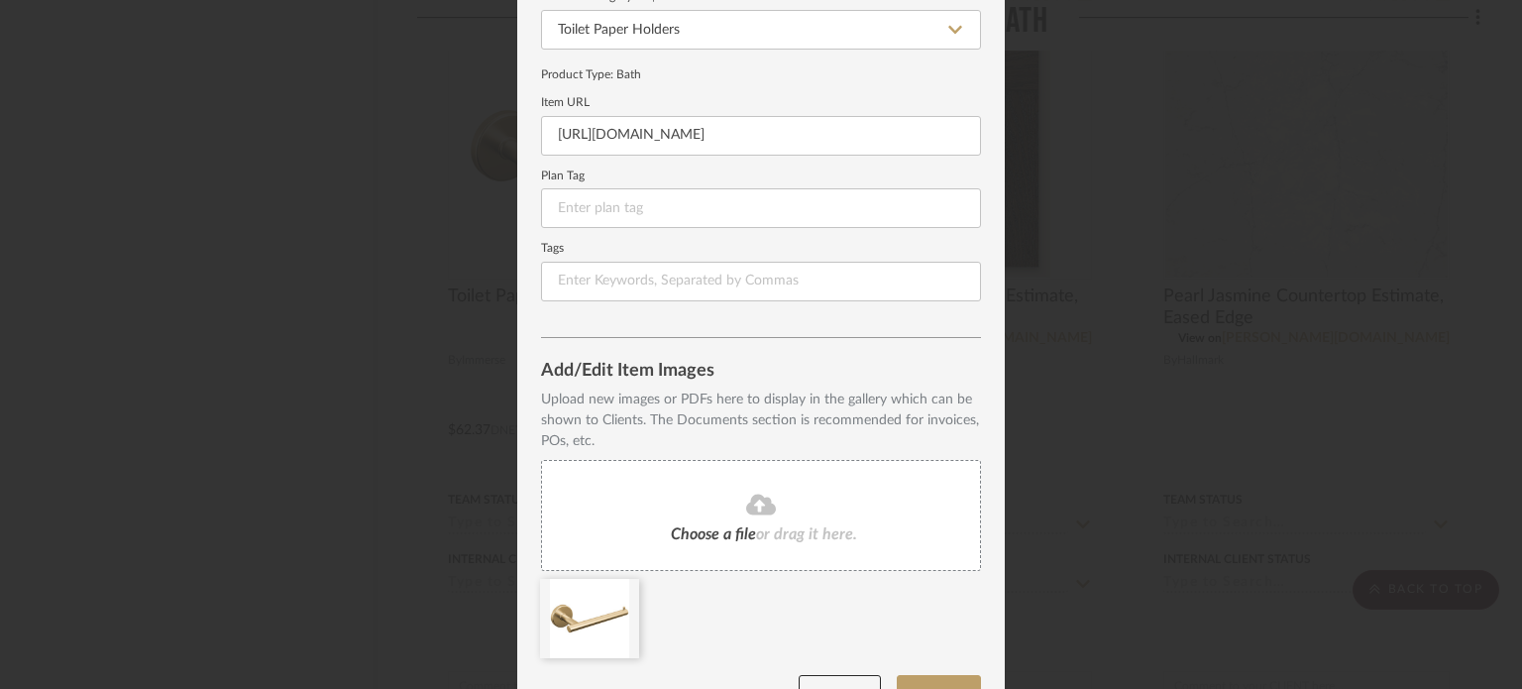
scroll to position [210, 0]
click at [719, 134] on input "https://mail.google.com/mail/u/0/#inbox/KtbxLzFzVXWTVLRFjKBbnSXVvxrVDrcrcL?proj…" at bounding box center [761, 132] width 440 height 40
paste input "www.deltafaucet.com/bathroom/product/75950-CZ.html"
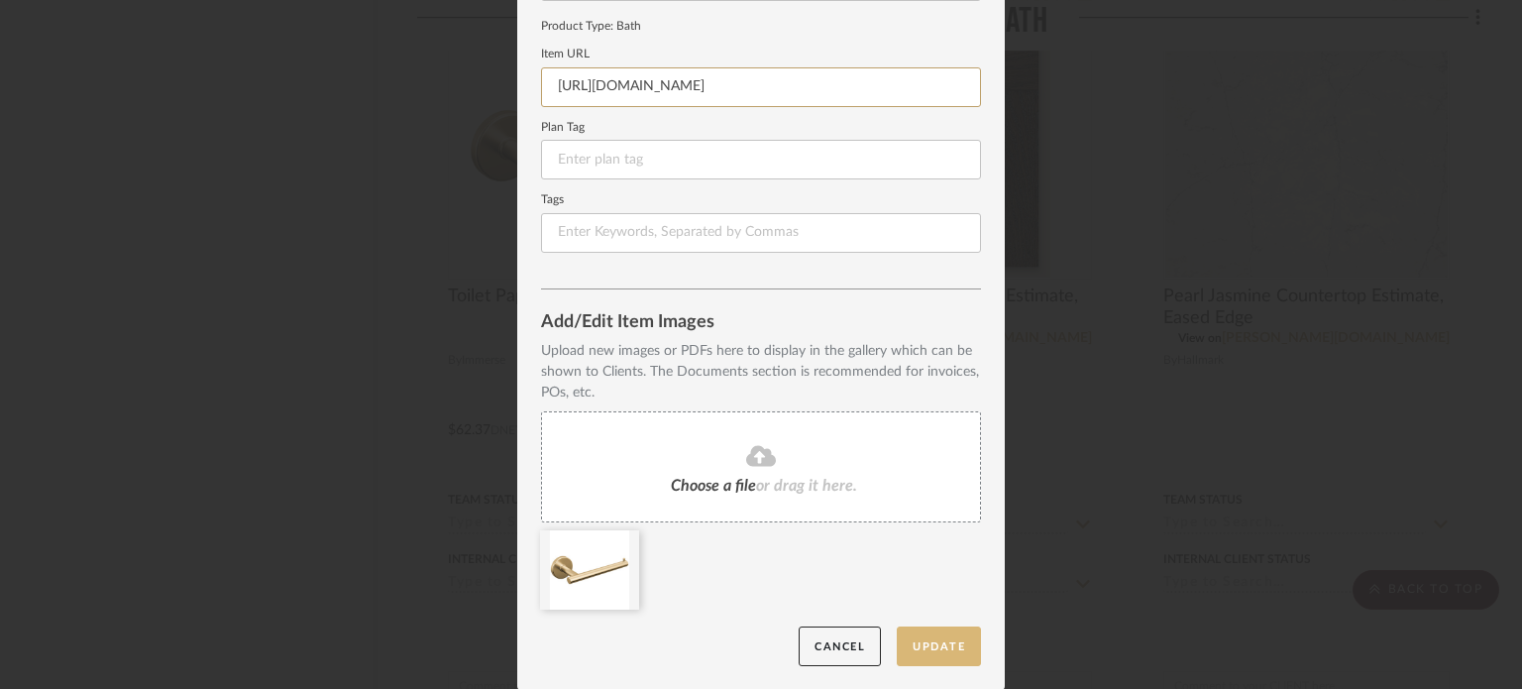
type input "https://www.deltafaucet.com/bathroom/product/75950-CZ.html"
click at [920, 658] on button "Update" at bounding box center [939, 646] width 84 height 41
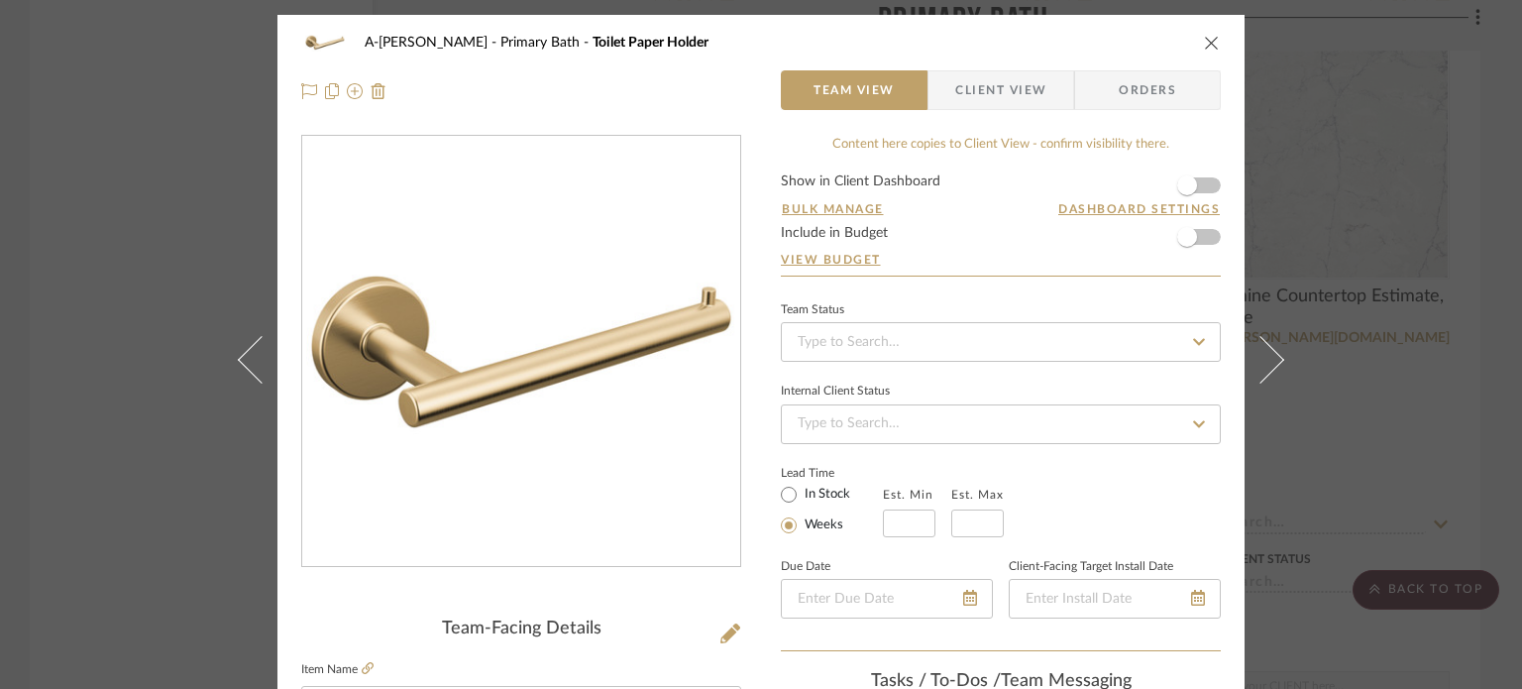
click at [1400, 430] on div "A-Lewis Primary Bath Toilet Paper Holder Team View Client View Orders Team-Faci…" at bounding box center [761, 344] width 1522 height 689
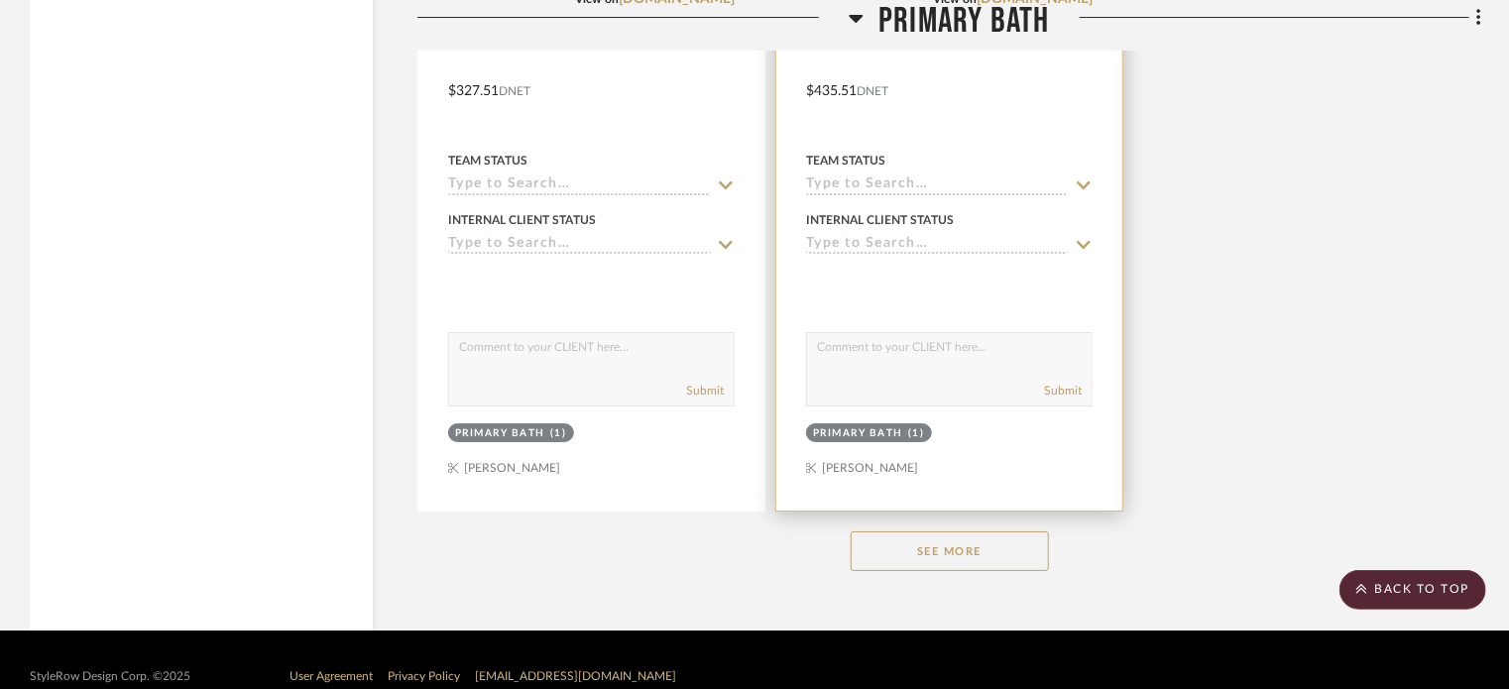
scroll to position [7335, 0]
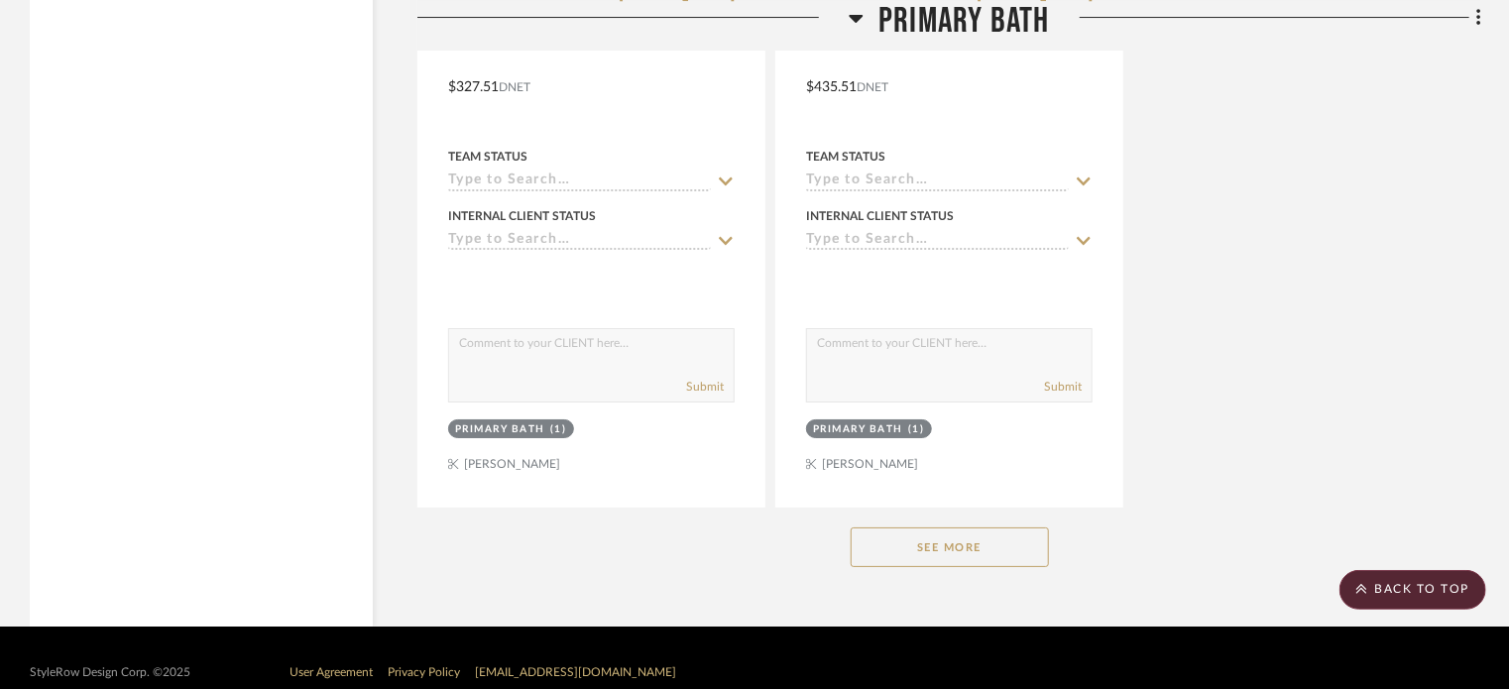
click at [975, 527] on button "See More" at bounding box center [949, 547] width 198 height 40
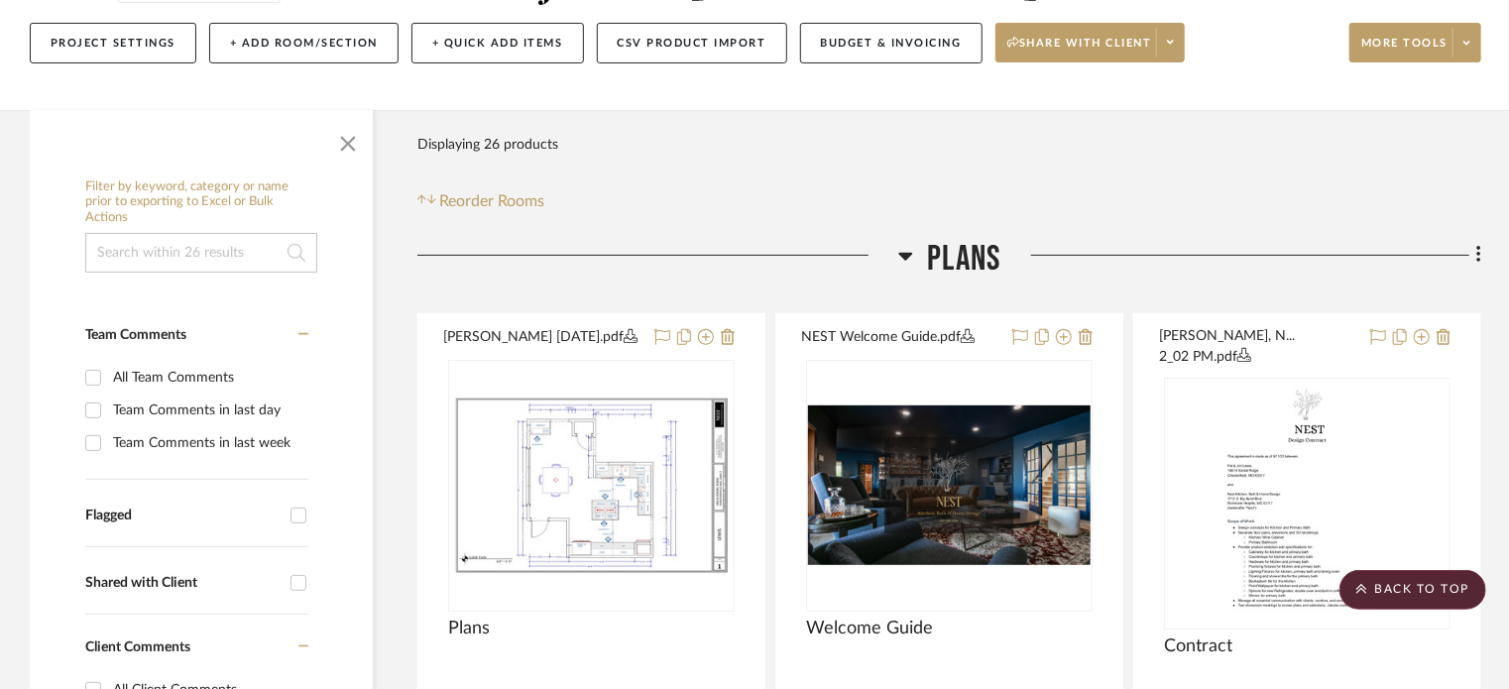
scroll to position [0, 0]
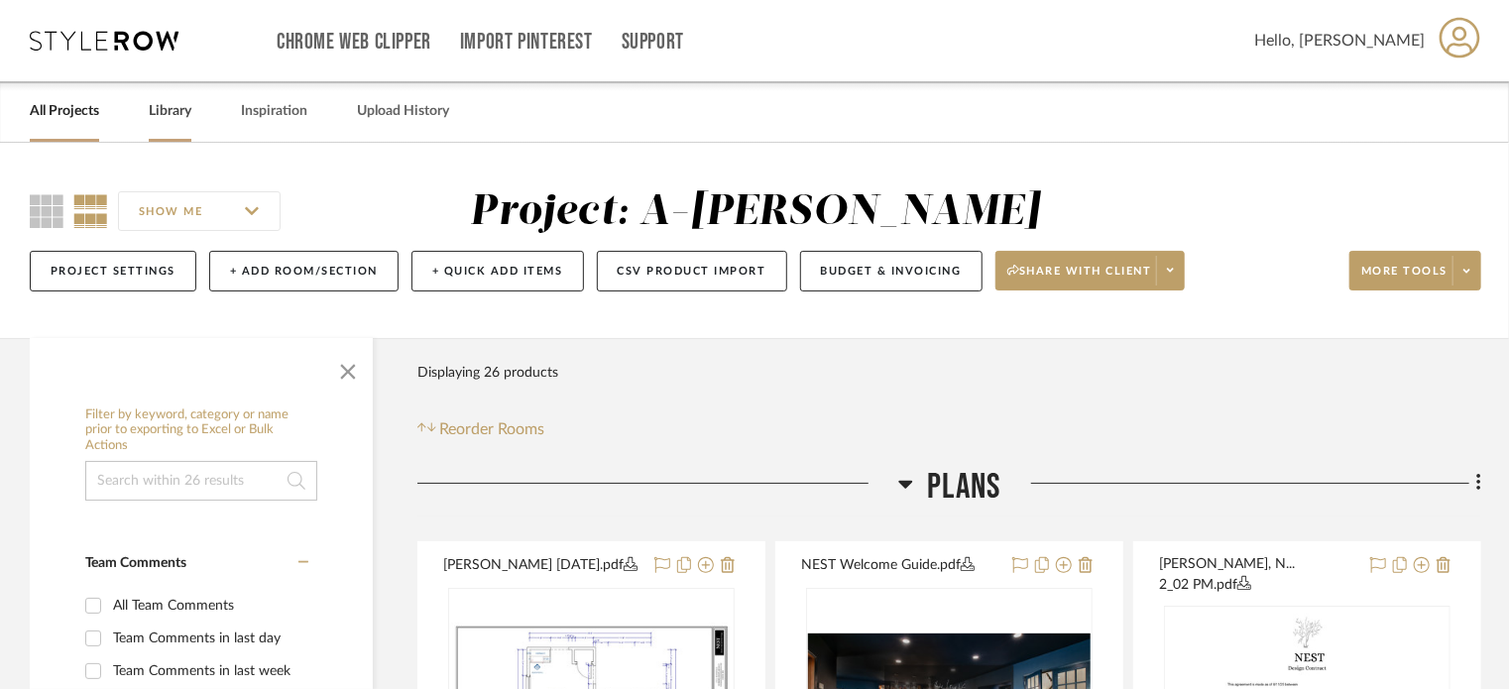
click at [172, 101] on link "Library" at bounding box center [170, 111] width 43 height 27
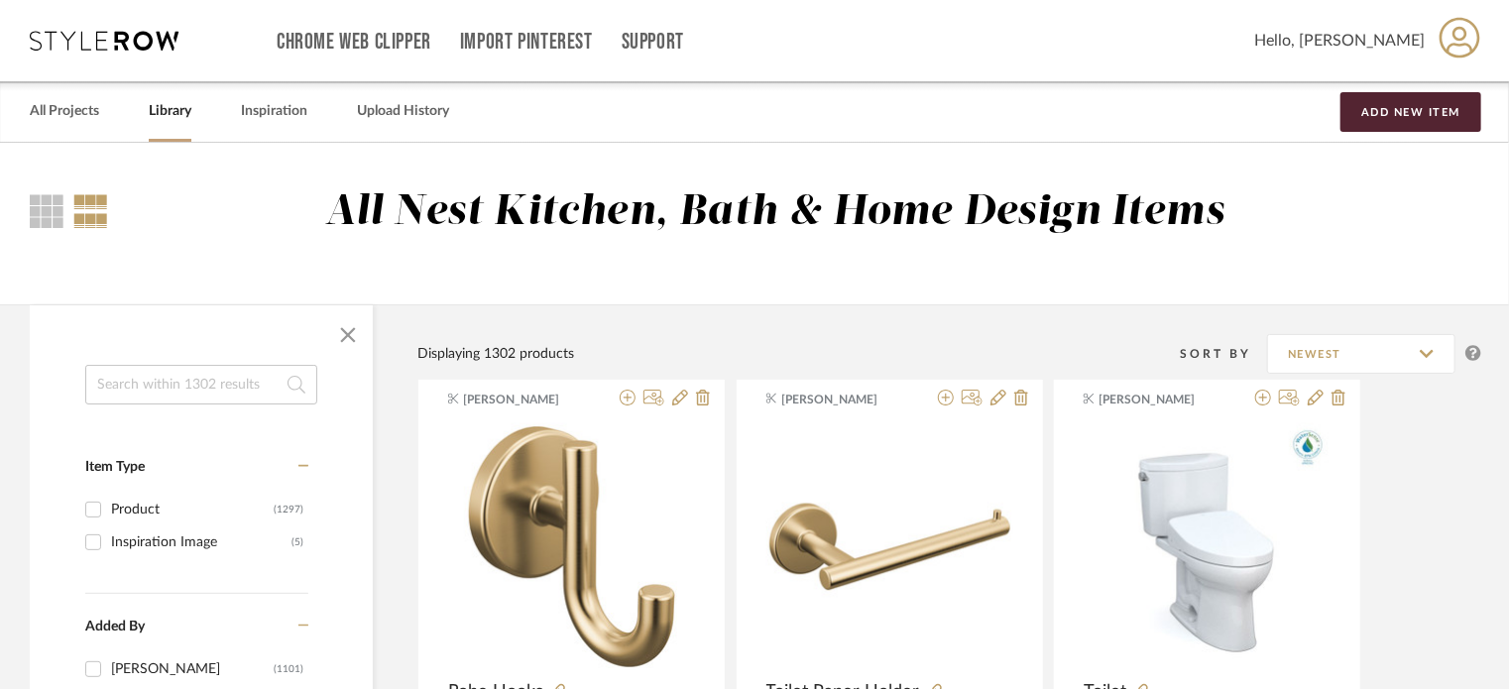
click at [200, 395] on input at bounding box center [201, 385] width 232 height 40
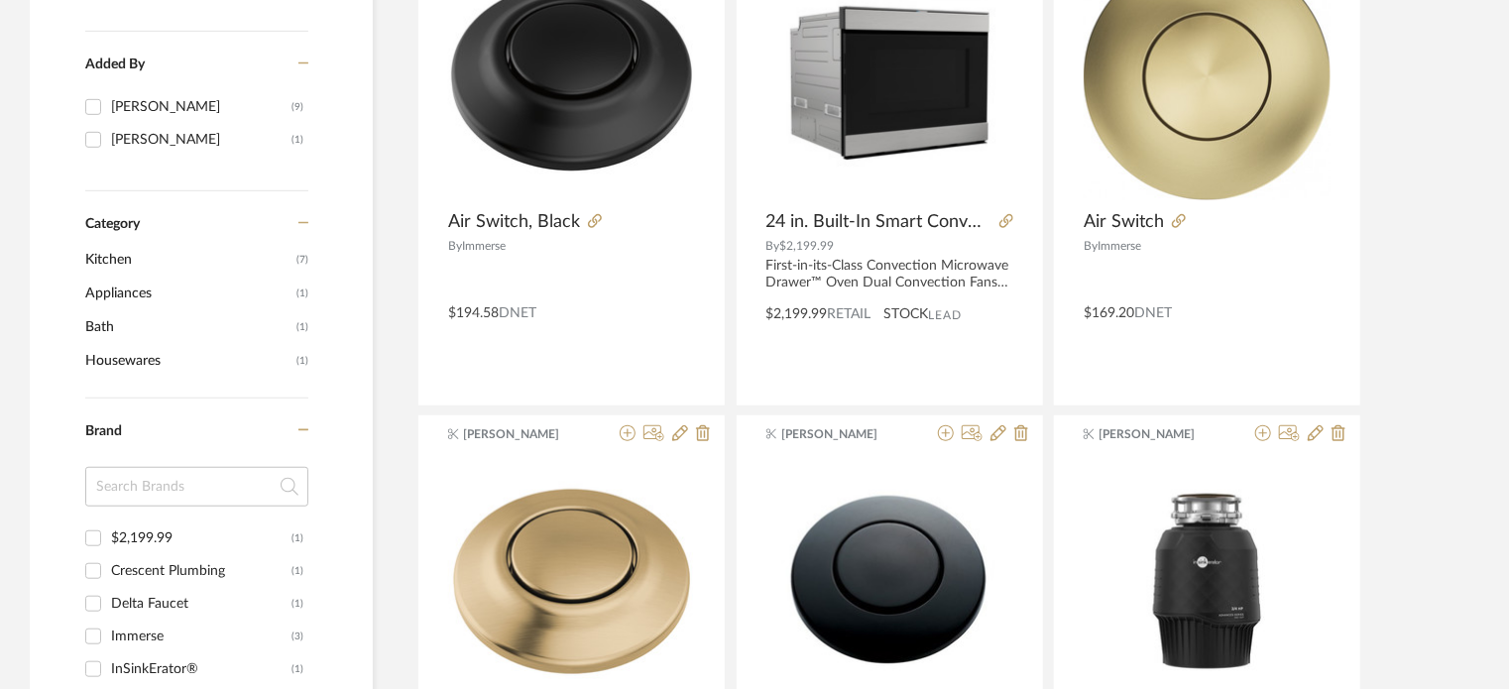
scroll to position [866, 0]
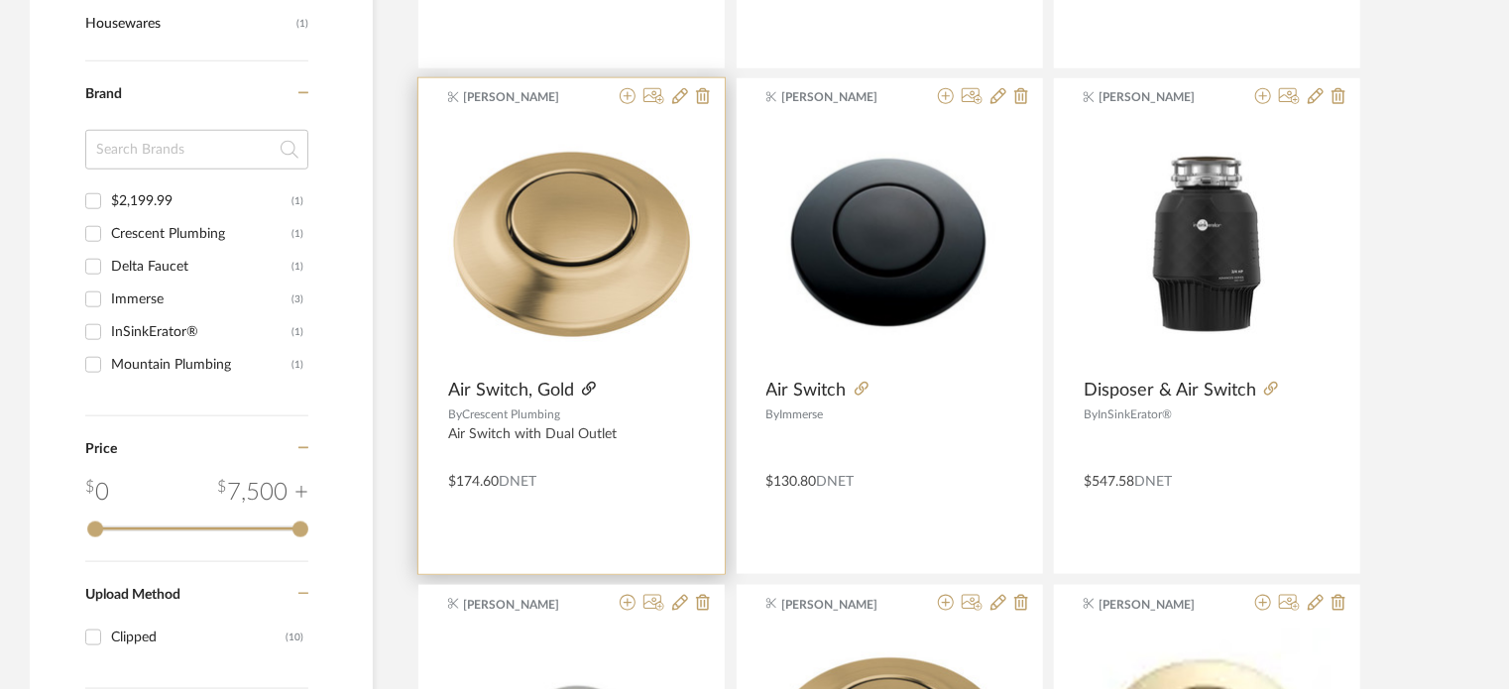
type input "air"
click at [585, 387] on icon at bounding box center [589, 389] width 14 height 14
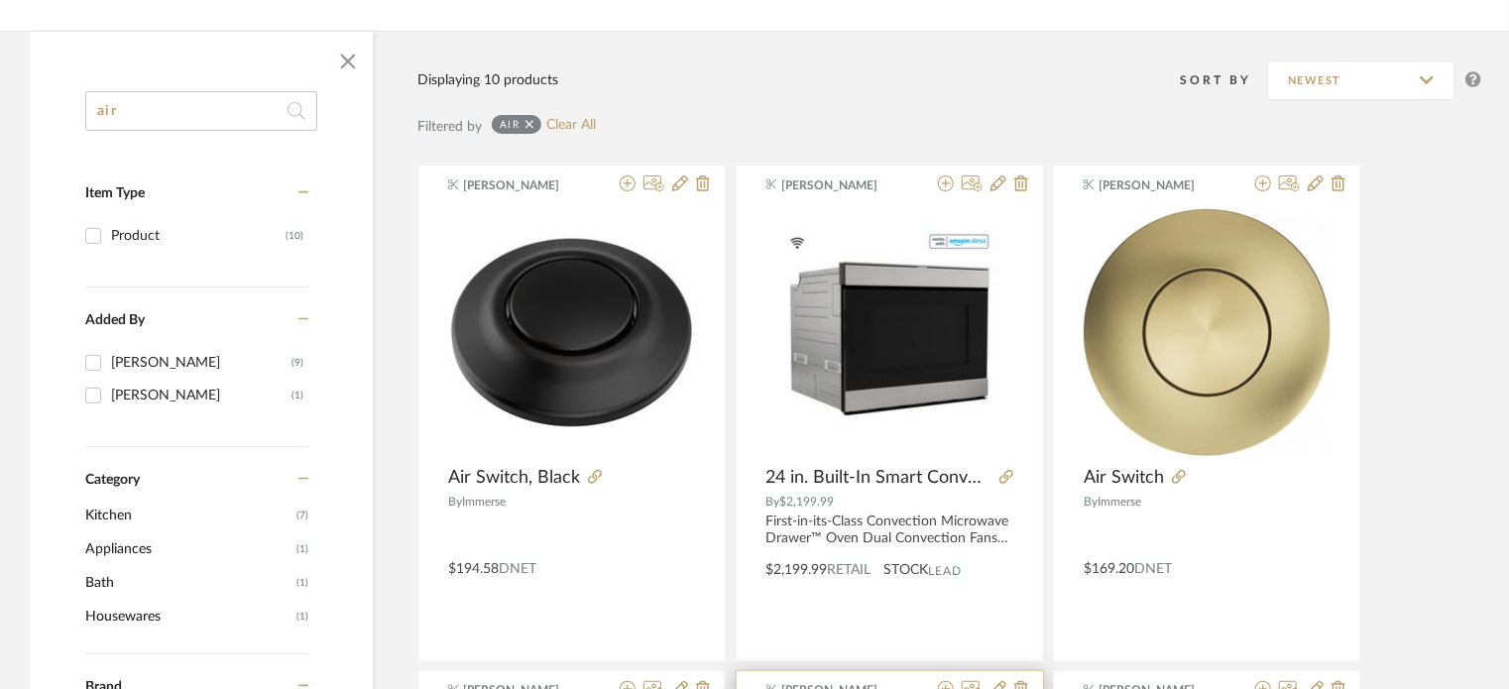
scroll to position [270, 0]
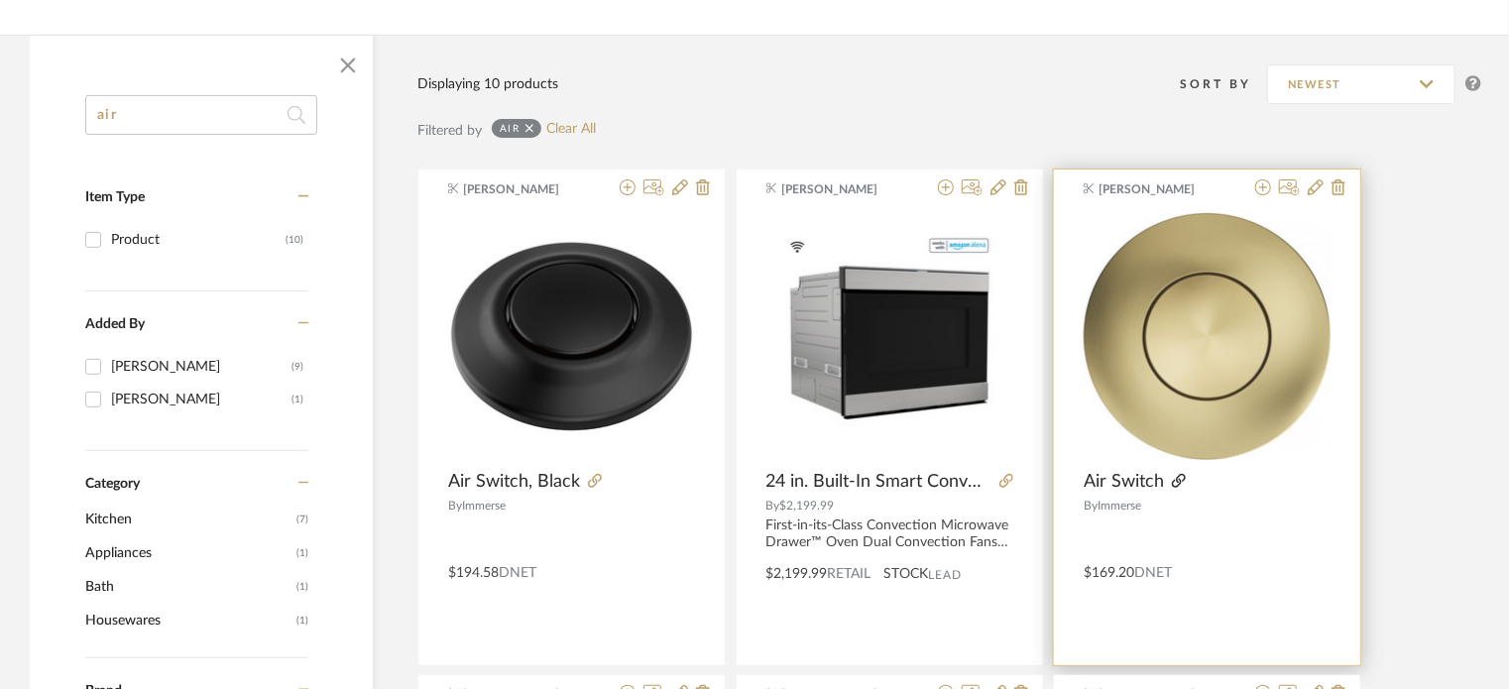
click at [1178, 475] on icon at bounding box center [1179, 481] width 14 height 14
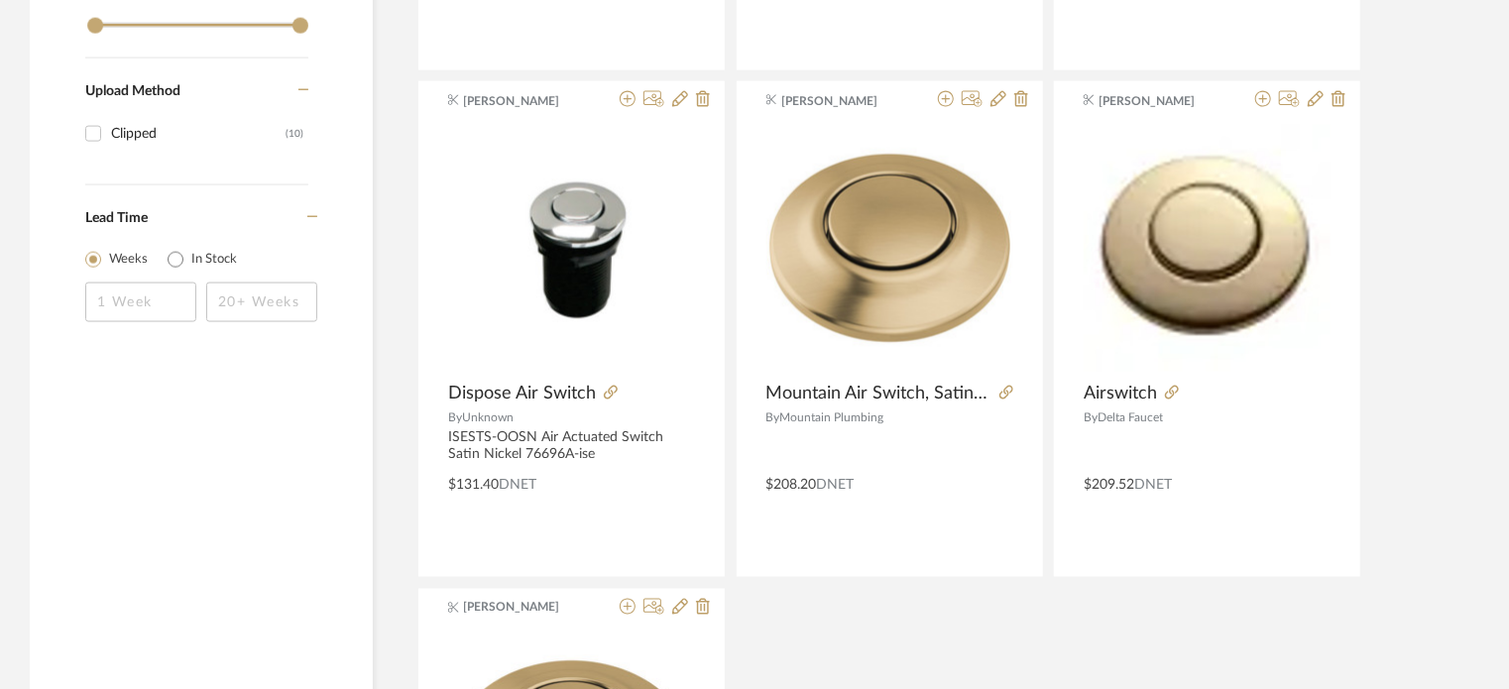
scroll to position [1370, 0]
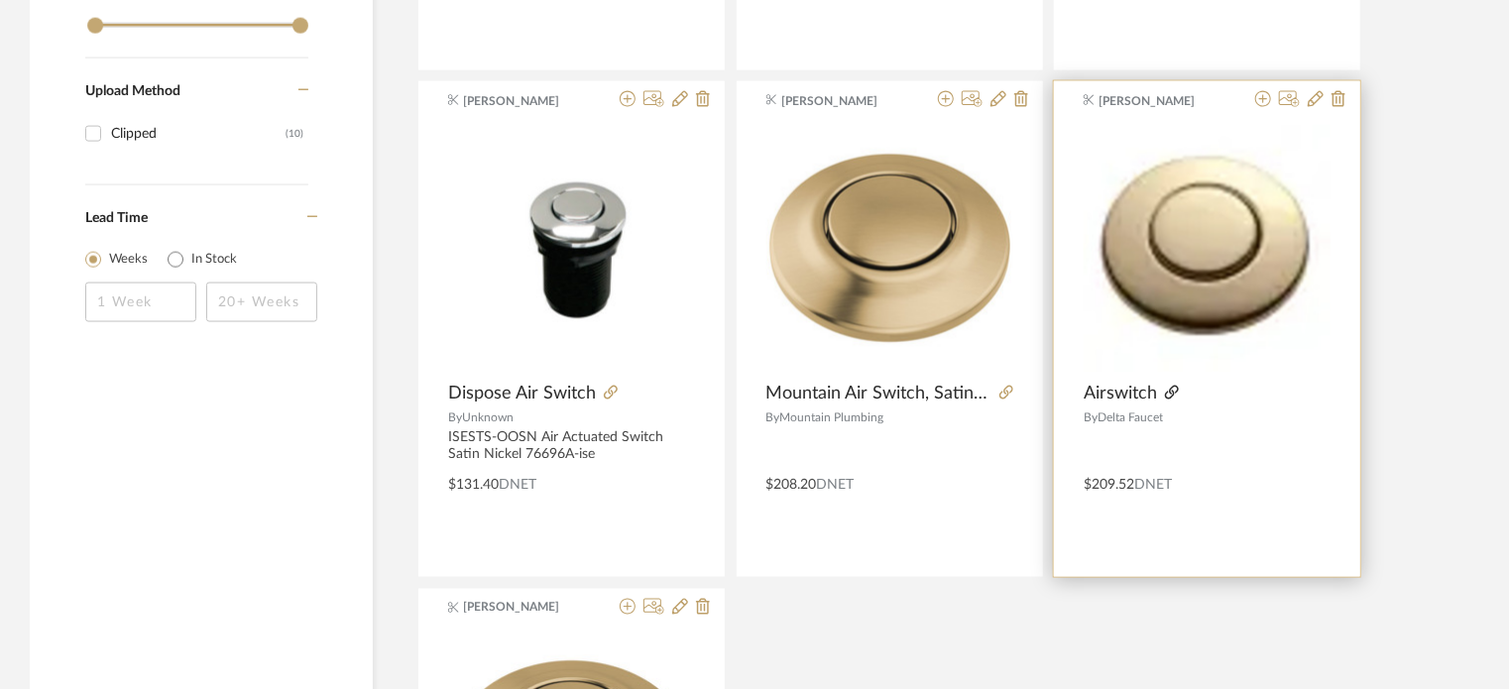
click at [1168, 391] on icon at bounding box center [1172, 393] width 14 height 14
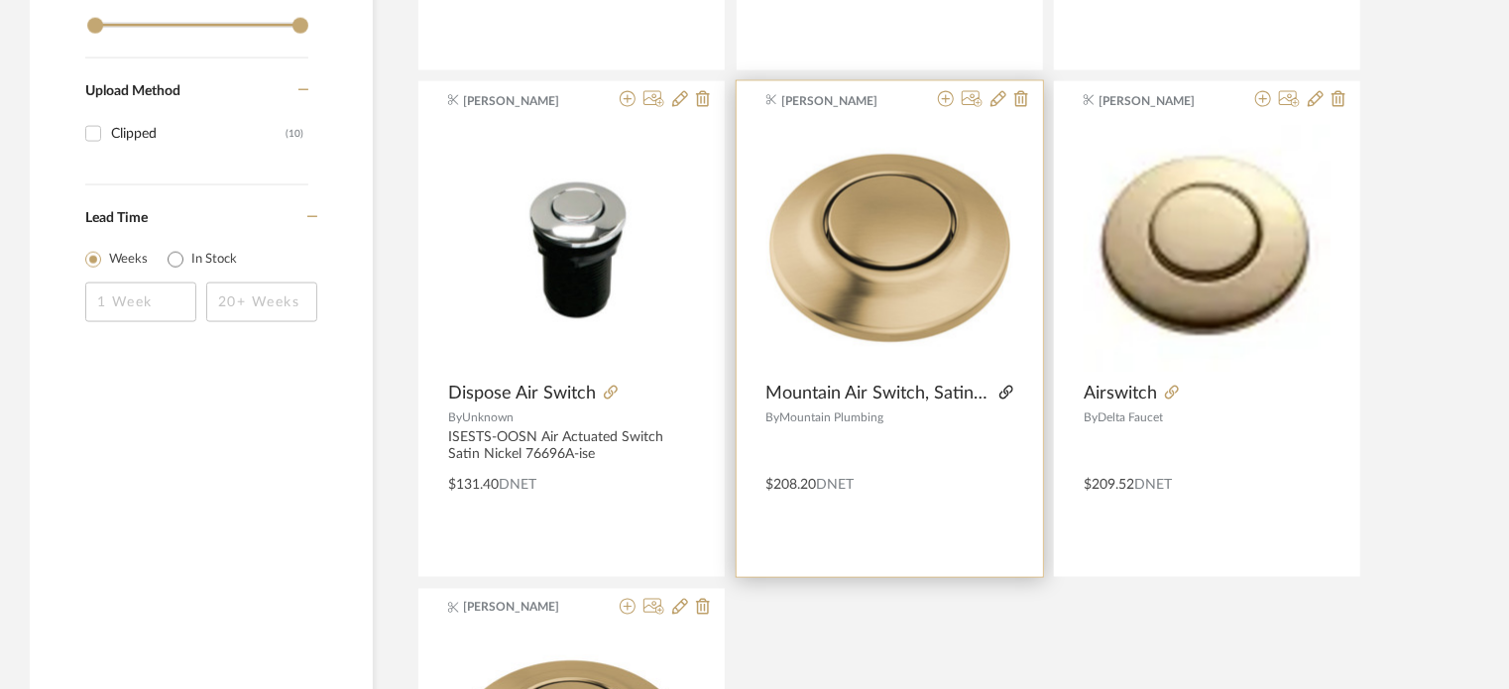
click at [1001, 391] on icon at bounding box center [1006, 393] width 14 height 14
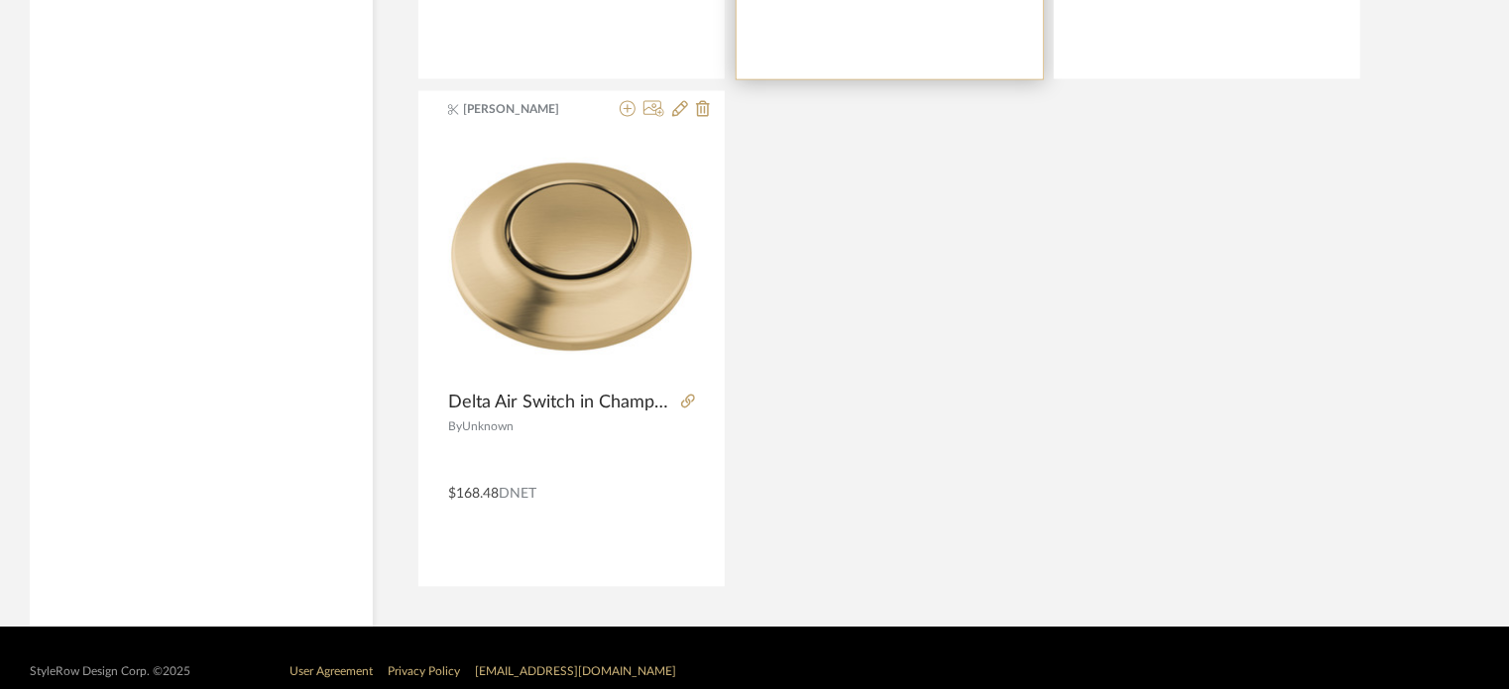
scroll to position [1869, 0]
